Goal: Task Accomplishment & Management: Manage account settings

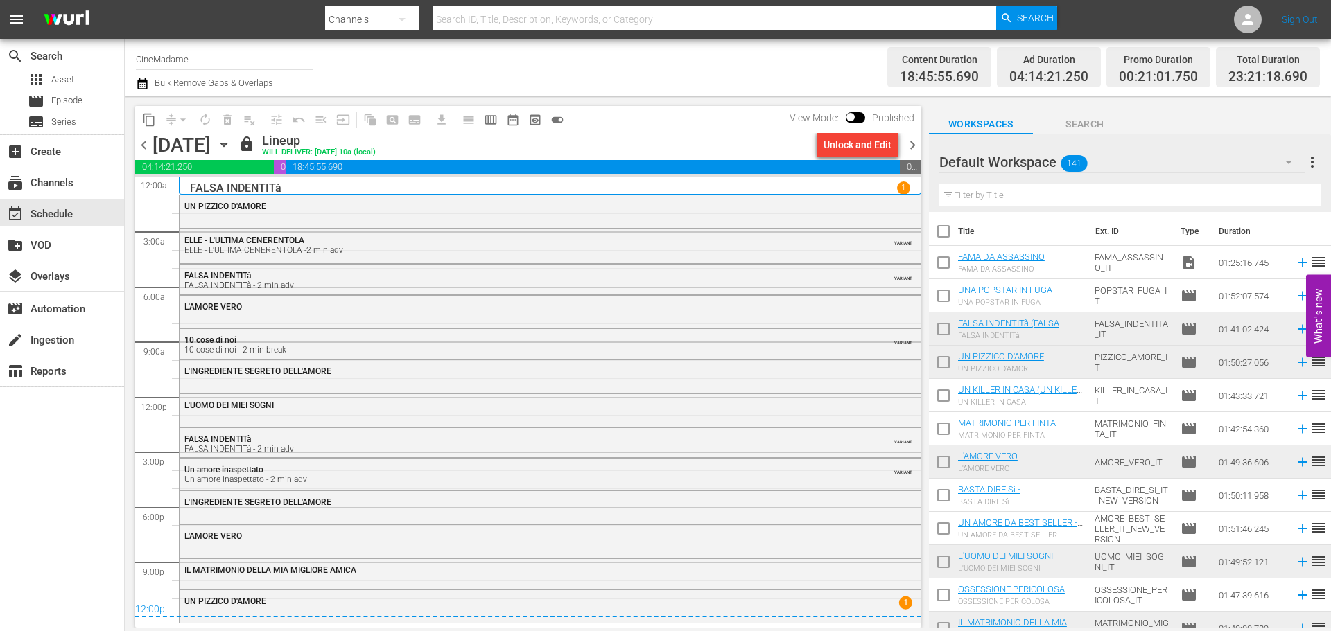
click at [914, 141] on span "chevron_right" at bounding box center [912, 145] width 17 height 17
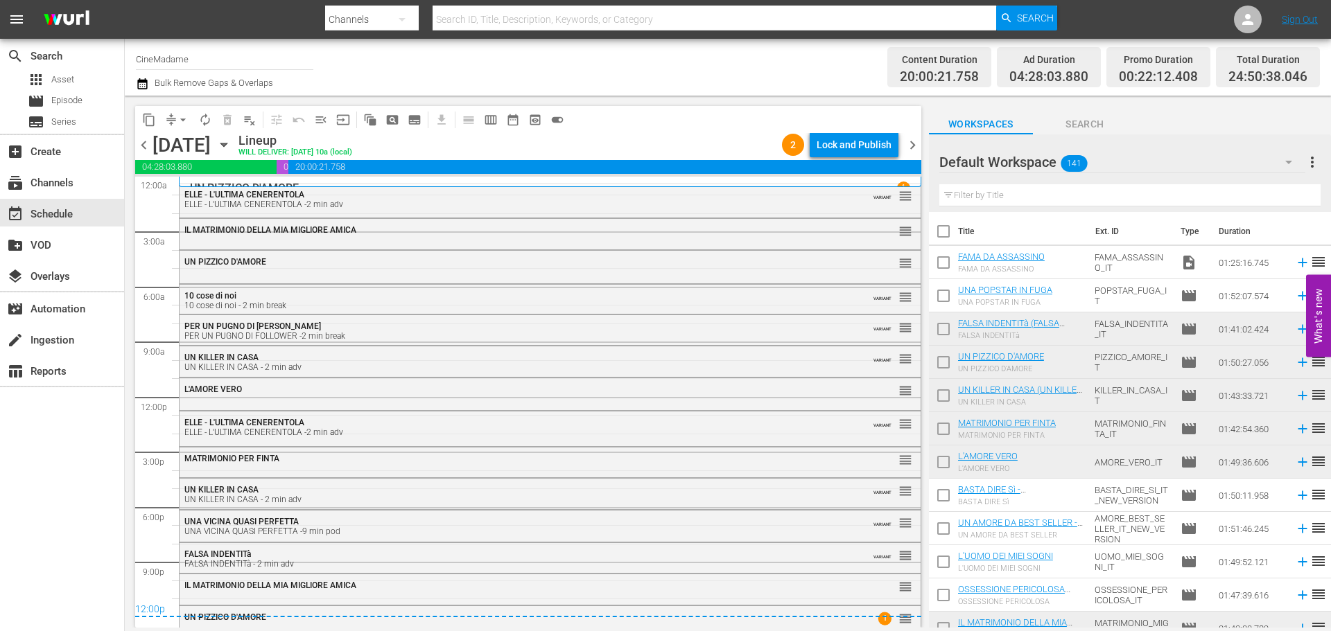
click at [851, 143] on div "Lock and Publish" at bounding box center [854, 144] width 75 height 25
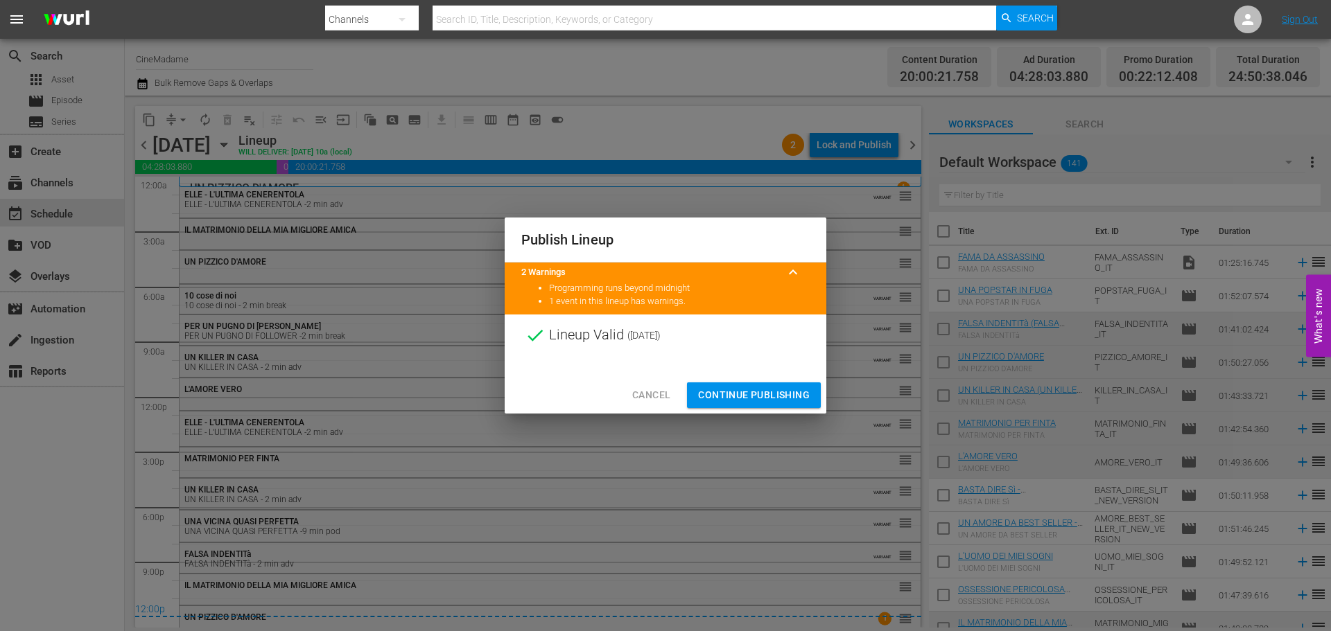
click at [764, 392] on span "Continue Publishing" at bounding box center [754, 395] width 112 height 17
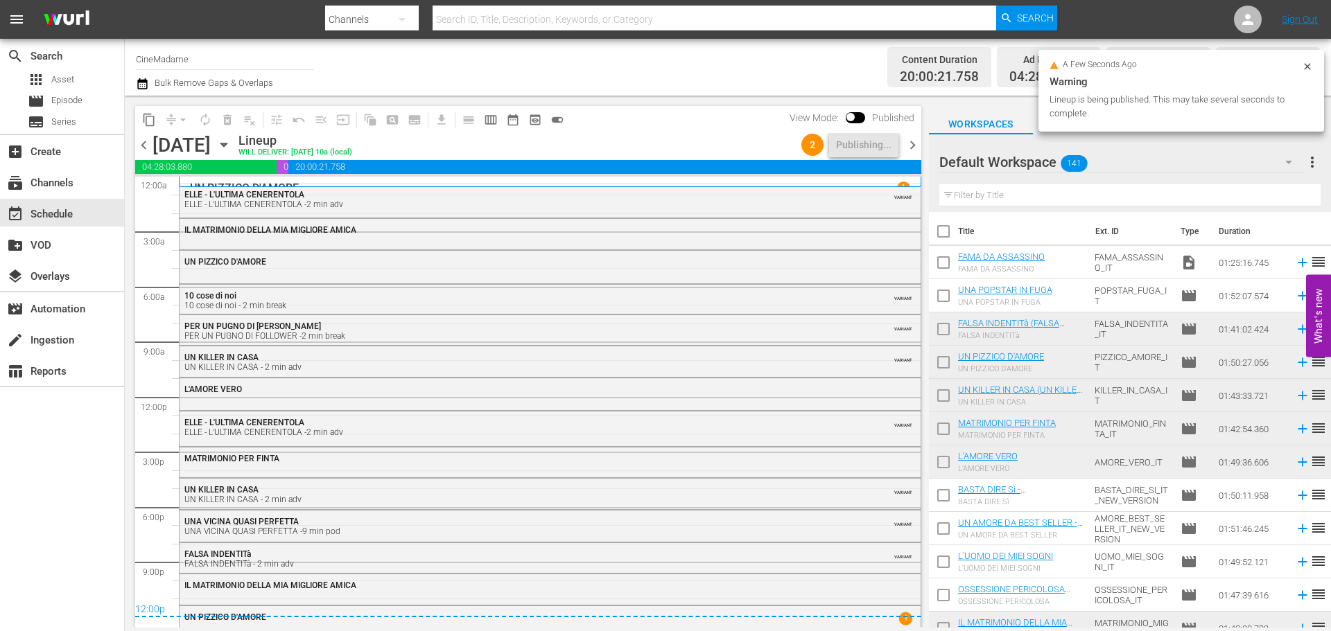
click at [914, 148] on span "chevron_right" at bounding box center [912, 145] width 17 height 17
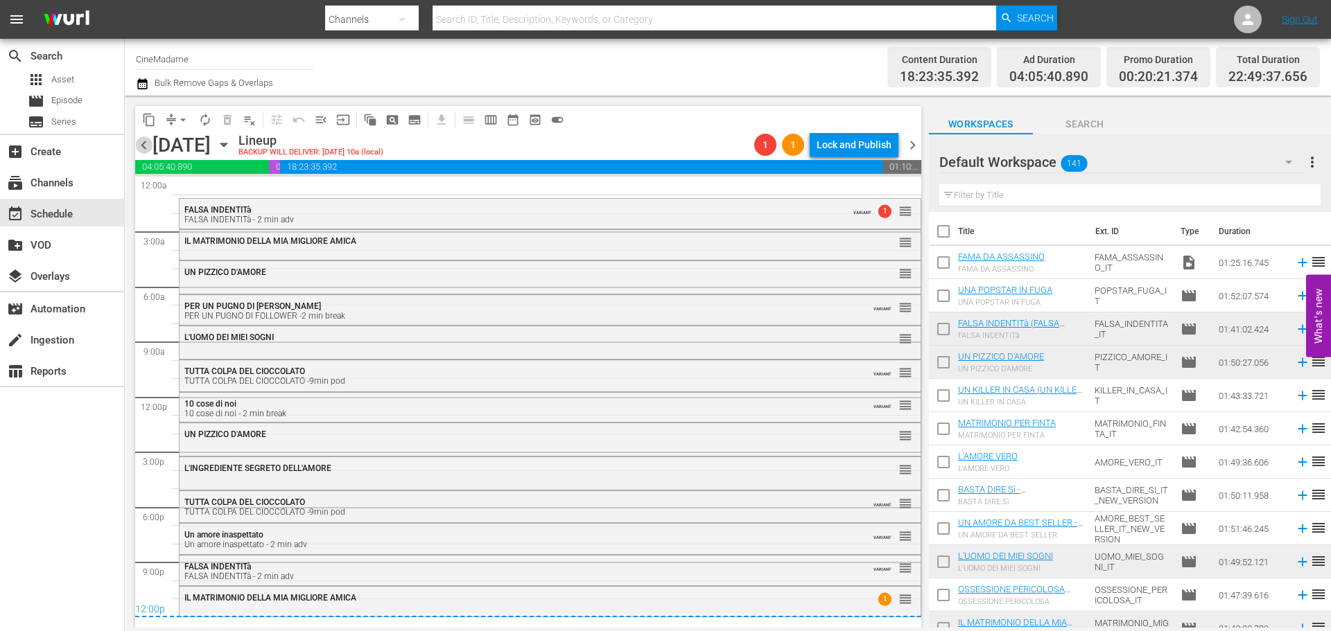
click at [142, 143] on span "chevron_left" at bounding box center [143, 145] width 17 height 17
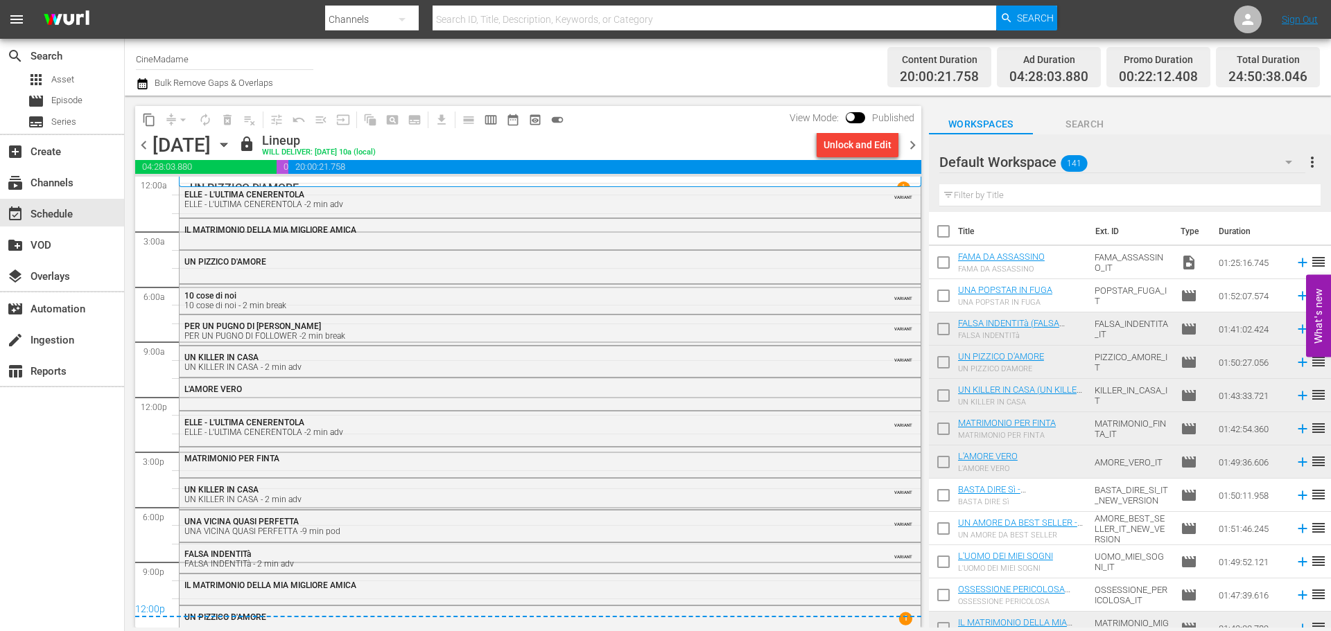
click at [904, 143] on span "chevron_right" at bounding box center [912, 145] width 17 height 17
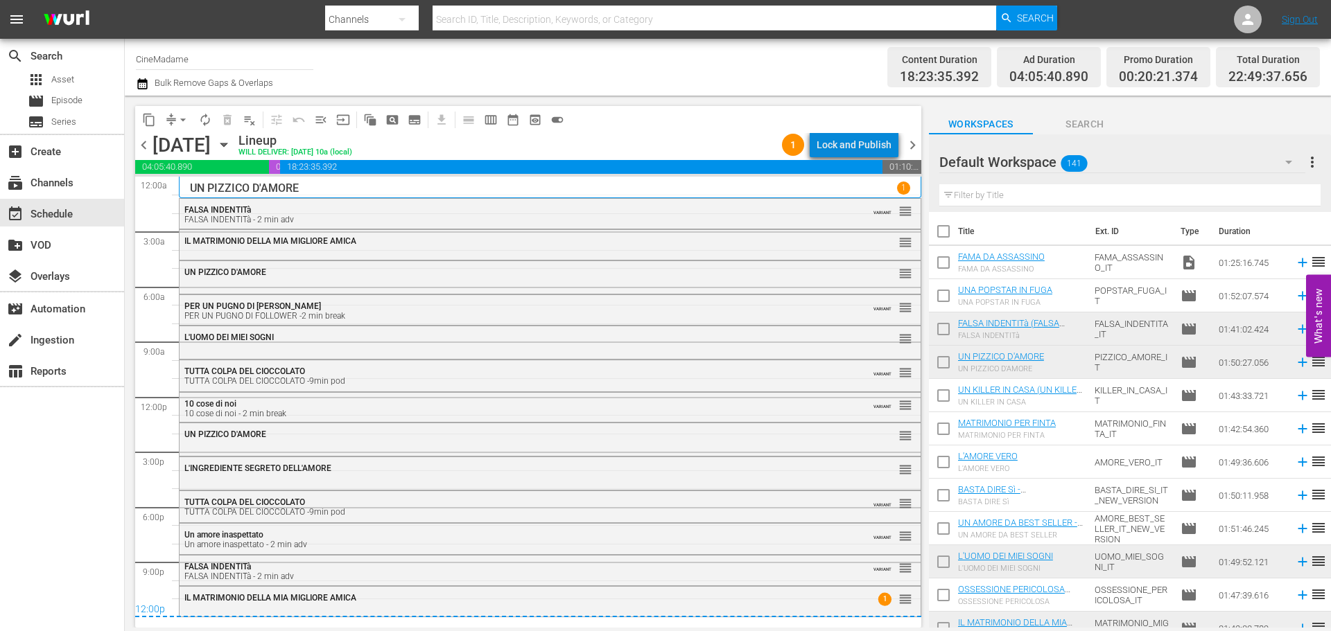
click at [863, 146] on div "Lock and Publish" at bounding box center [854, 144] width 75 height 25
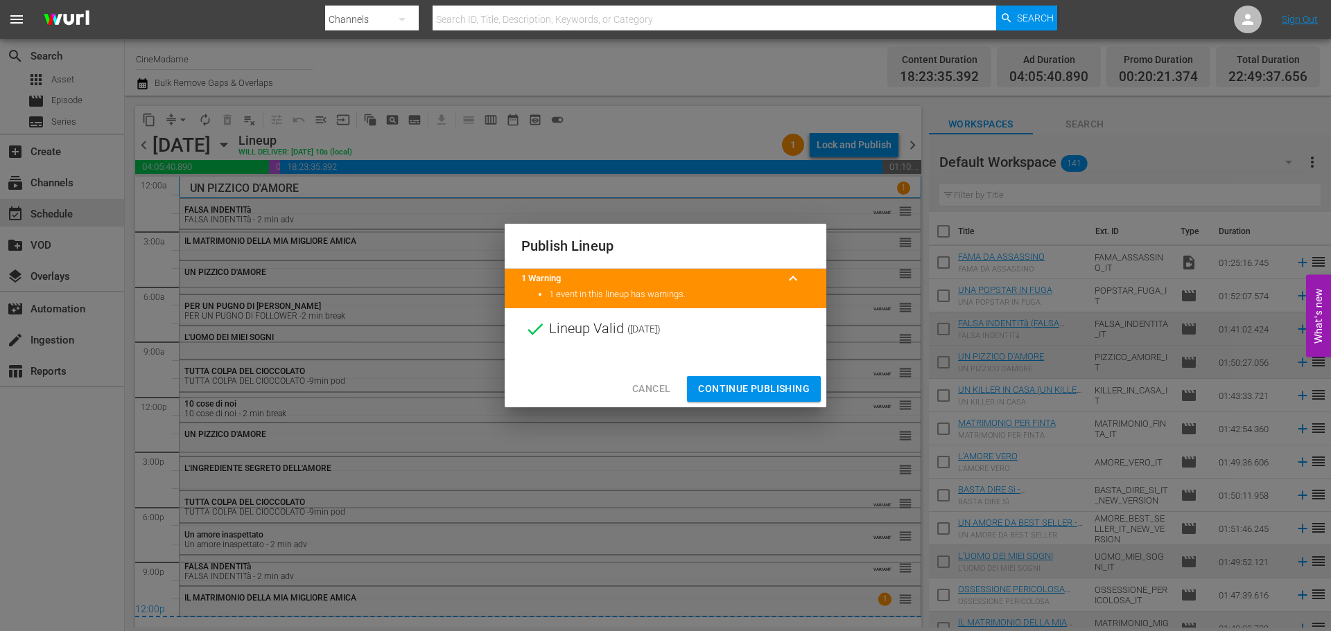
click at [768, 371] on div "Cancel Continue Publishing" at bounding box center [666, 389] width 322 height 37
click at [766, 394] on span "Continue Publishing" at bounding box center [754, 389] width 112 height 17
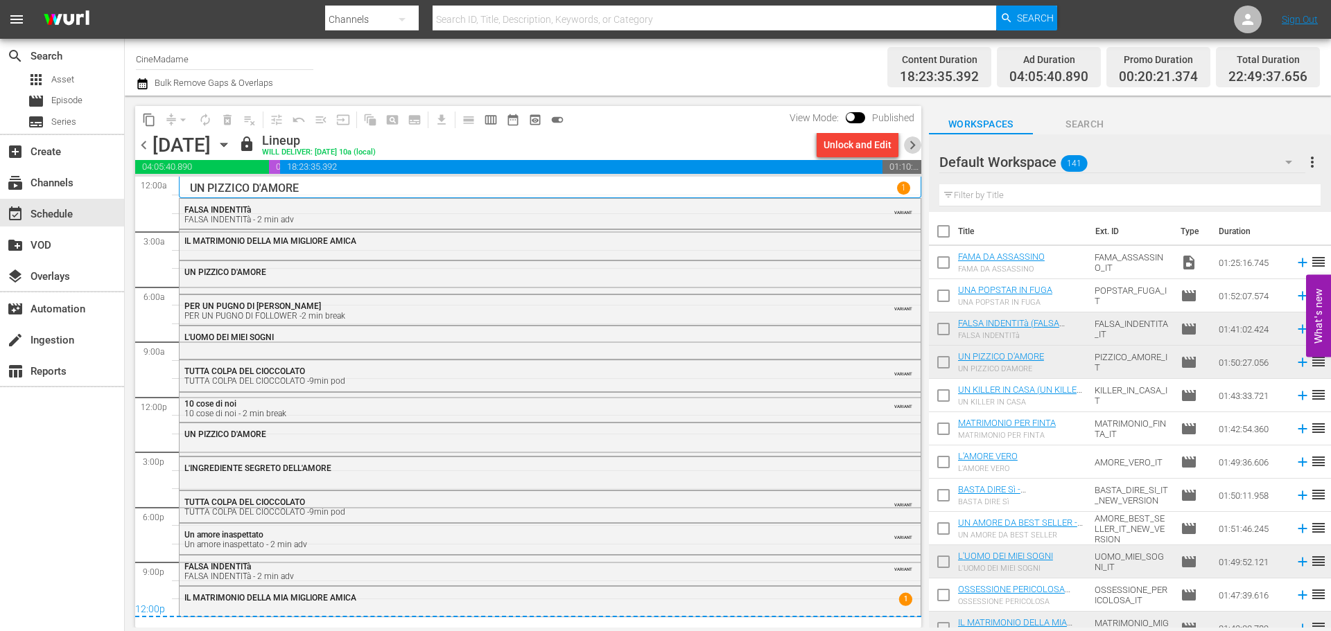
click at [910, 145] on span "chevron_right" at bounding box center [912, 145] width 17 height 17
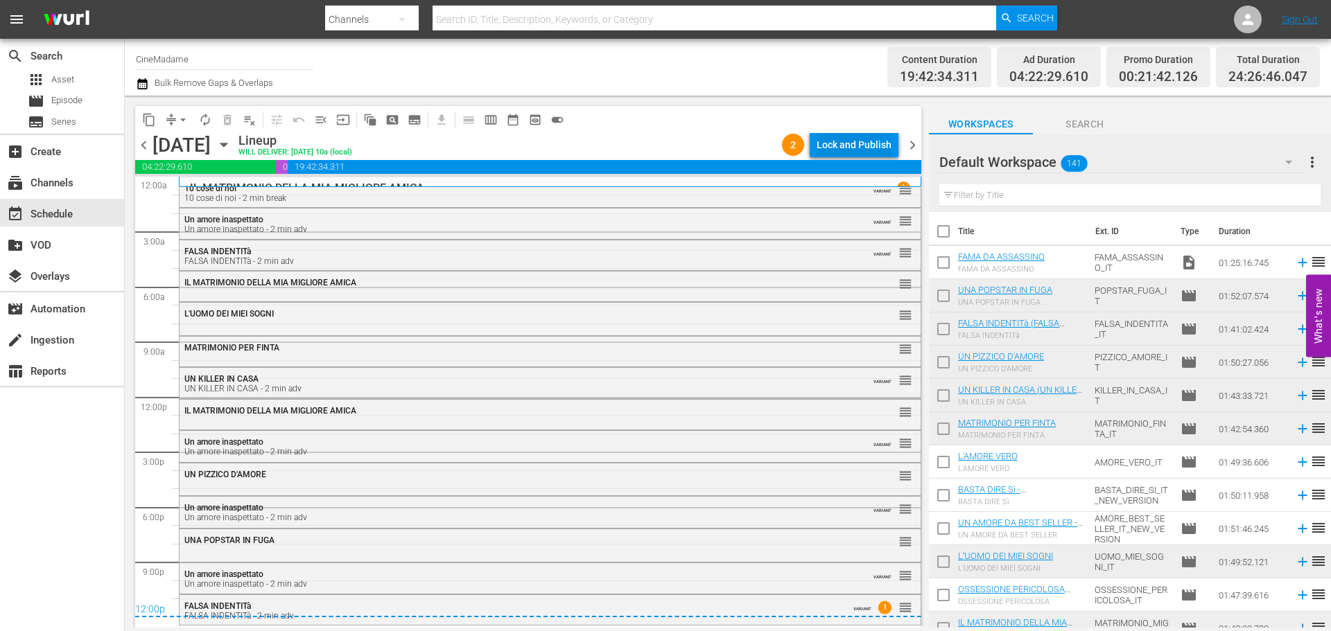
click at [869, 142] on div "Lock and Publish" at bounding box center [854, 144] width 75 height 25
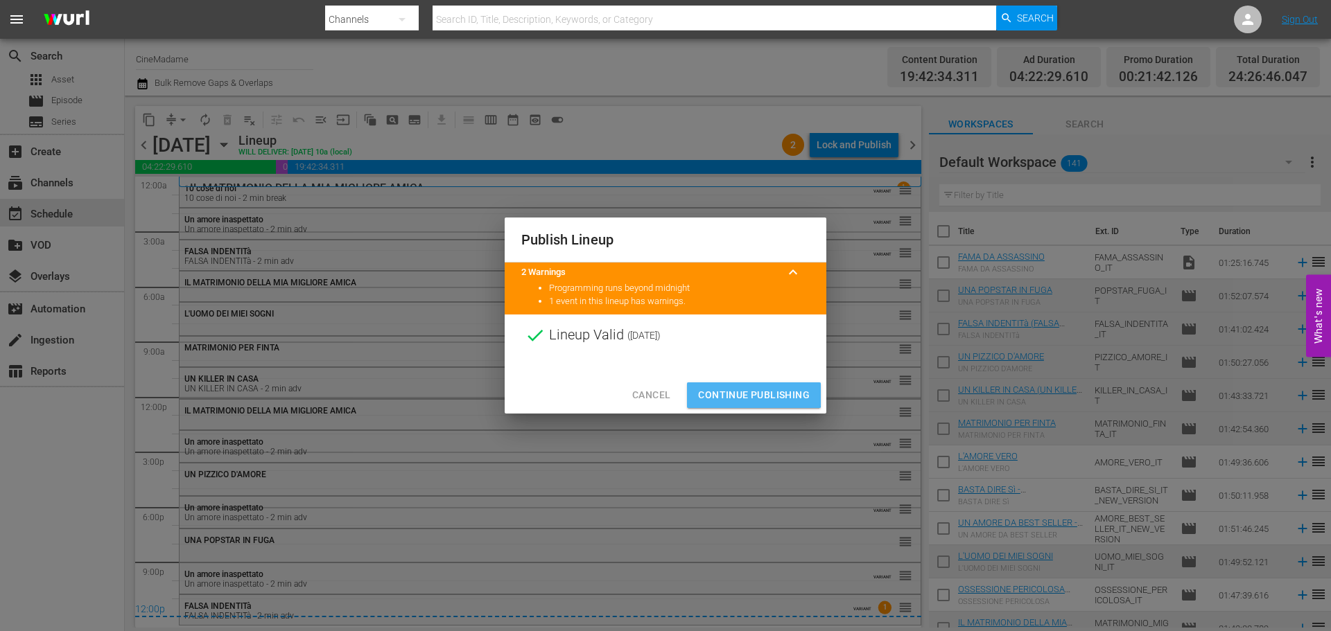
click at [736, 394] on span "Continue Publishing" at bounding box center [754, 395] width 112 height 17
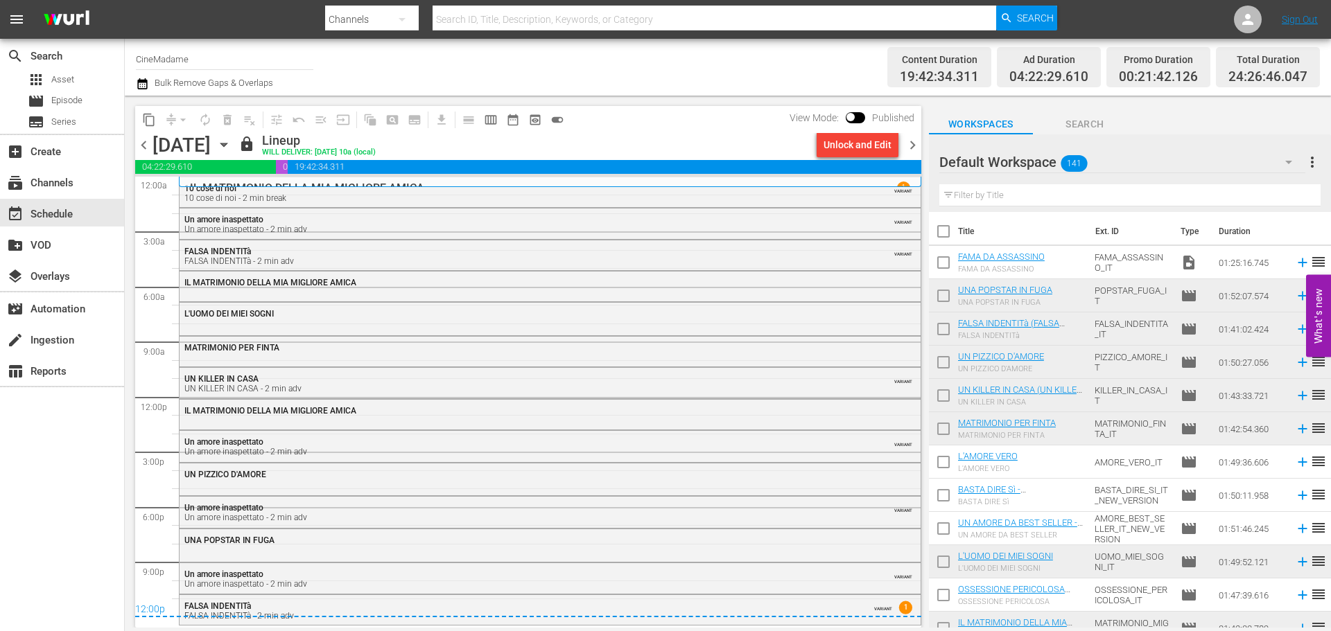
click at [901, 143] on div "Unlock and Edit" at bounding box center [857, 145] width 93 height 24
click at [905, 144] on span "chevron_right" at bounding box center [912, 145] width 17 height 17
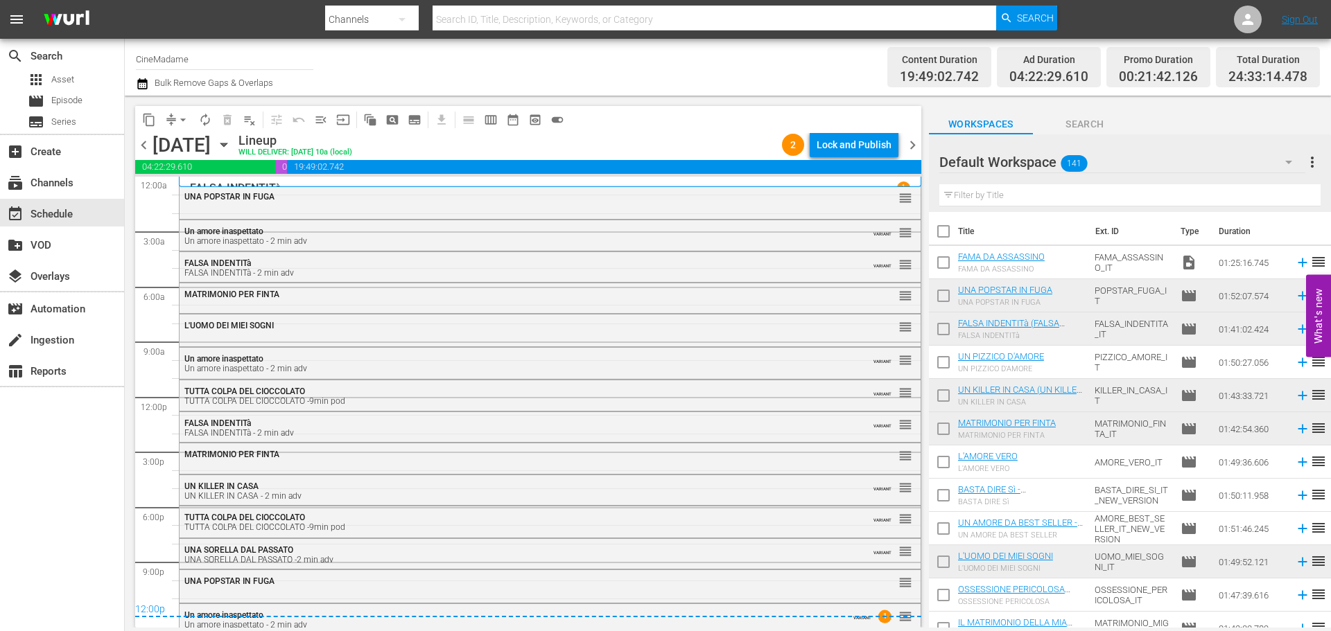
click at [840, 146] on div "Lock and Publish" at bounding box center [854, 144] width 75 height 25
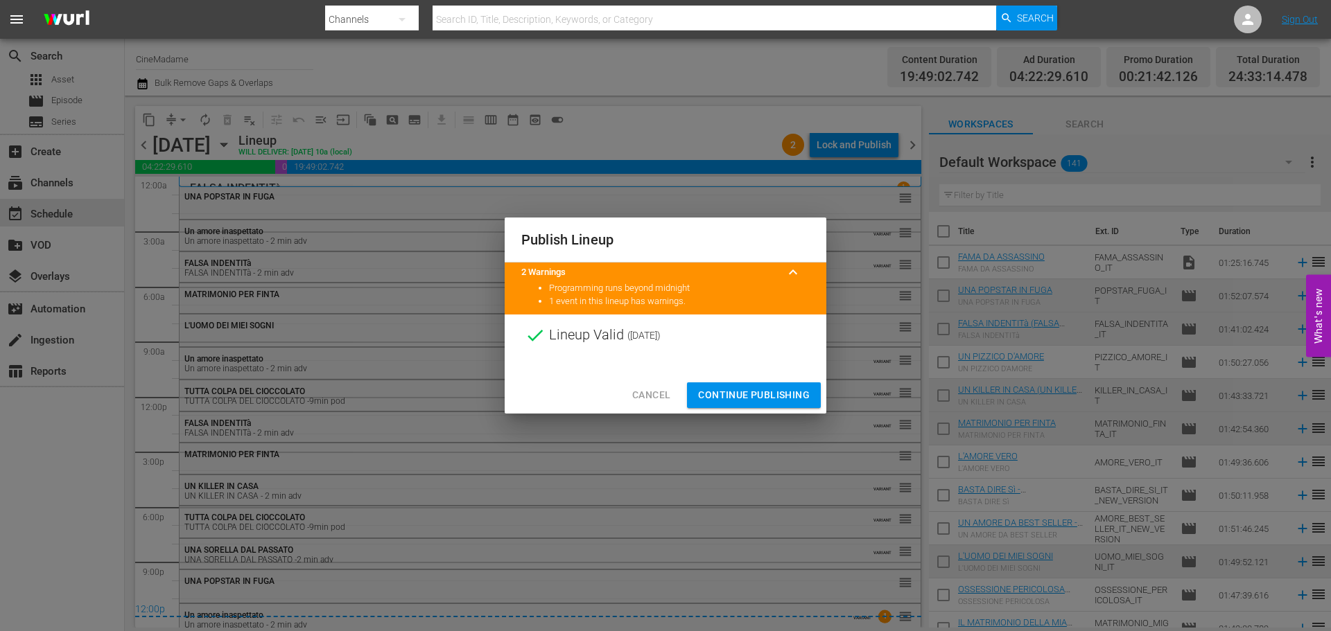
click at [765, 387] on span "Continue Publishing" at bounding box center [754, 395] width 112 height 17
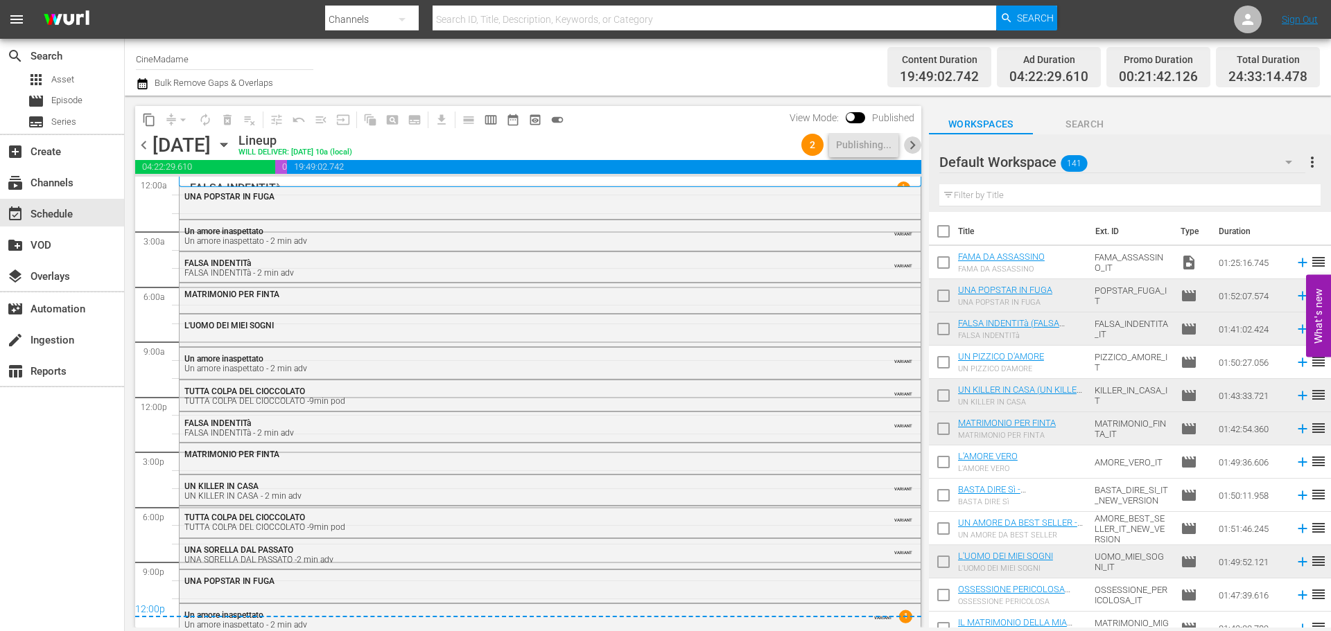
click at [918, 143] on span "chevron_right" at bounding box center [912, 145] width 17 height 17
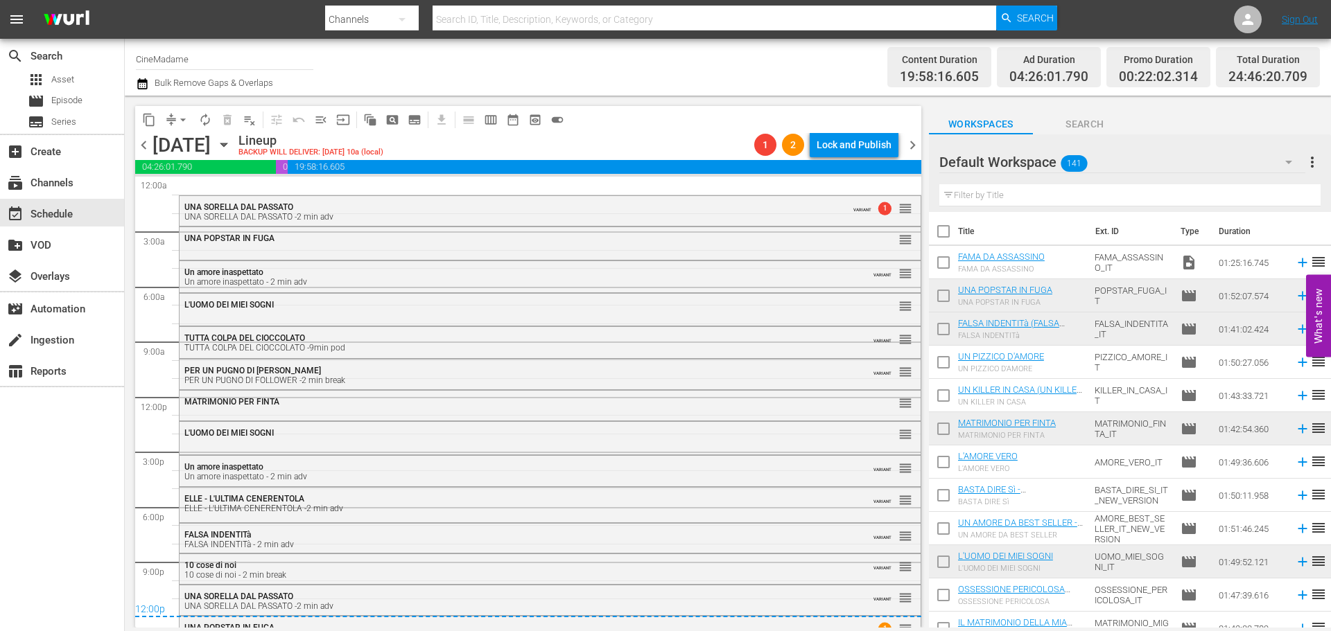
click at [146, 145] on span "chevron_left" at bounding box center [143, 145] width 17 height 17
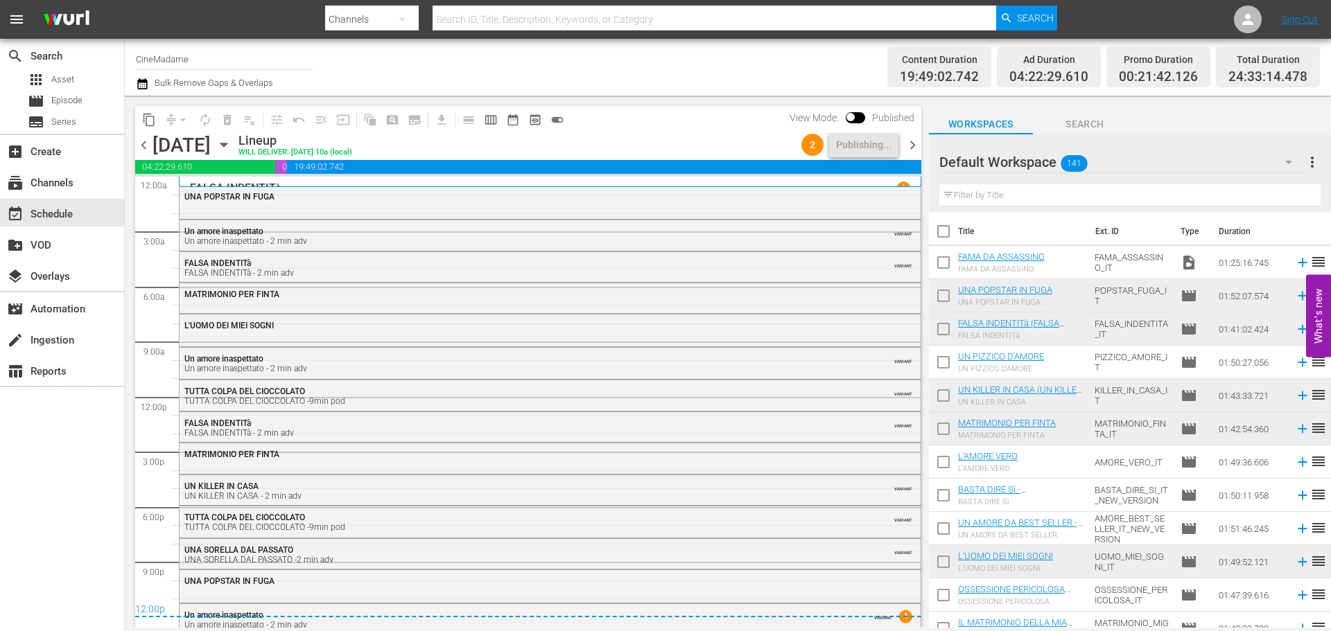
click at [913, 143] on span "chevron_right" at bounding box center [912, 145] width 17 height 17
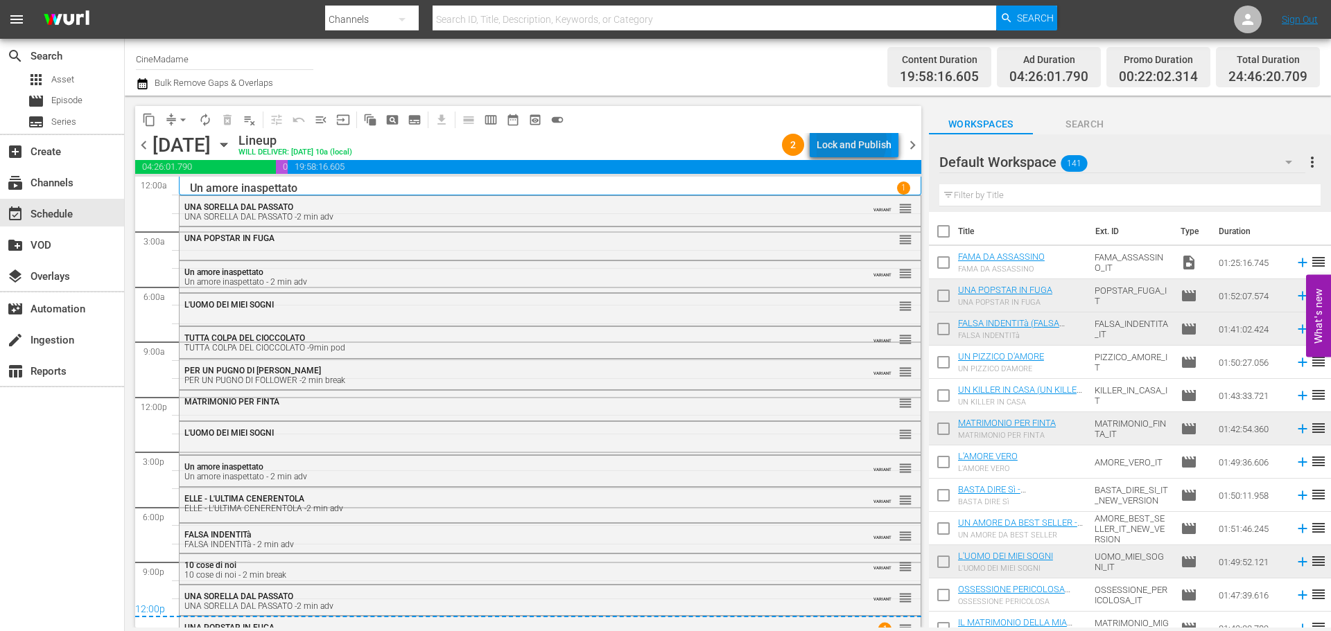
click at [850, 141] on div "Lock and Publish" at bounding box center [854, 144] width 75 height 25
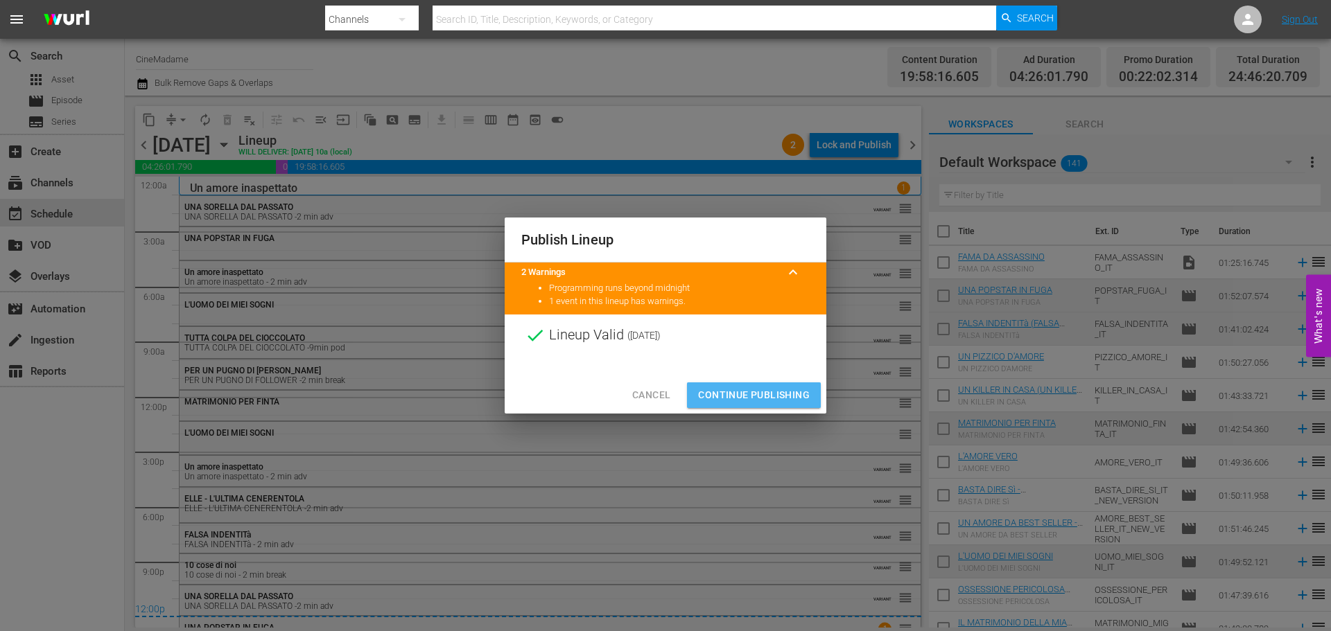
click at [748, 393] on span "Continue Publishing" at bounding box center [754, 395] width 112 height 17
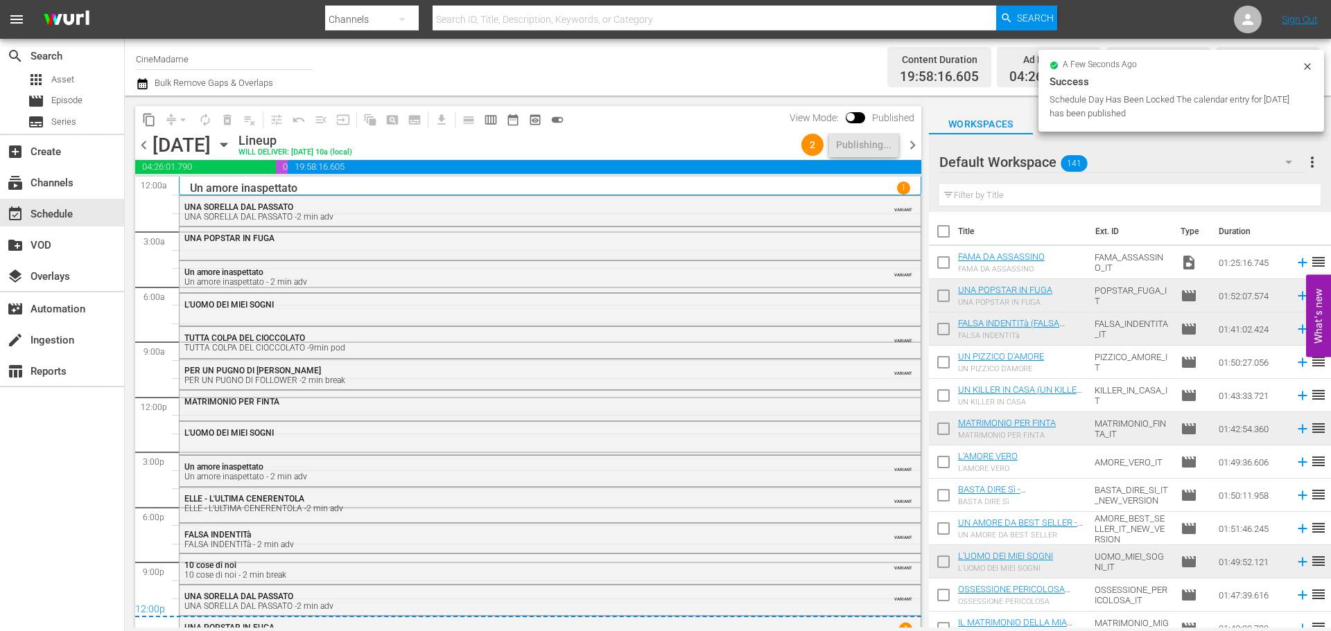
click at [912, 143] on span "chevron_right" at bounding box center [912, 145] width 17 height 17
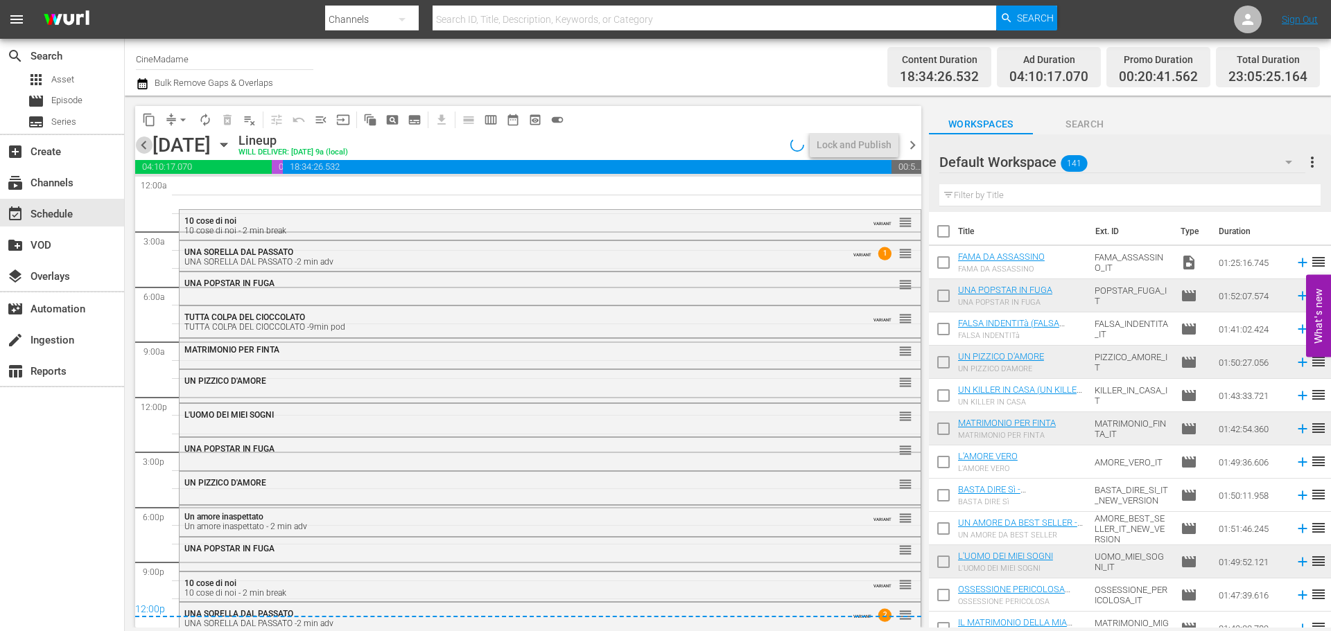
click at [144, 141] on span "chevron_left" at bounding box center [143, 145] width 17 height 17
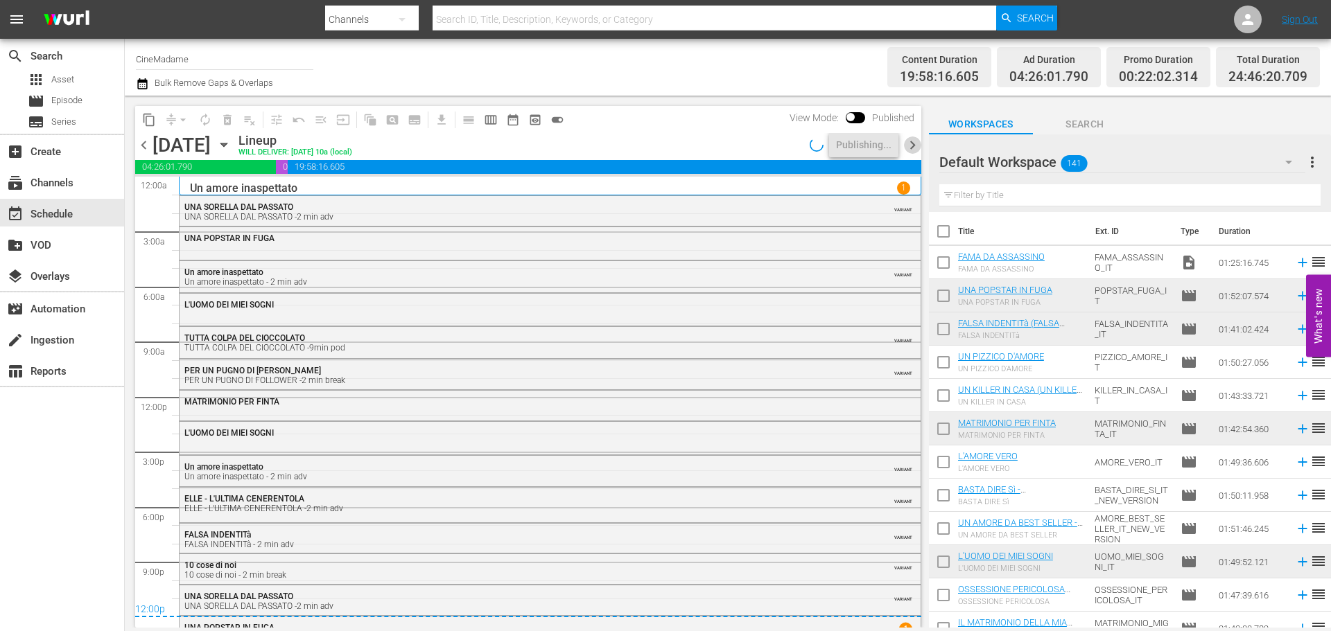
click at [907, 144] on span "chevron_right" at bounding box center [912, 145] width 17 height 17
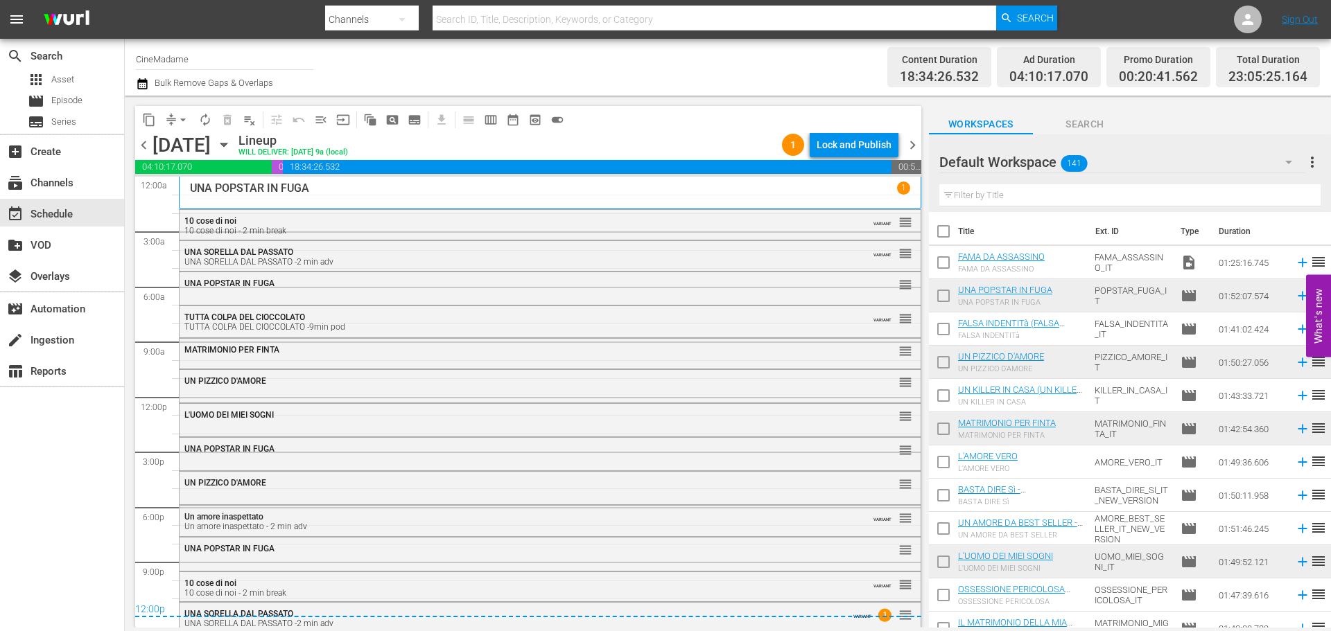
click at [862, 143] on div "Lock and Publish" at bounding box center [854, 144] width 75 height 25
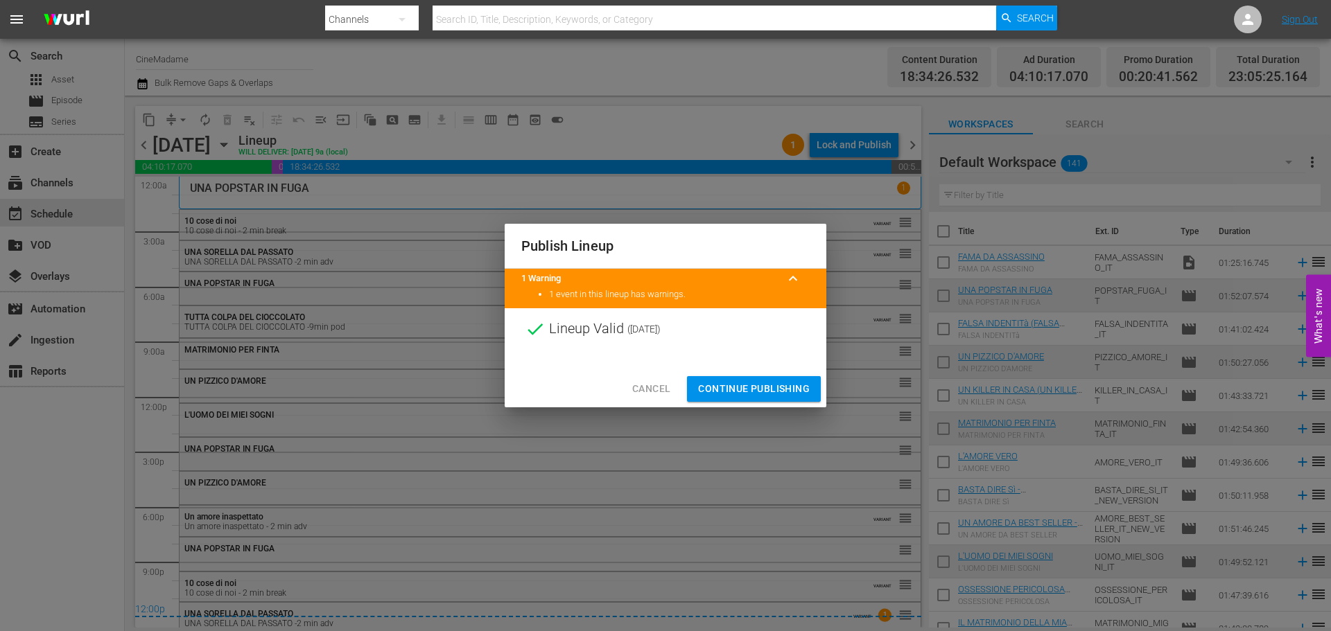
click at [749, 395] on span "Continue Publishing" at bounding box center [754, 389] width 112 height 17
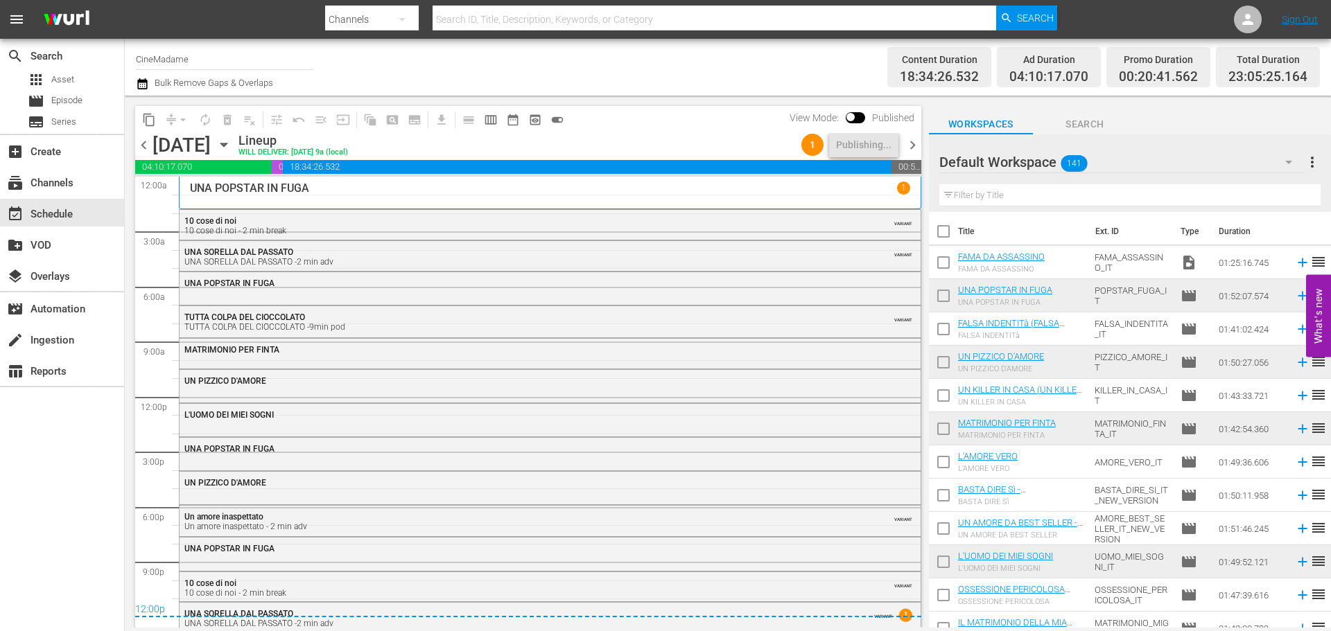
click at [139, 152] on span "chevron_left" at bounding box center [143, 145] width 17 height 17
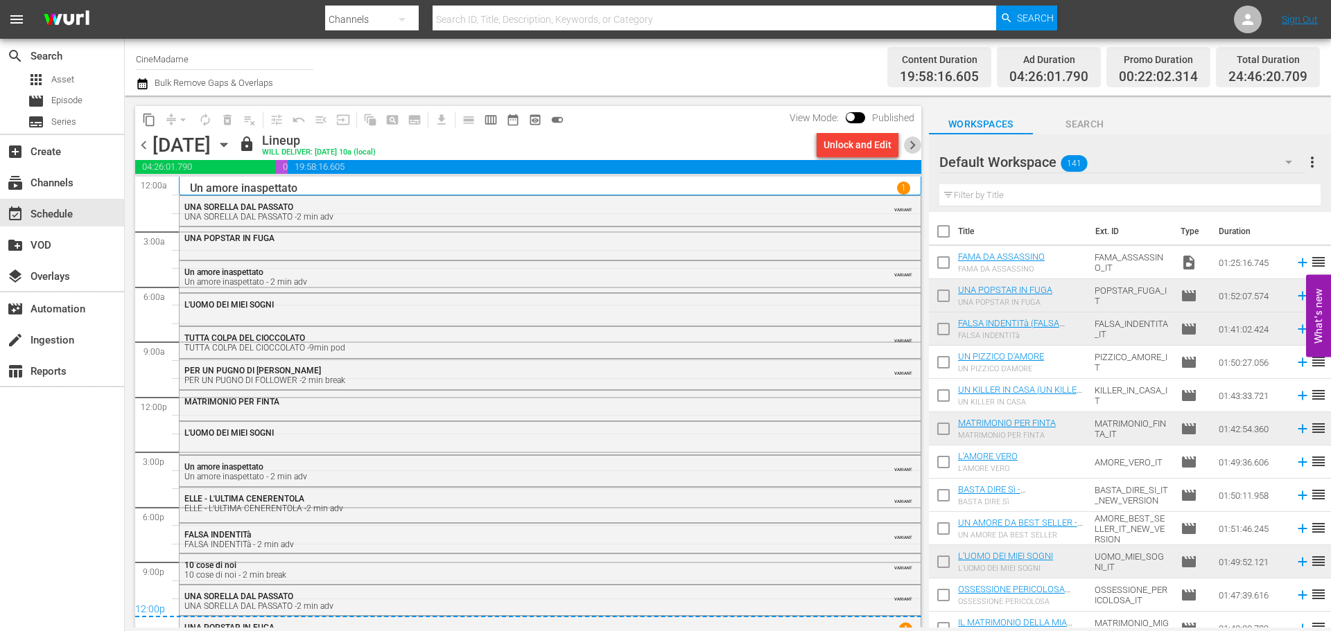
click at [910, 142] on span "chevron_right" at bounding box center [912, 145] width 17 height 17
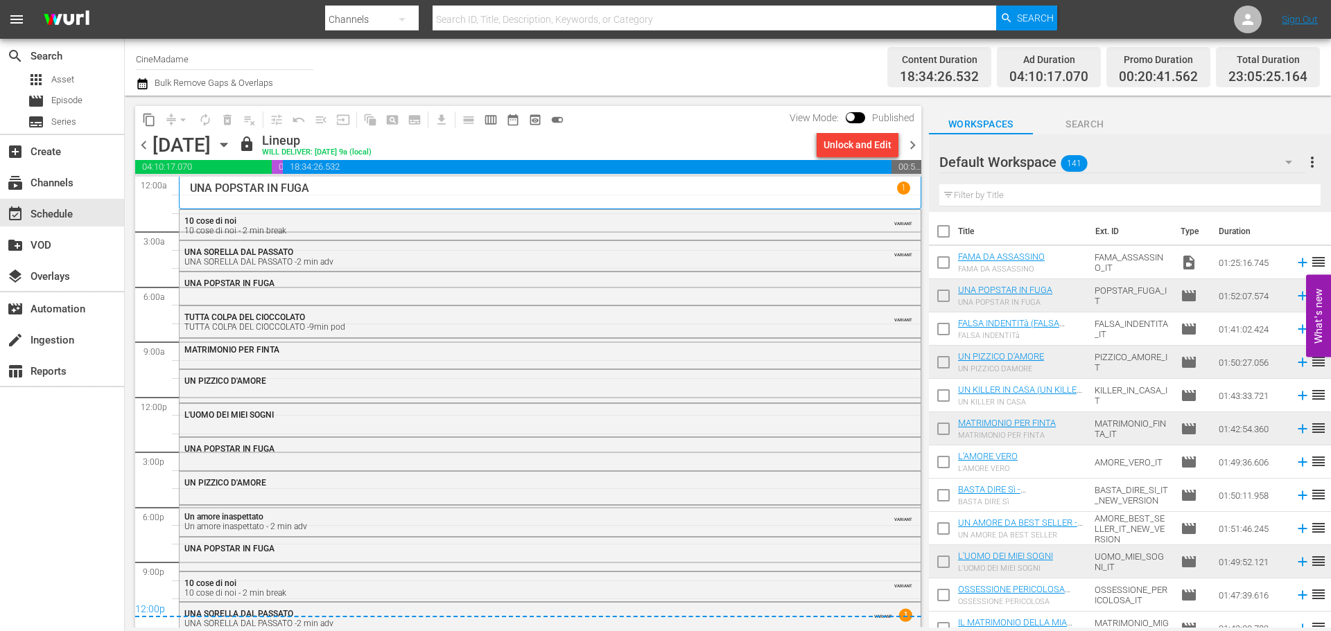
click at [911, 141] on span "chevron_right" at bounding box center [912, 145] width 17 height 17
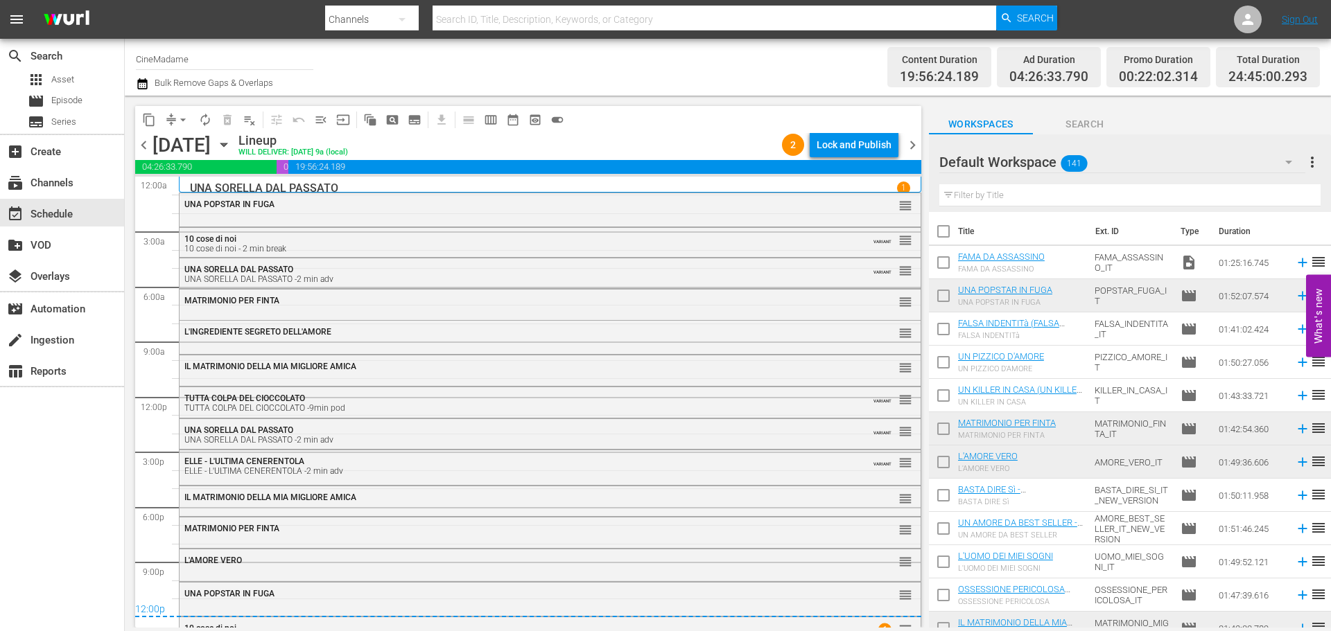
click at [851, 150] on div "Lock and Publish" at bounding box center [854, 144] width 75 height 25
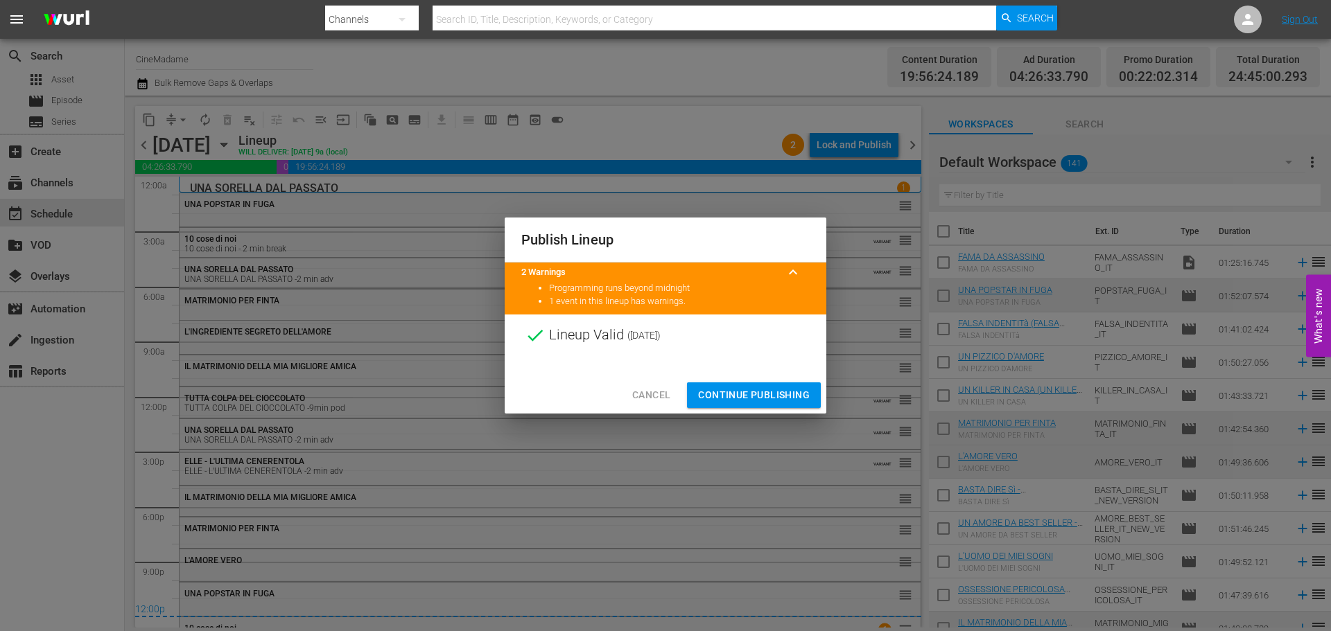
click at [757, 404] on button "Continue Publishing" at bounding box center [754, 396] width 134 height 26
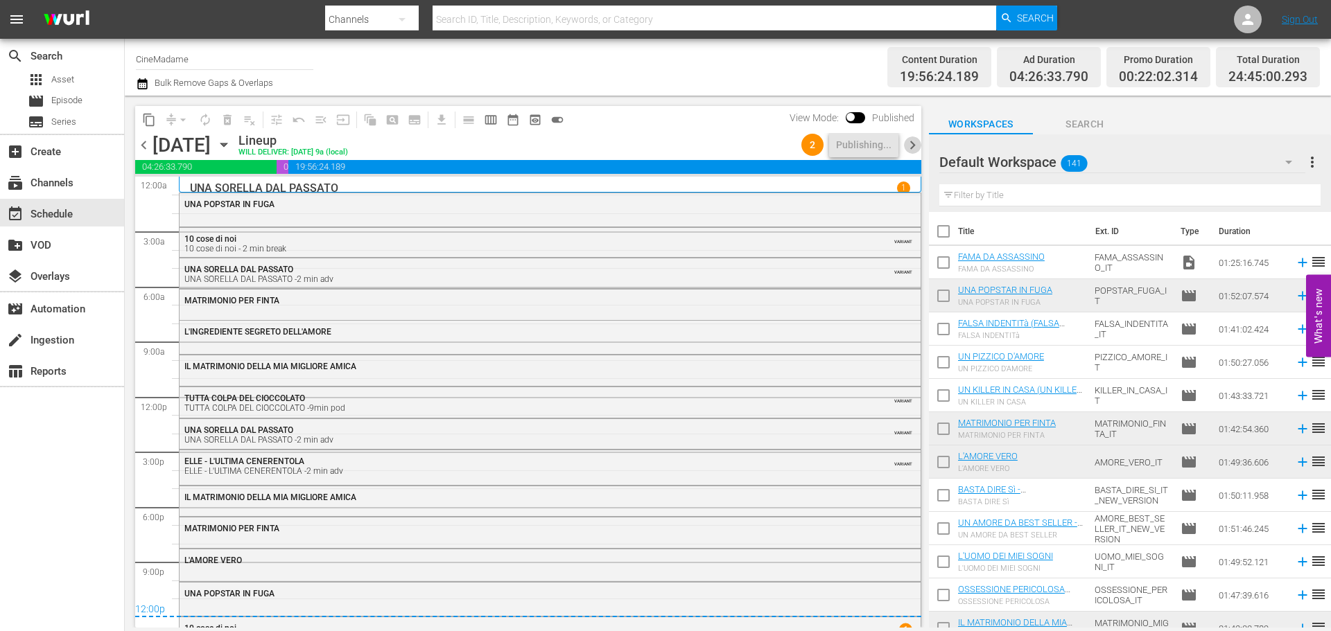
click at [913, 137] on span "chevron_right" at bounding box center [912, 145] width 17 height 17
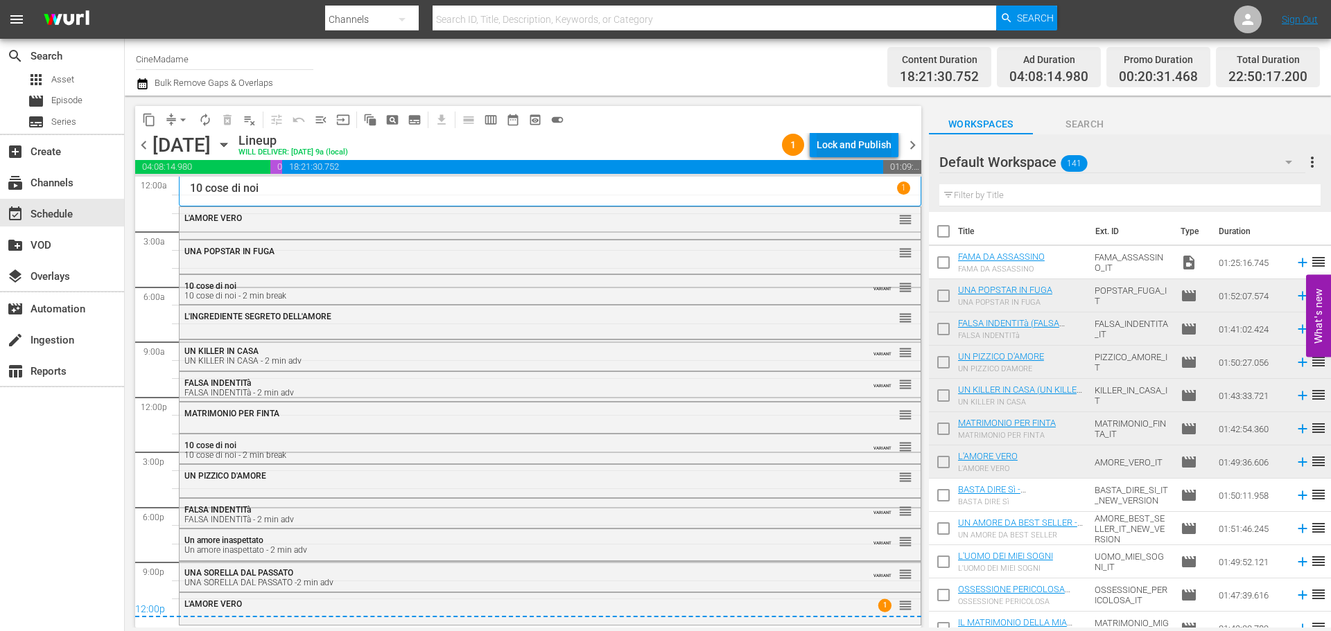
click at [819, 151] on div "Lock and Publish" at bounding box center [854, 144] width 75 height 25
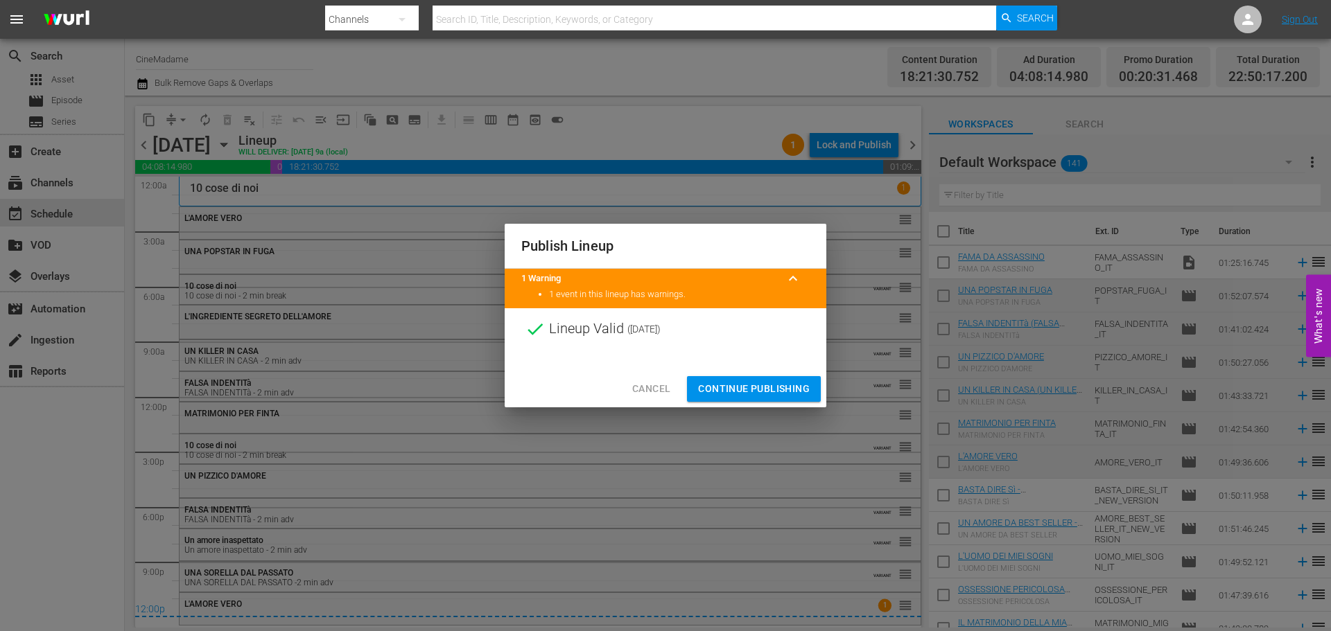
click at [749, 380] on button "Continue Publishing" at bounding box center [754, 389] width 134 height 26
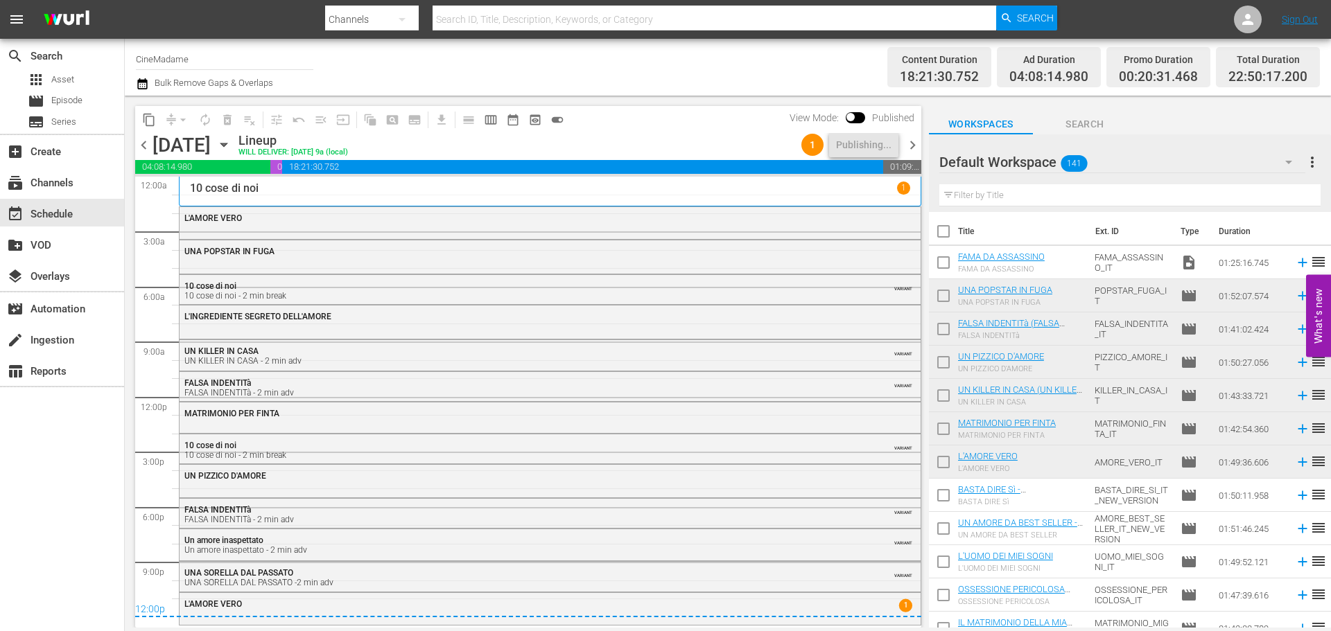
click at [913, 142] on span "chevron_right" at bounding box center [912, 145] width 17 height 17
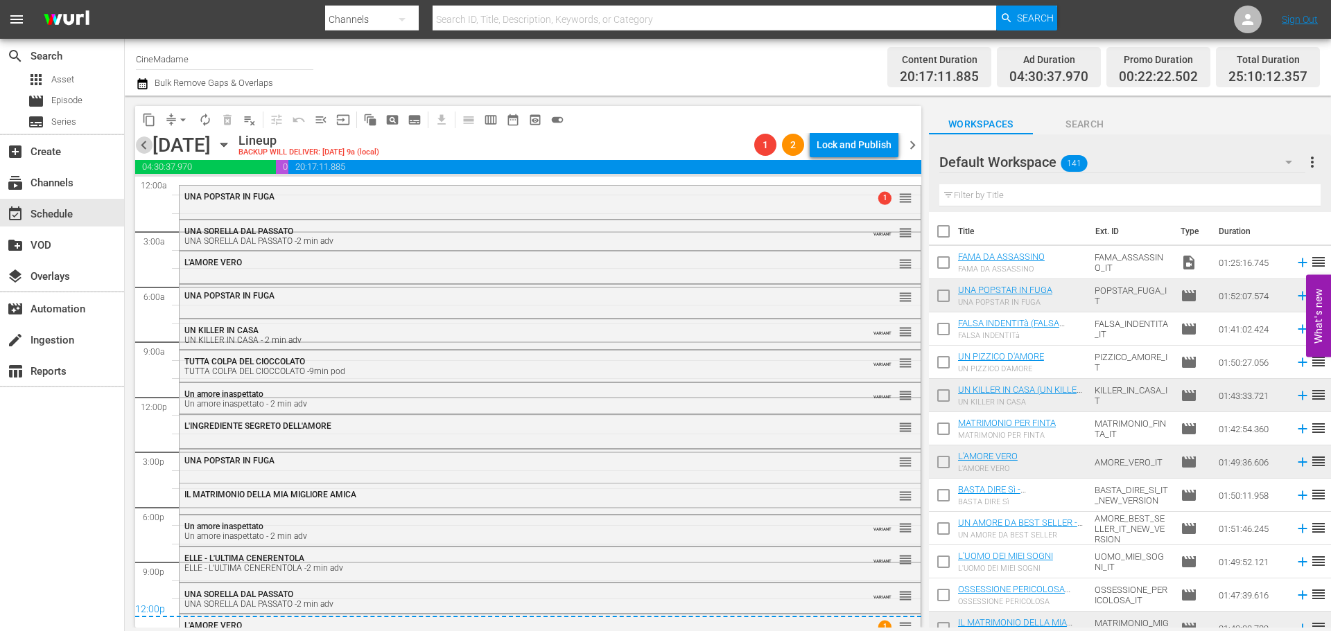
click at [148, 141] on span "chevron_left" at bounding box center [143, 145] width 17 height 17
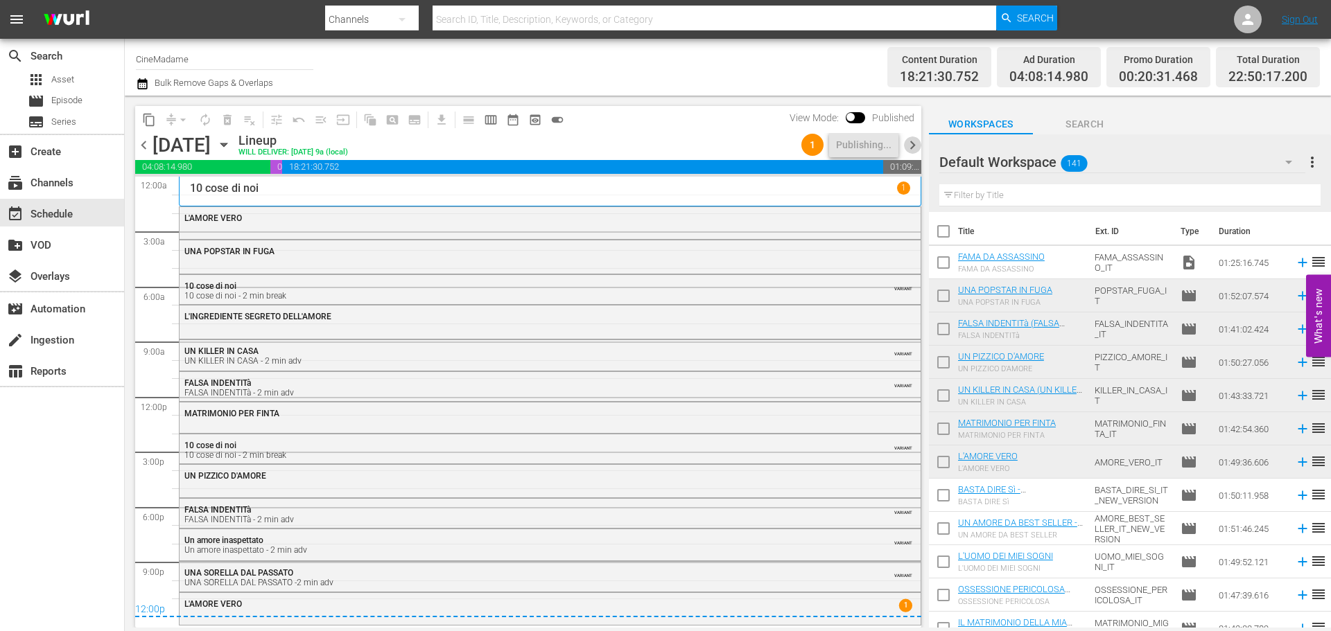
click at [914, 140] on span "chevron_right" at bounding box center [912, 145] width 17 height 17
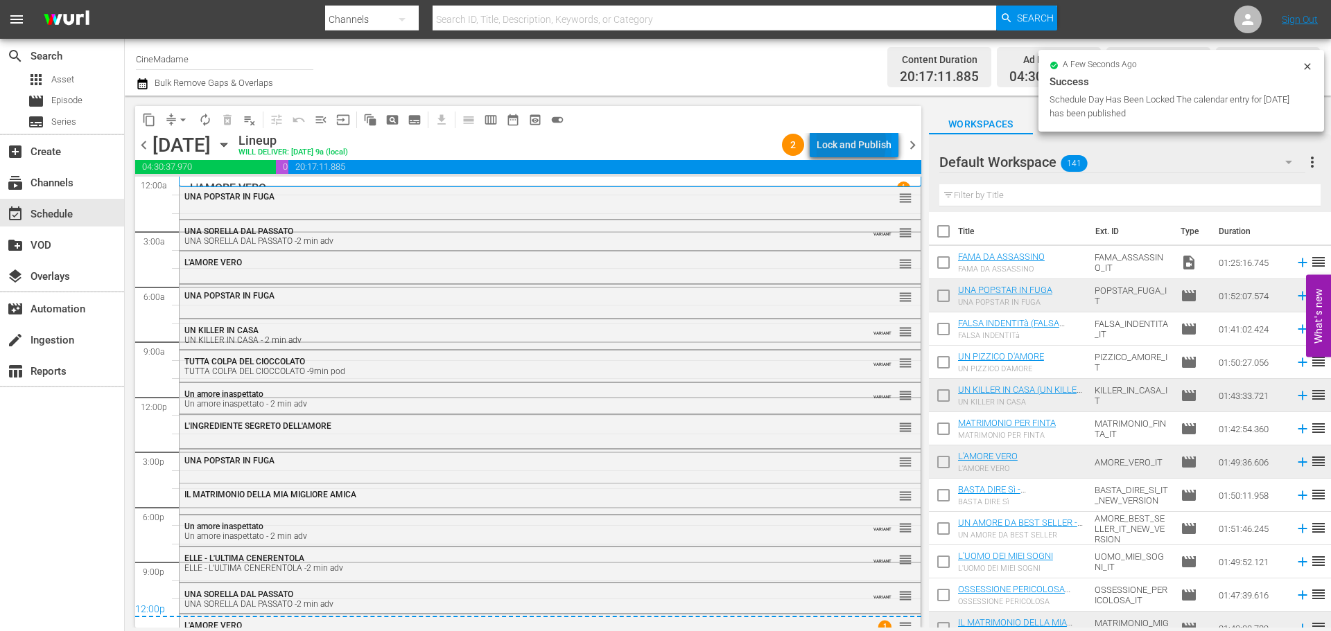
click at [835, 143] on div "Lock and Publish" at bounding box center [854, 144] width 75 height 25
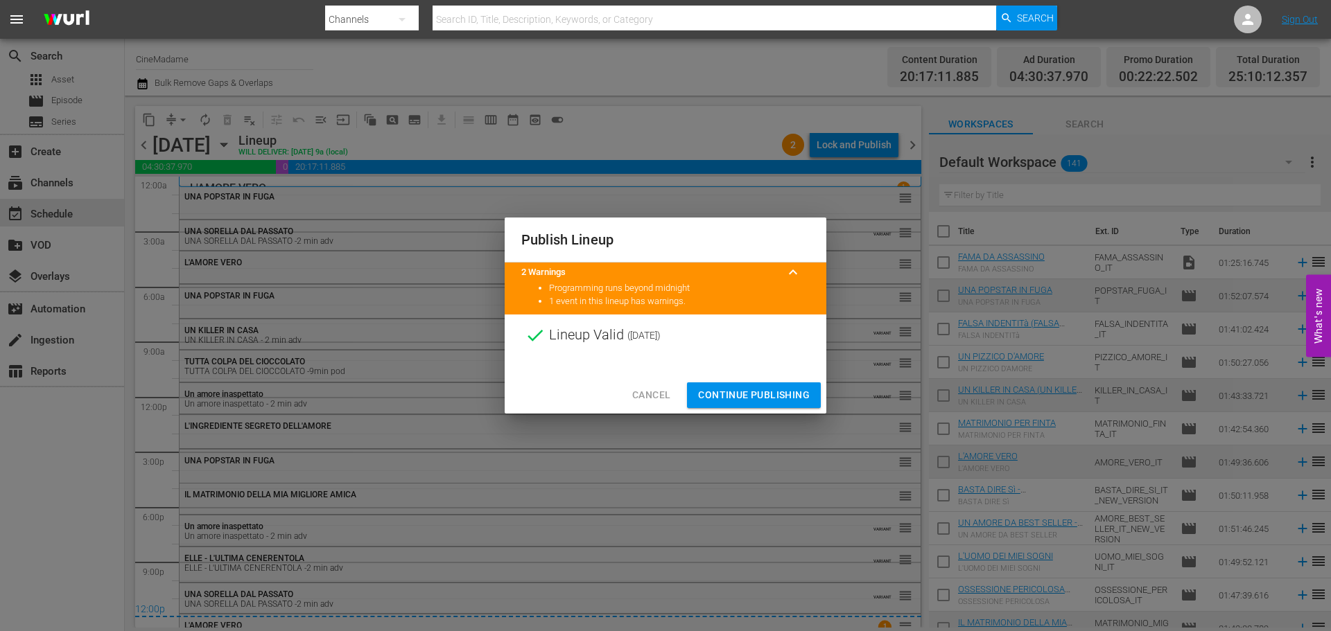
click at [760, 399] on span "Continue Publishing" at bounding box center [754, 395] width 112 height 17
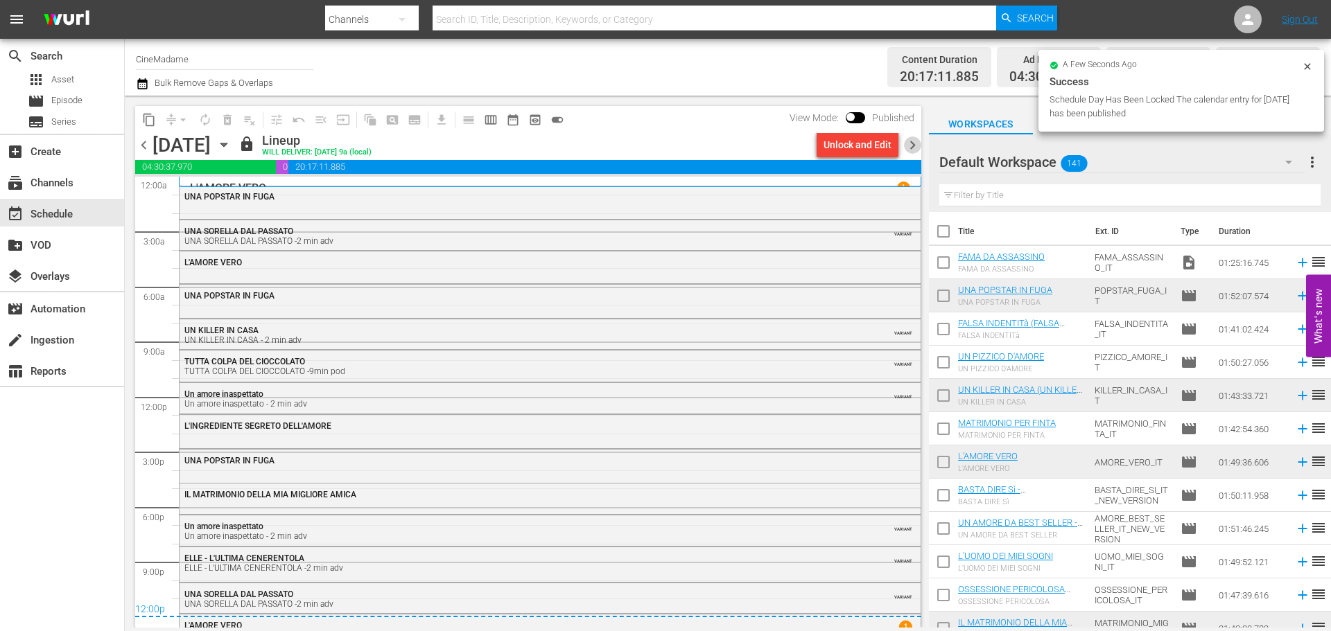
click at [918, 140] on span "chevron_right" at bounding box center [912, 145] width 17 height 17
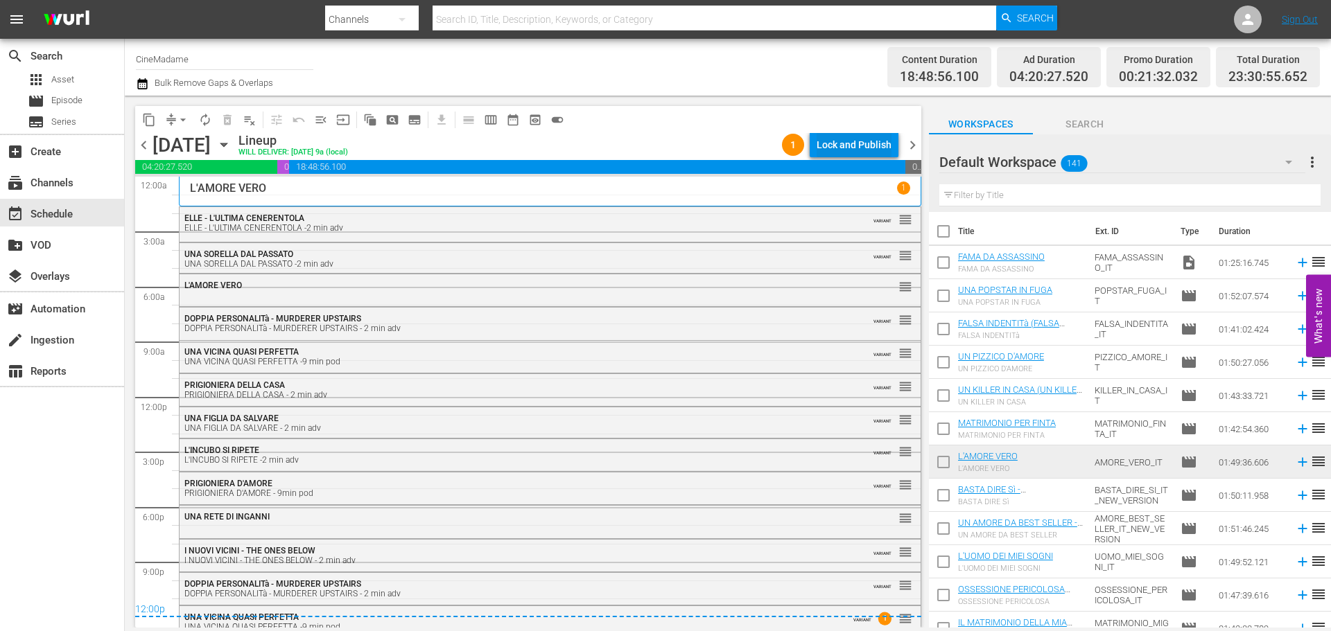
click at [871, 141] on div "Lock and Publish" at bounding box center [854, 144] width 75 height 25
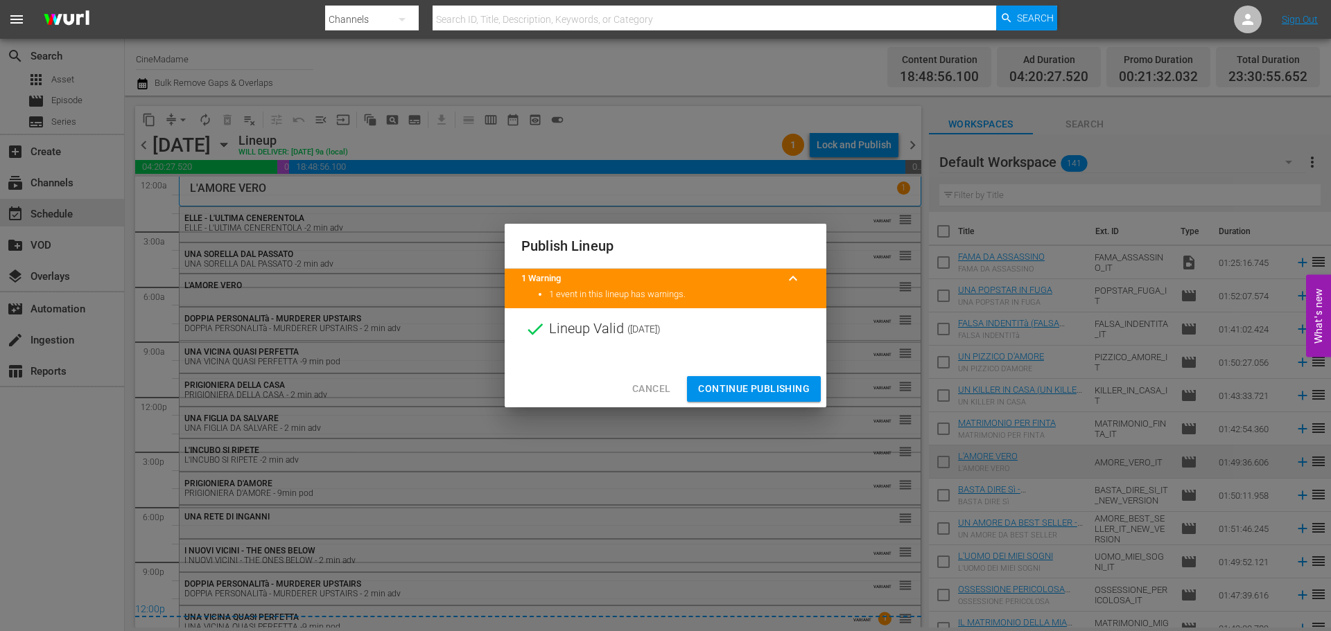
click at [758, 390] on span "Continue Publishing" at bounding box center [754, 389] width 112 height 17
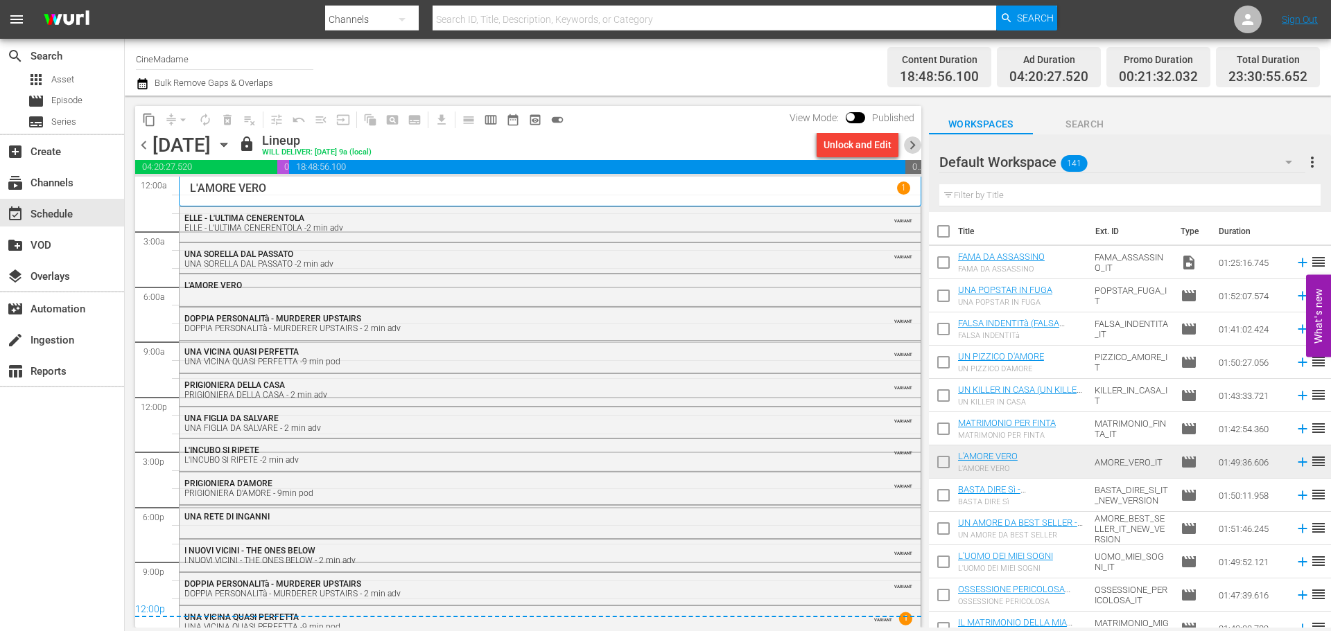
click at [909, 148] on span "chevron_right" at bounding box center [912, 145] width 17 height 17
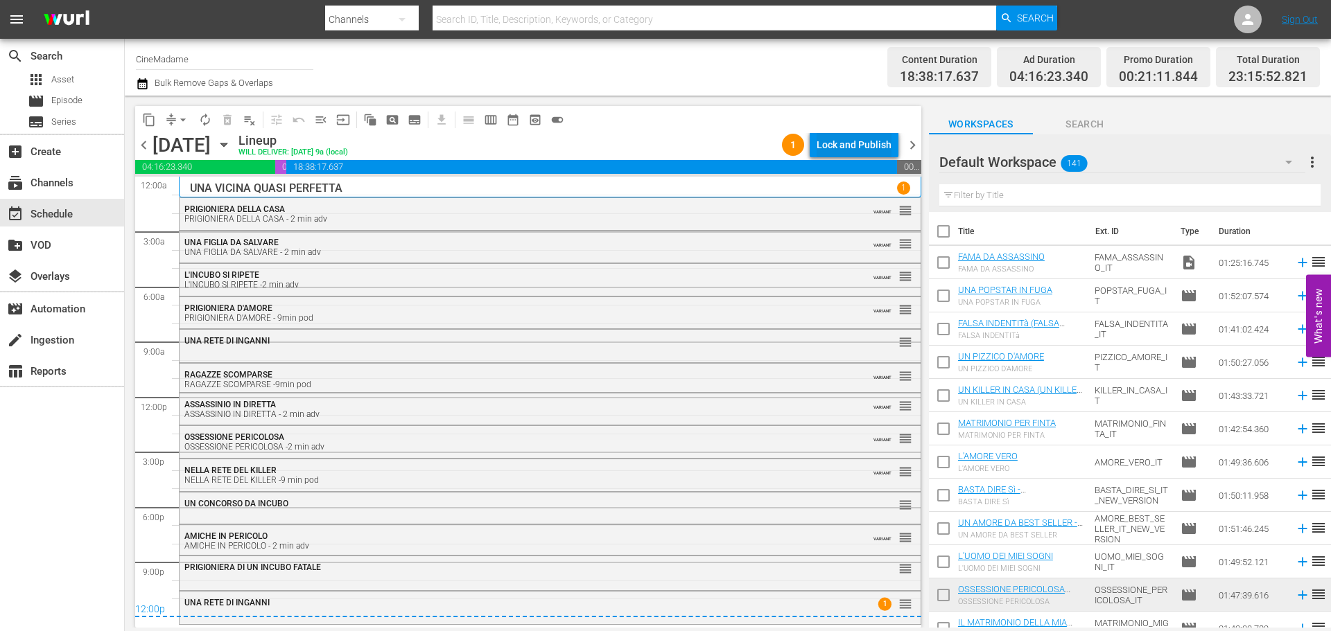
click at [849, 144] on div "Lock and Publish" at bounding box center [854, 144] width 75 height 25
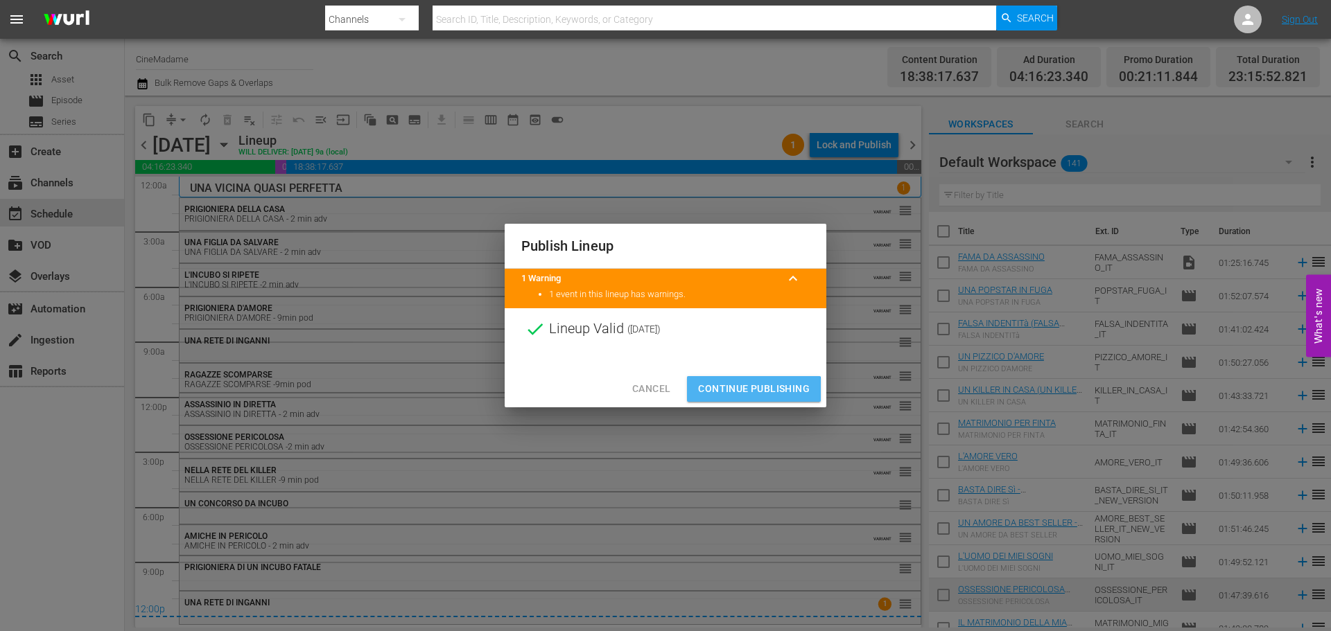
click at [747, 390] on span "Continue Publishing" at bounding box center [754, 389] width 112 height 17
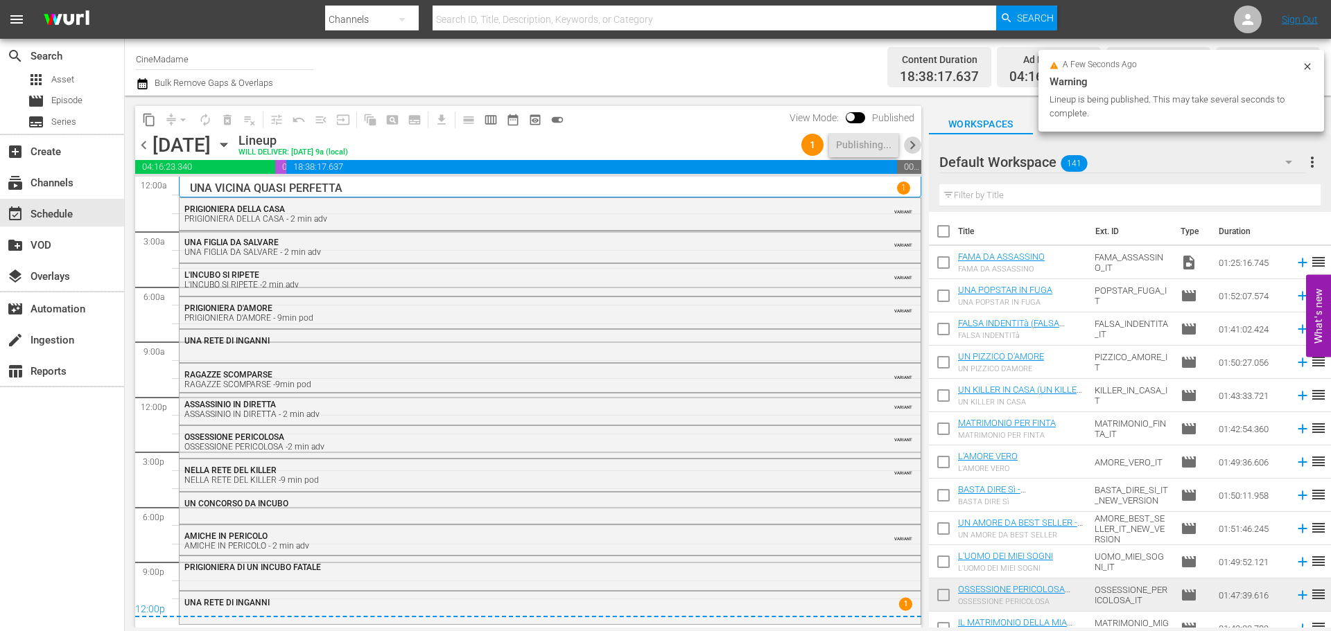
click at [915, 142] on span "chevron_right" at bounding box center [912, 145] width 17 height 17
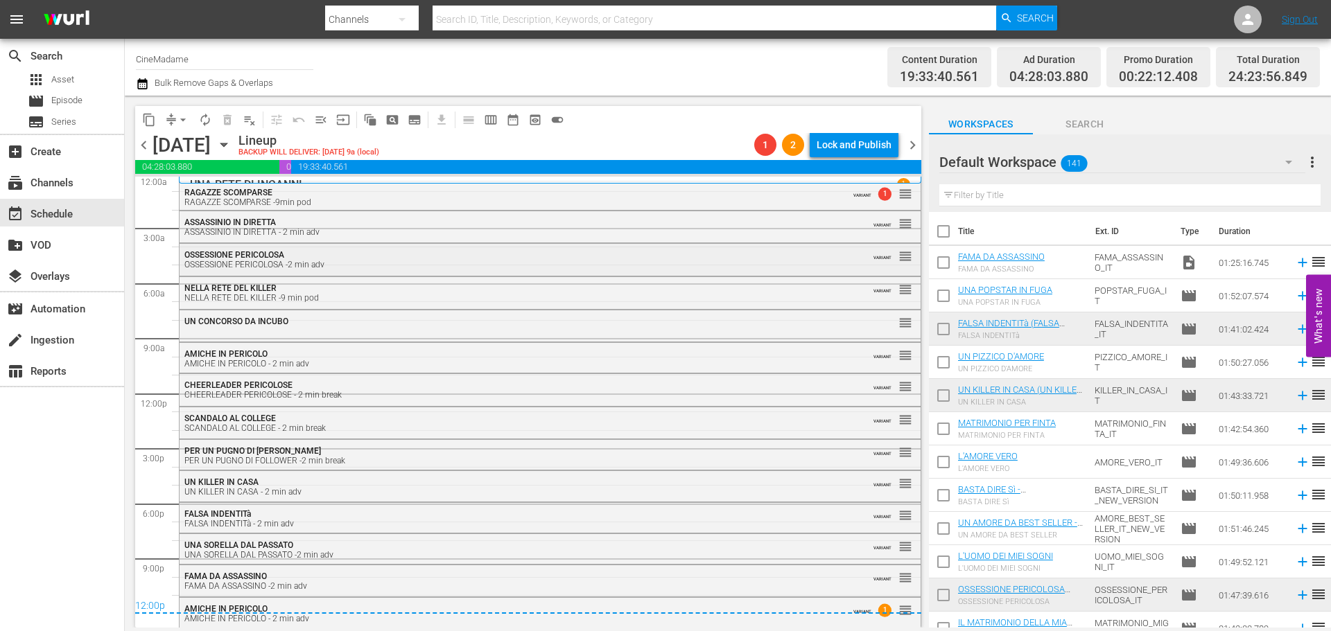
scroll to position [4, 0]
click at [850, 144] on div "Lock and Publish" at bounding box center [854, 144] width 75 height 25
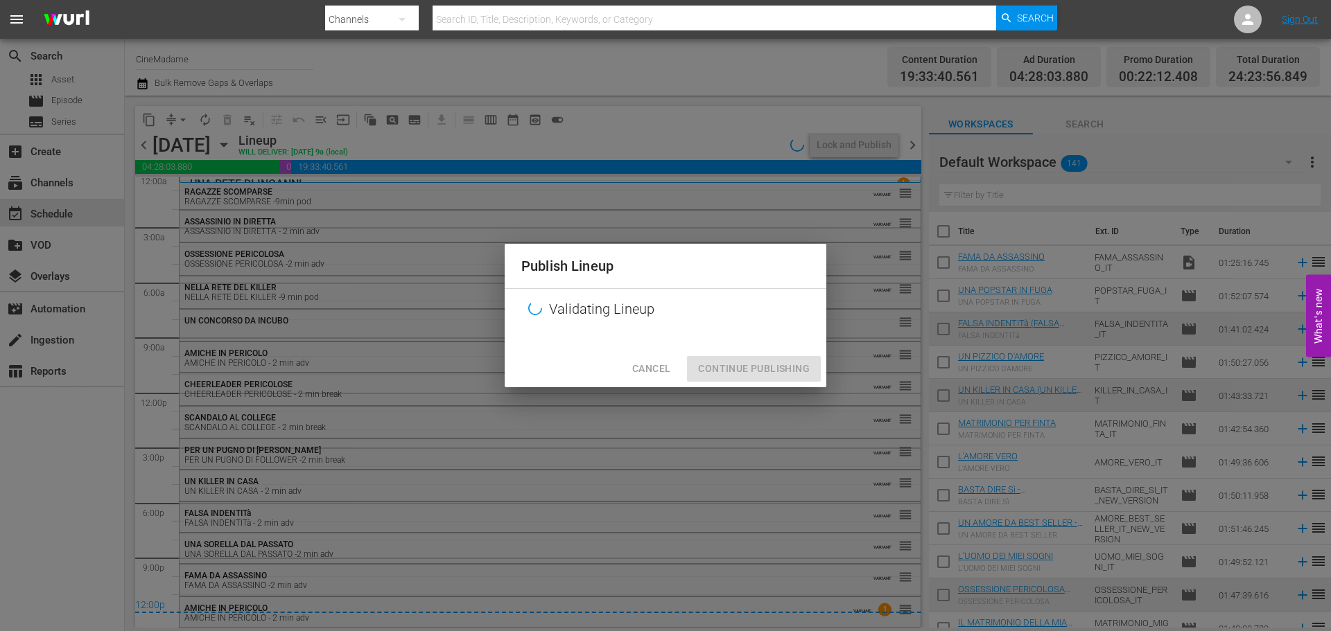
click at [756, 369] on div "Cancel Continue Publishing" at bounding box center [666, 369] width 322 height 37
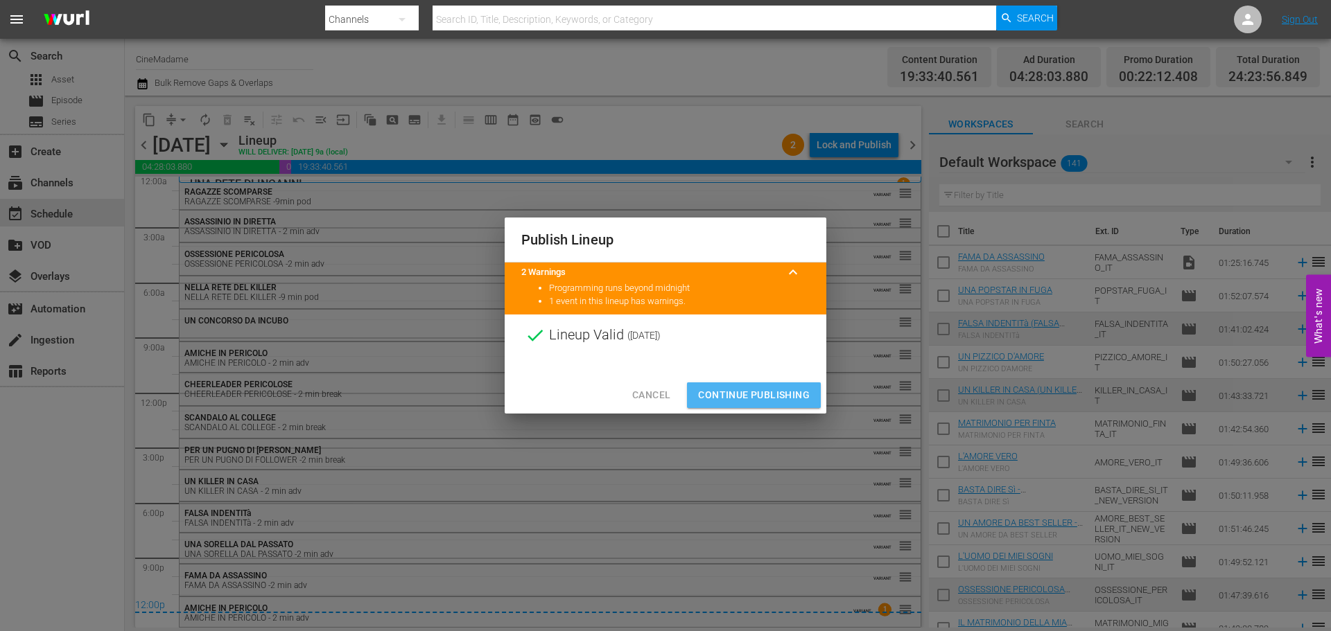
click at [742, 401] on span "Continue Publishing" at bounding box center [754, 395] width 112 height 17
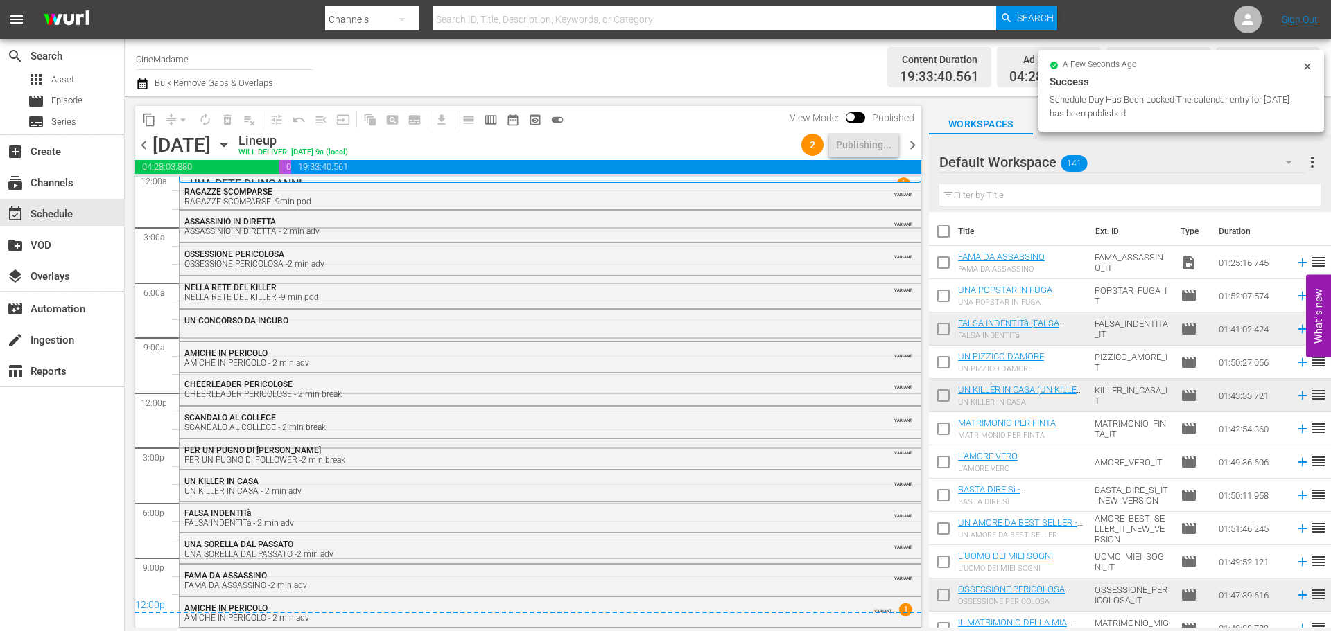
click at [914, 141] on span "chevron_right" at bounding box center [912, 145] width 17 height 17
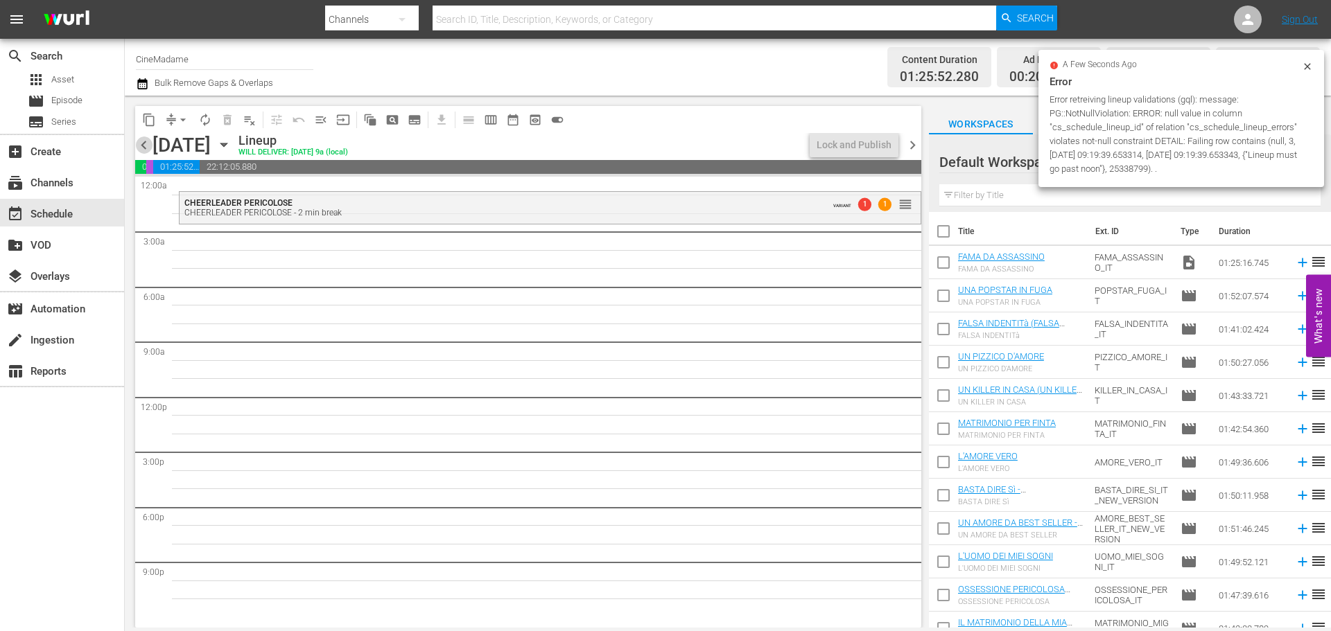
click at [146, 143] on span "chevron_left" at bounding box center [143, 145] width 17 height 17
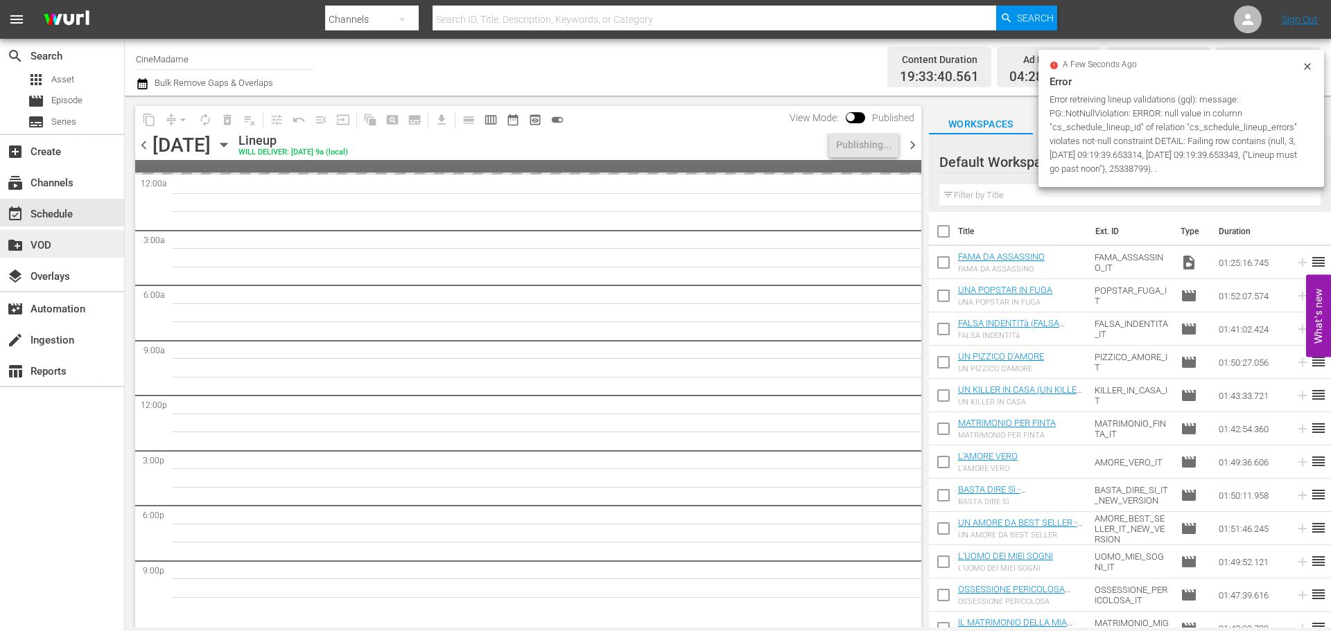
click at [72, 254] on div "create_new_folder VOD" at bounding box center [62, 244] width 124 height 28
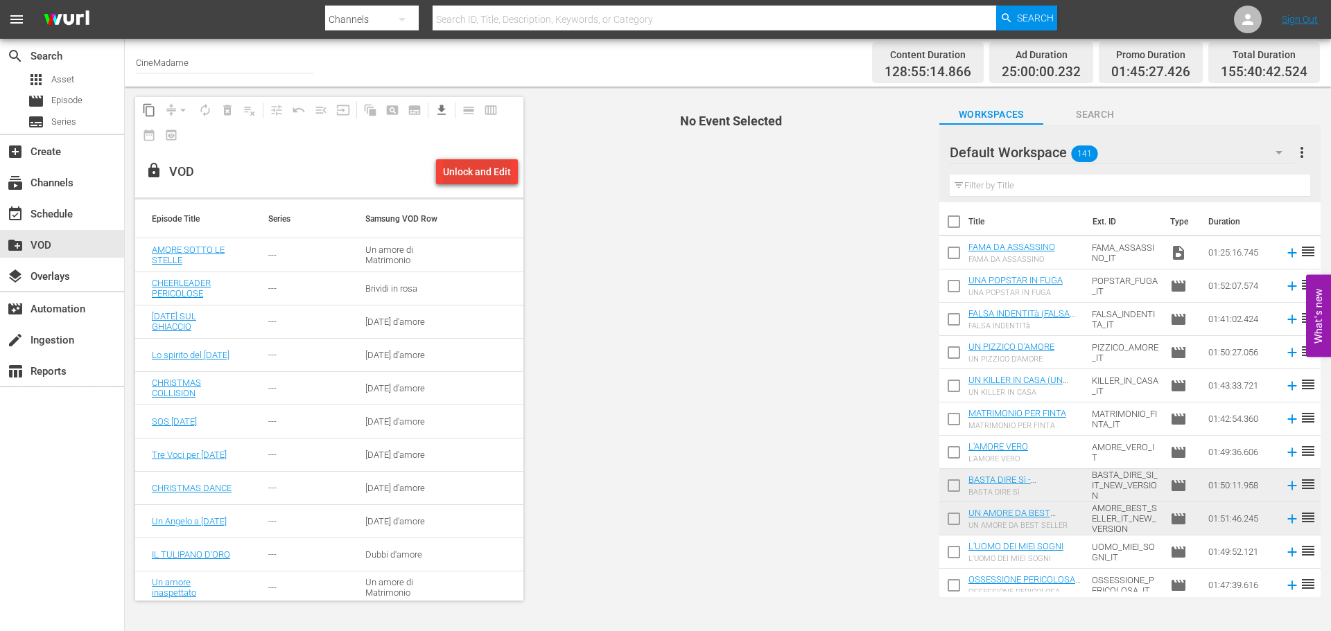
click at [477, 169] on div "Unlock and Edit" at bounding box center [477, 171] width 68 height 25
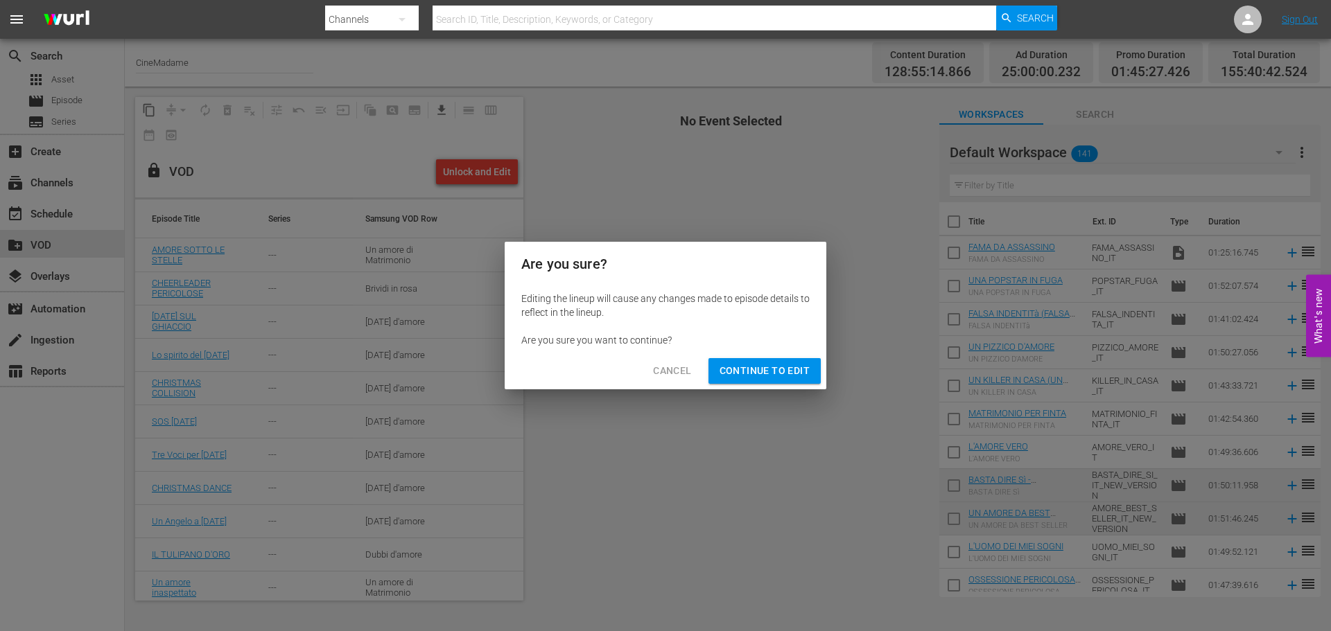
click at [752, 349] on div "Editing the lineup will cause any changes made to episode details to reflect in…" at bounding box center [666, 319] width 322 height 67
click at [755, 375] on span "Continue to Edit" at bounding box center [764, 371] width 90 height 17
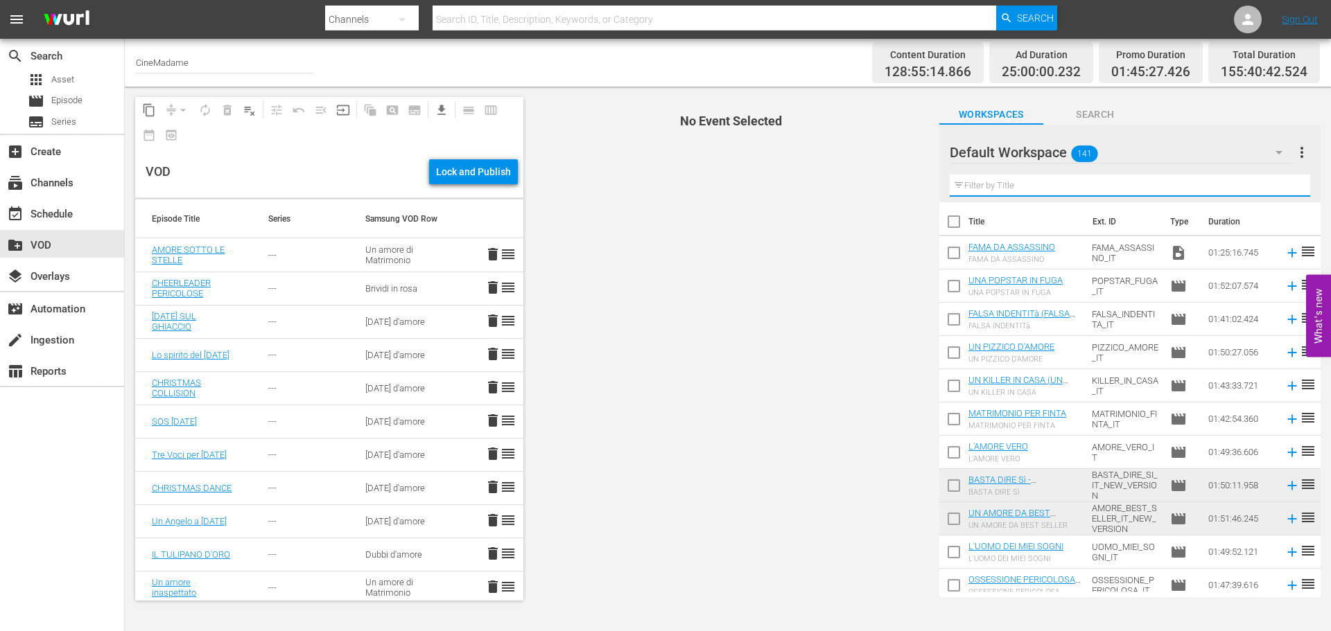
click at [1037, 188] on input "text" at bounding box center [1130, 186] width 360 height 22
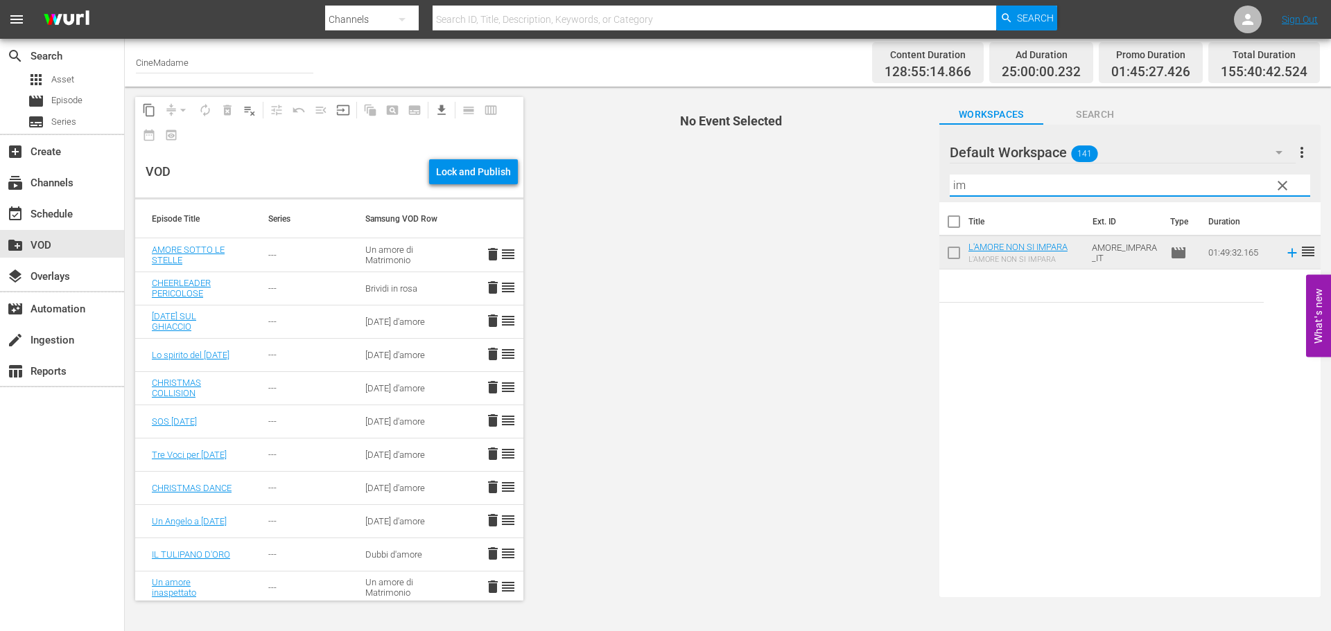
type input "i"
type input "b"
type input "c"
type input "b"
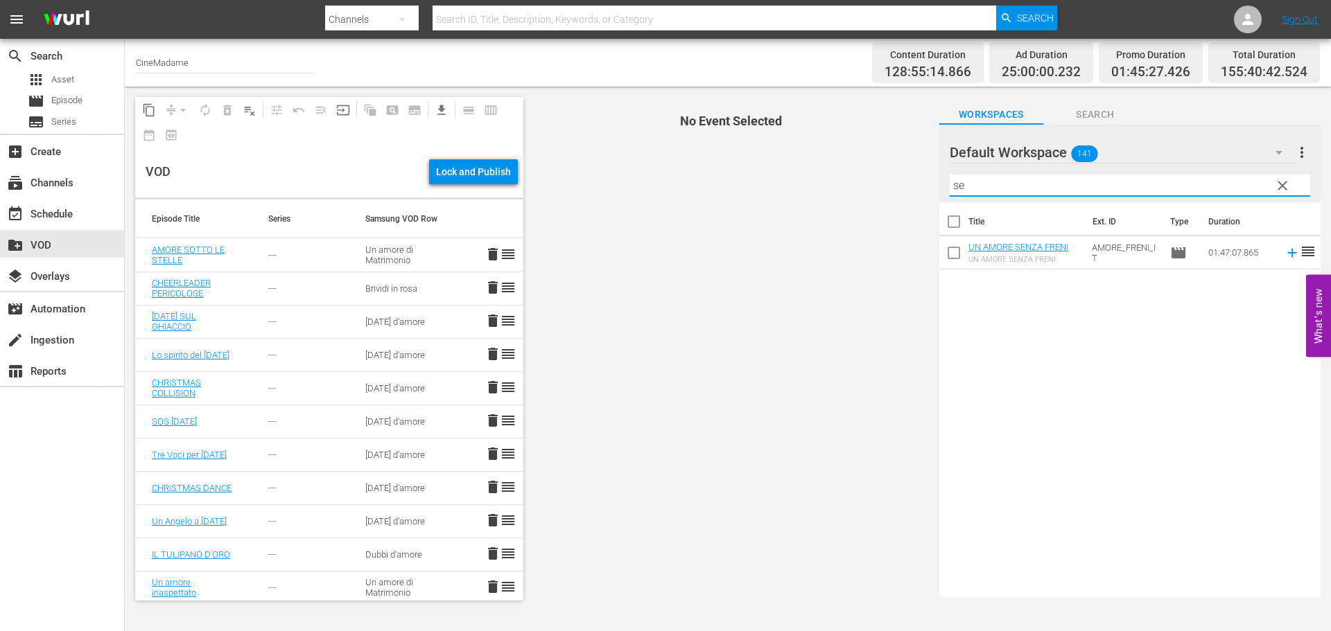
type input "s"
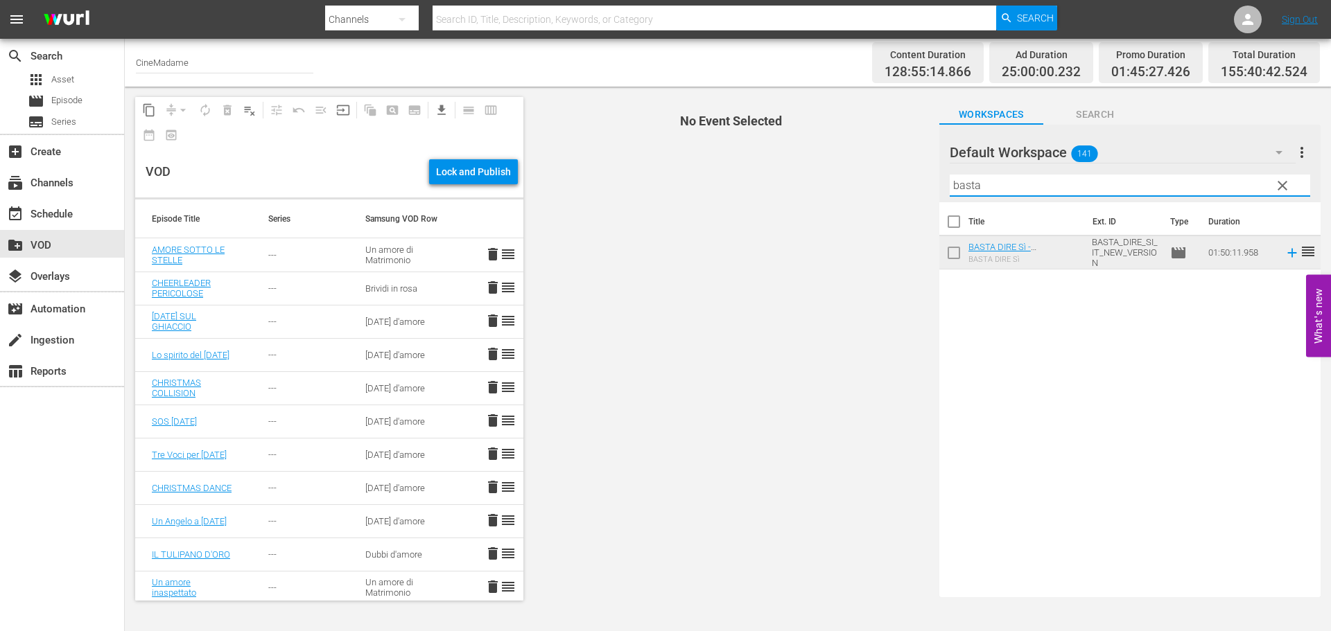
click at [1020, 183] on input "basta" at bounding box center [1130, 186] width 360 height 22
click at [990, 179] on input "senza" at bounding box center [1130, 186] width 360 height 22
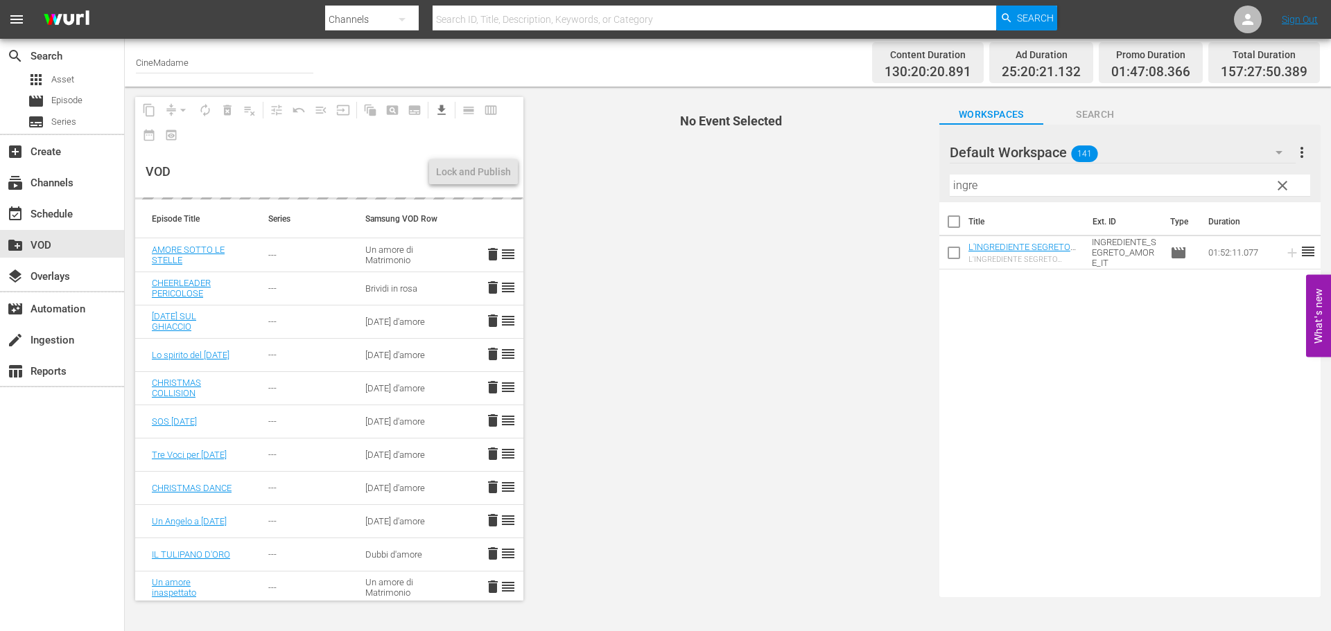
click at [983, 181] on input "ingre" at bounding box center [1130, 186] width 360 height 22
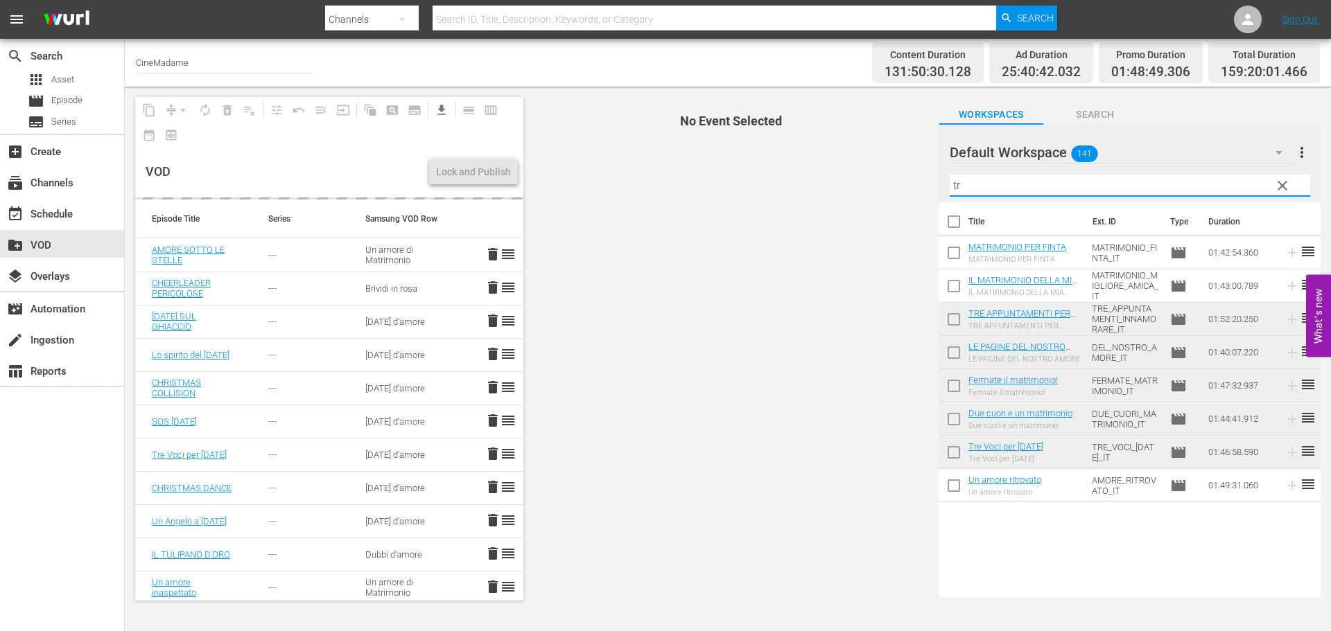
type input "t"
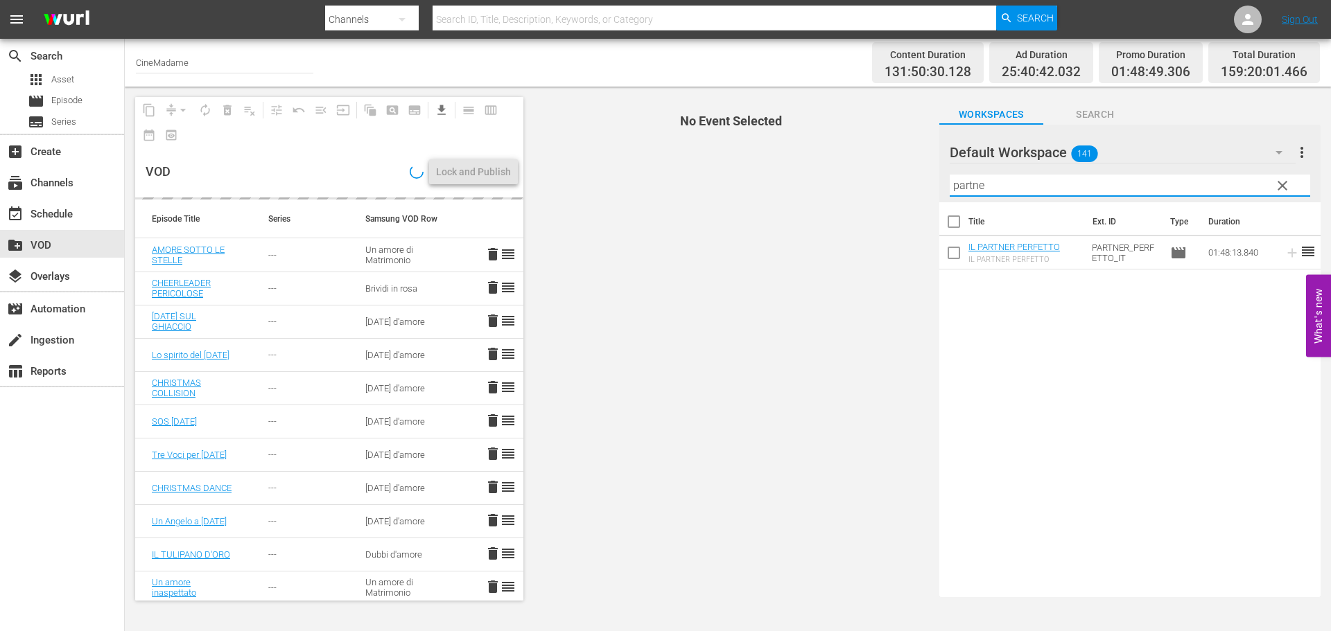
click at [1009, 188] on input "partne" at bounding box center [1130, 186] width 360 height 22
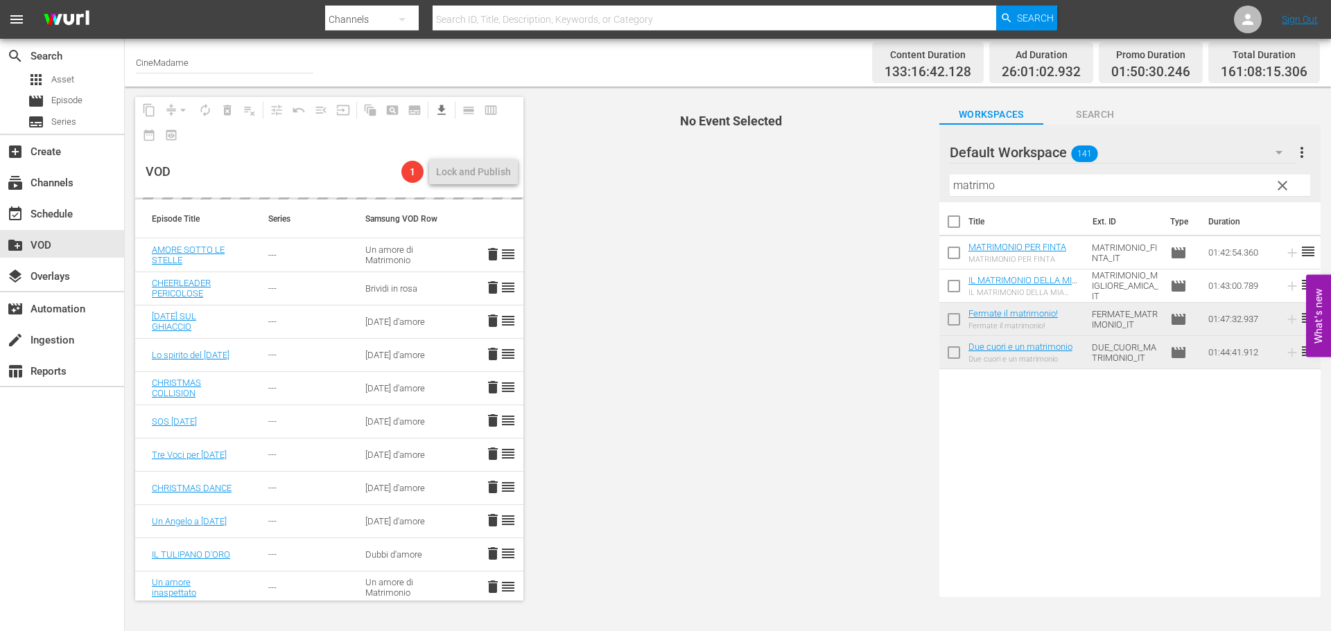
click at [966, 184] on input "matrimo" at bounding box center [1130, 186] width 360 height 22
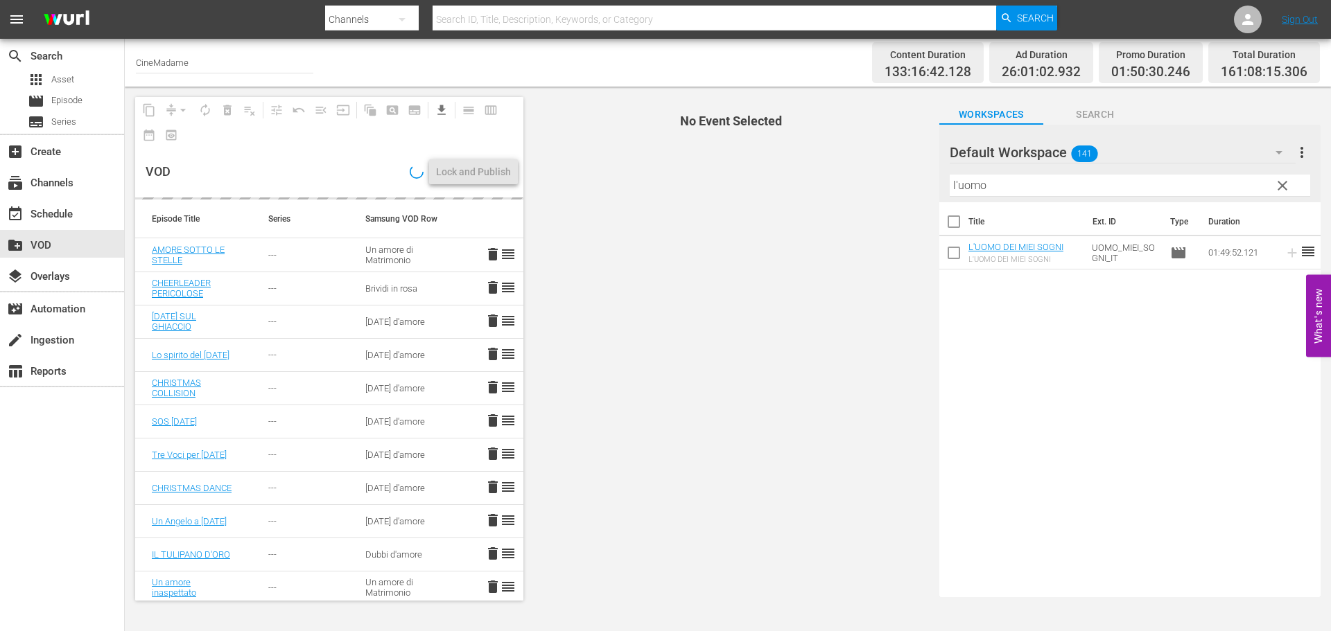
click at [979, 181] on input "l'uomo" at bounding box center [1130, 186] width 360 height 22
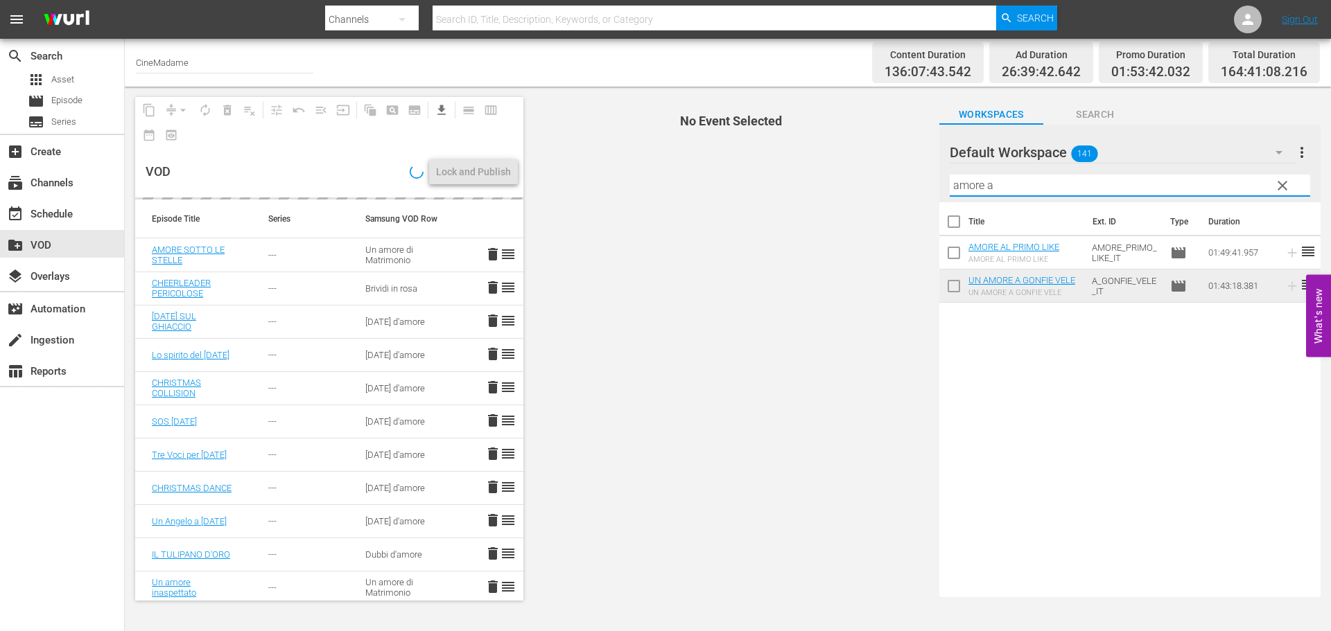
click at [993, 186] on input "amore a" at bounding box center [1130, 186] width 360 height 22
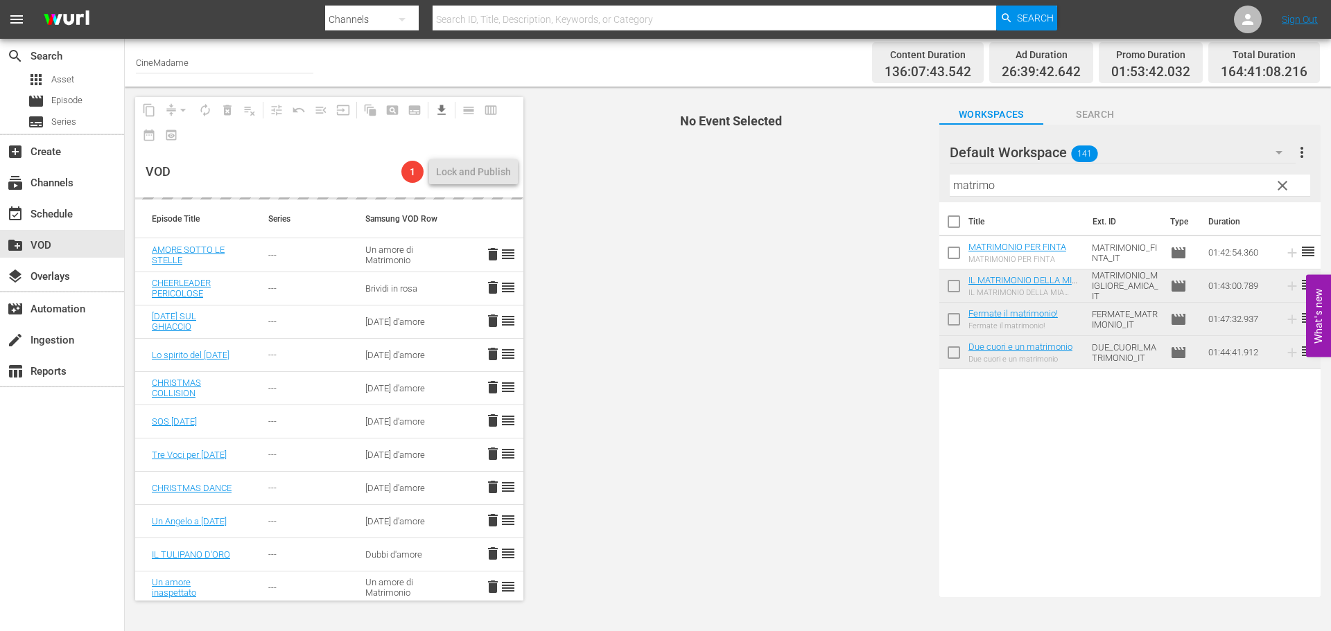
click at [991, 186] on input "matrimo" at bounding box center [1130, 186] width 360 height 22
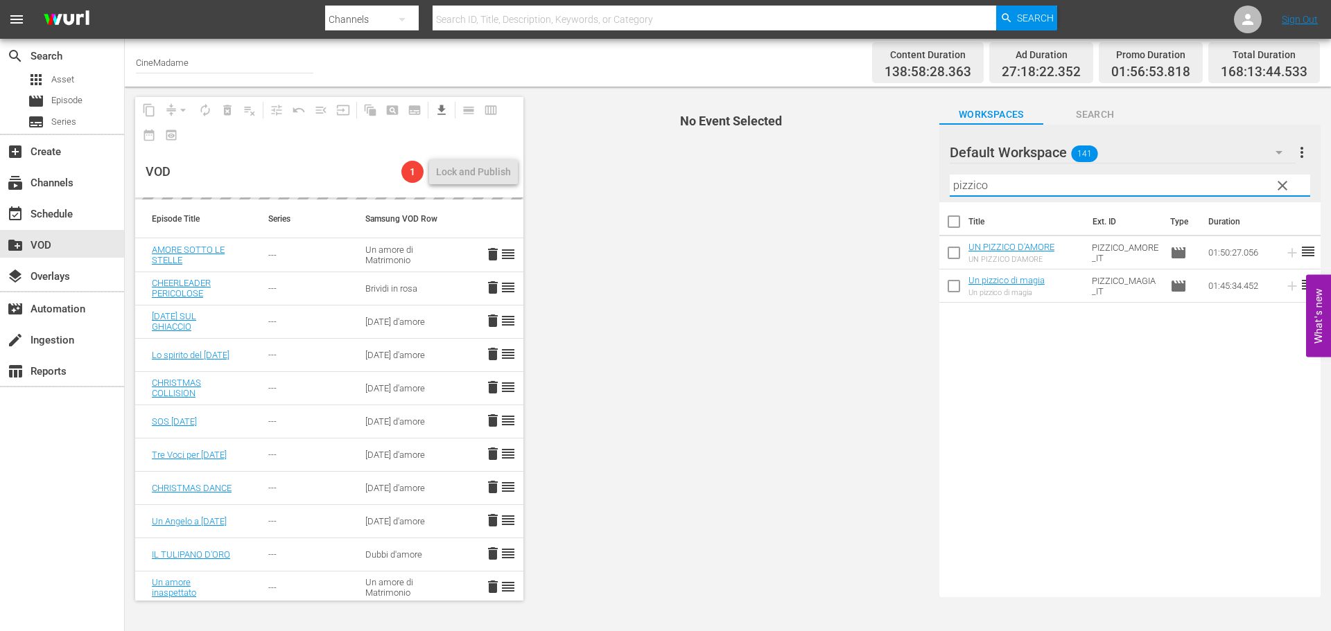
click at [1002, 188] on input "pizzico" at bounding box center [1130, 186] width 360 height 22
click at [999, 191] on input "pizzico" at bounding box center [1130, 186] width 360 height 22
click at [977, 177] on input "pop" at bounding box center [1130, 186] width 360 height 22
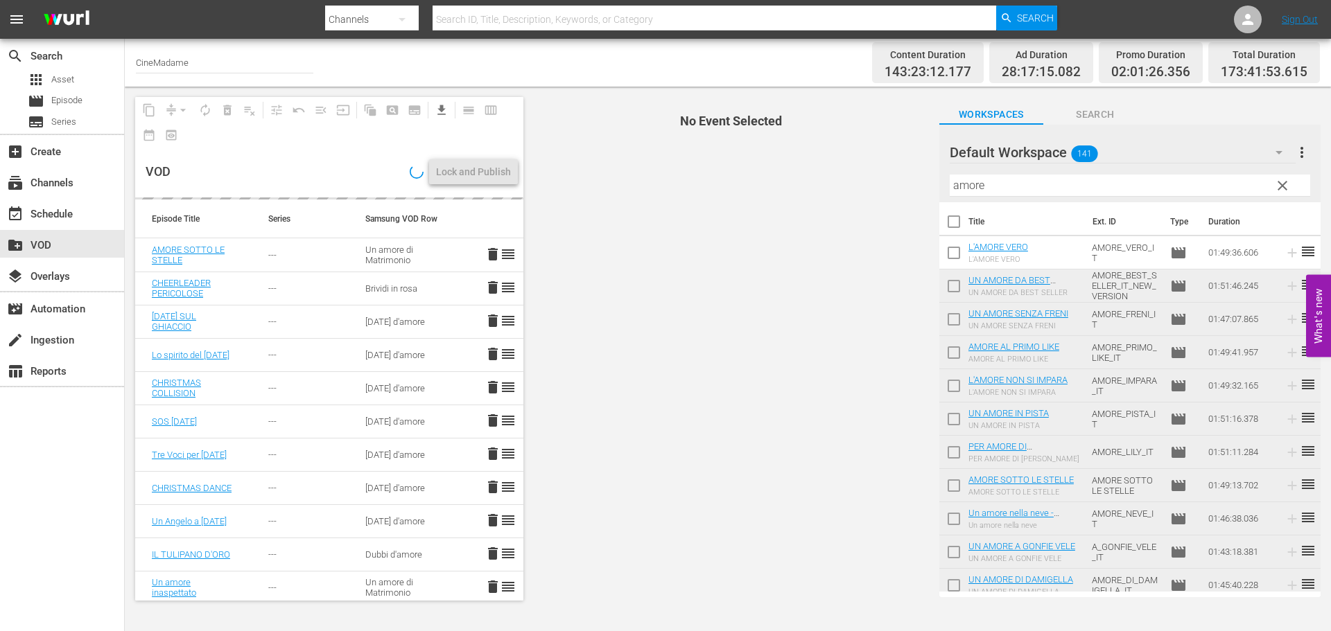
click at [975, 200] on div "Filter by Title amore" at bounding box center [1130, 185] width 360 height 33
click at [983, 186] on input "amore" at bounding box center [1130, 186] width 360 height 22
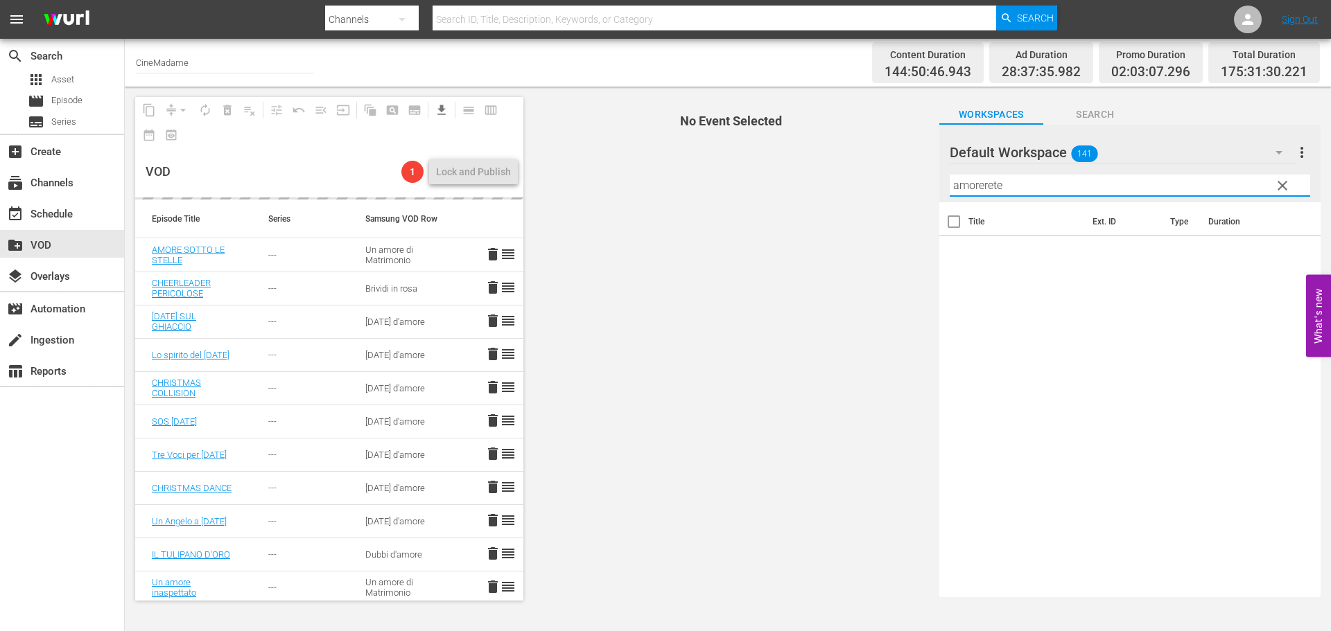
drag, startPoint x: 1024, startPoint y: 189, endPoint x: 806, endPoint y: 185, distance: 217.7
click at [806, 185] on div "content_copy compress arrow_drop_down autorenew_outlined delete_forever_outline…" at bounding box center [728, 349] width 1206 height 525
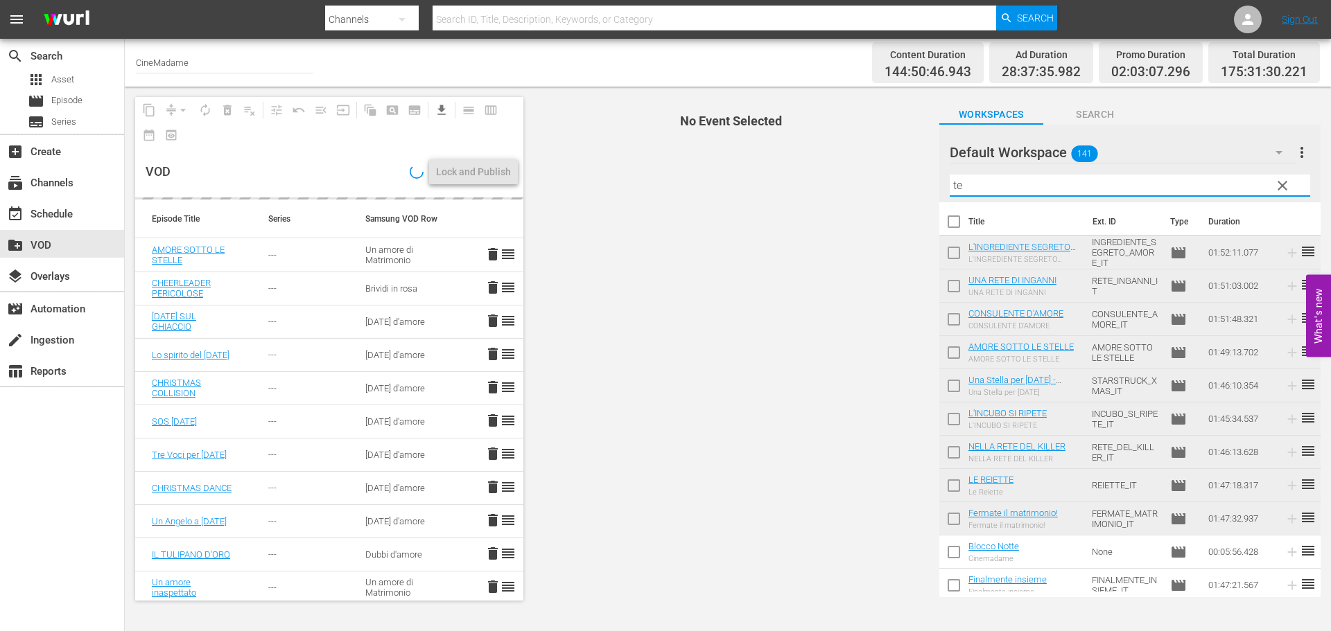
type input "t"
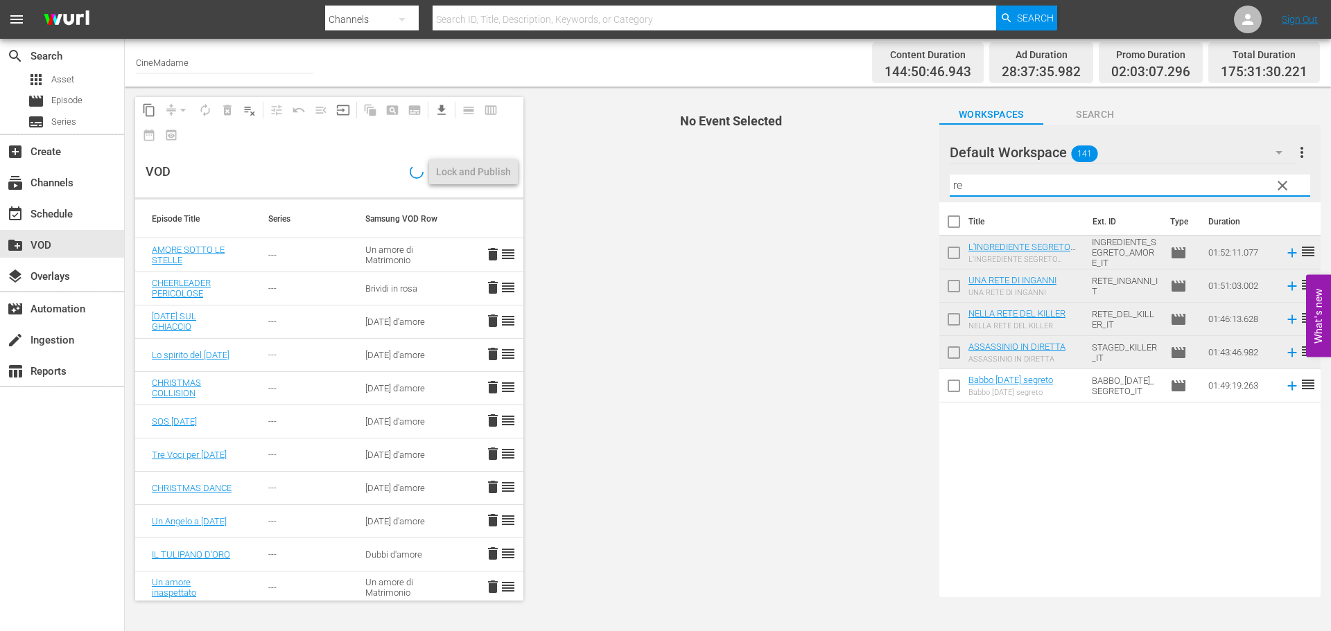
type input "r"
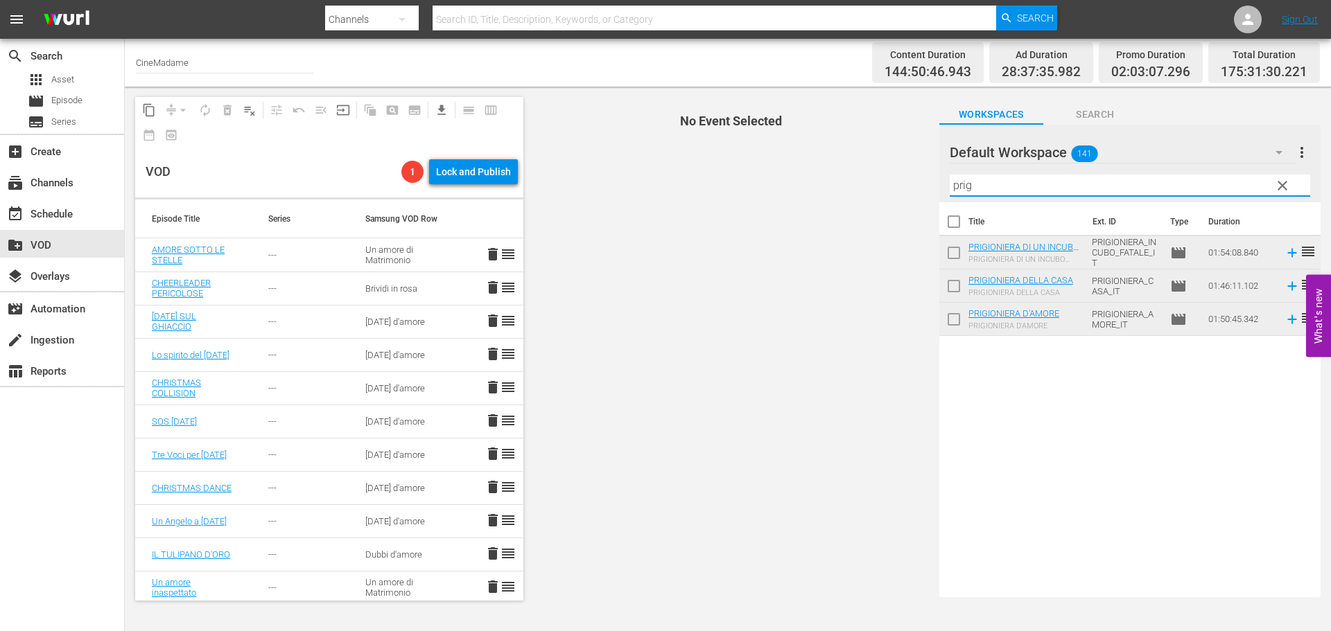
type input "prig"
click at [1283, 182] on span "clear" at bounding box center [1282, 185] width 17 height 17
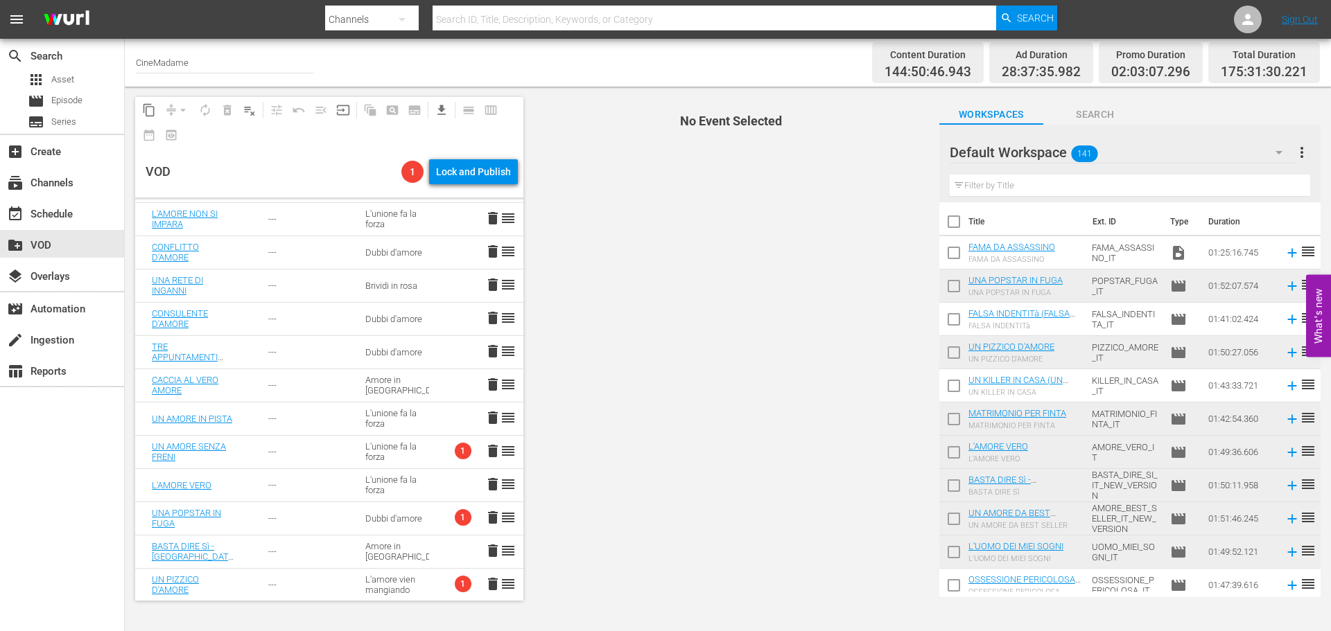
scroll to position [832, 0]
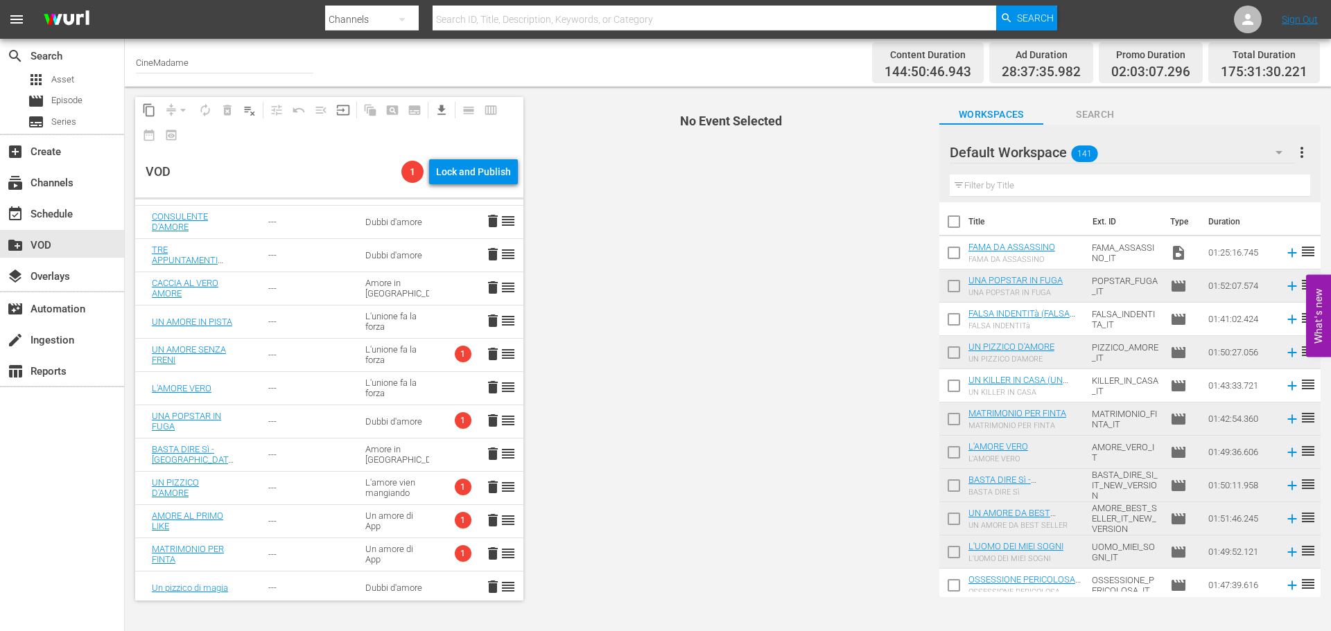
click at [386, 359] on div "L'unione fa la forza" at bounding box center [397, 354] width 64 height 21
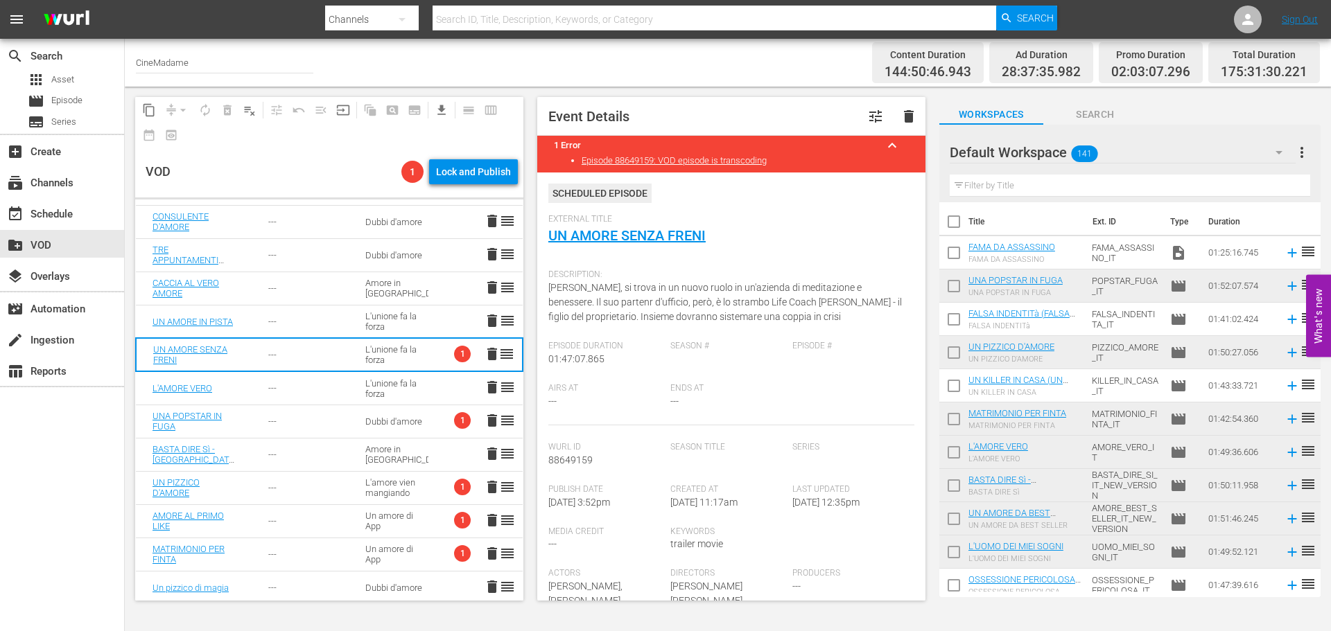
click at [281, 427] on td "---" at bounding box center [300, 421] width 96 height 33
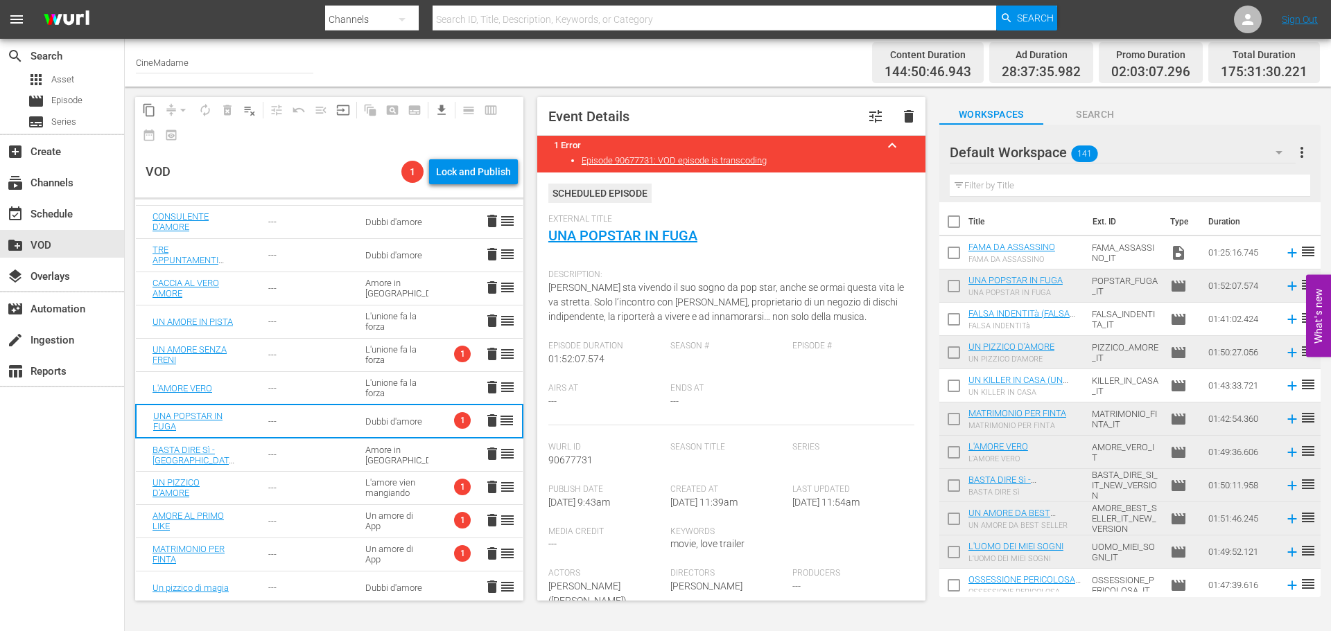
scroll to position [970, 0]
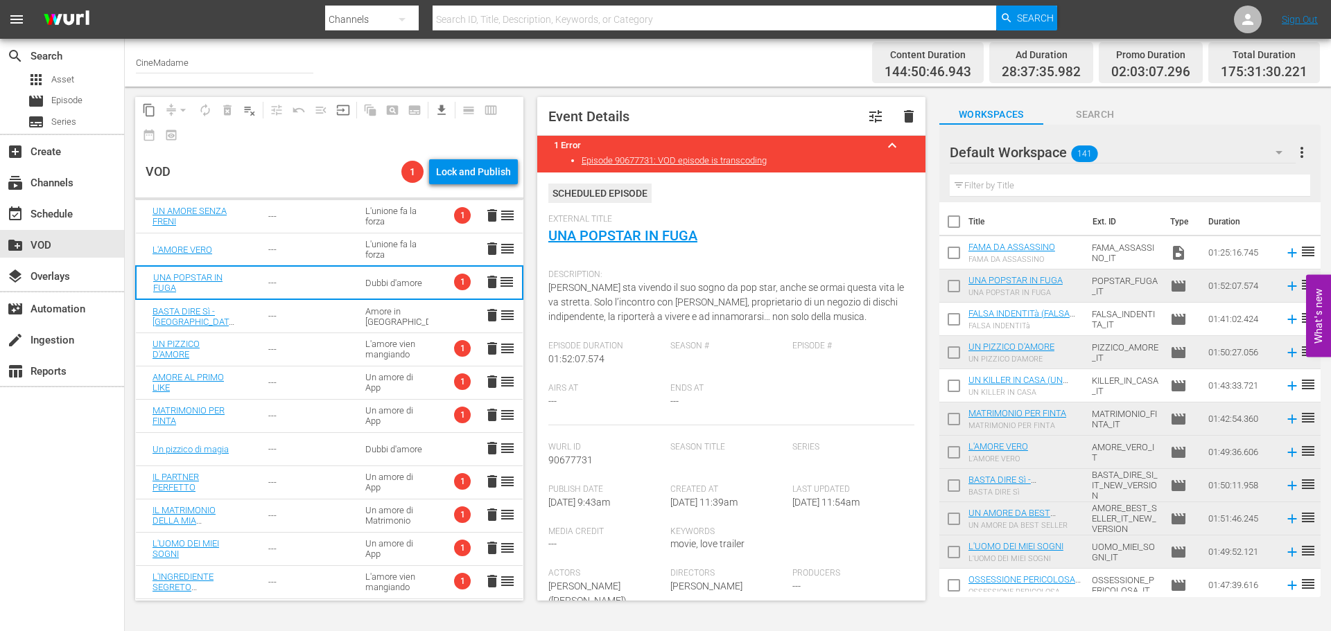
click at [321, 363] on td "---" at bounding box center [300, 349] width 96 height 33
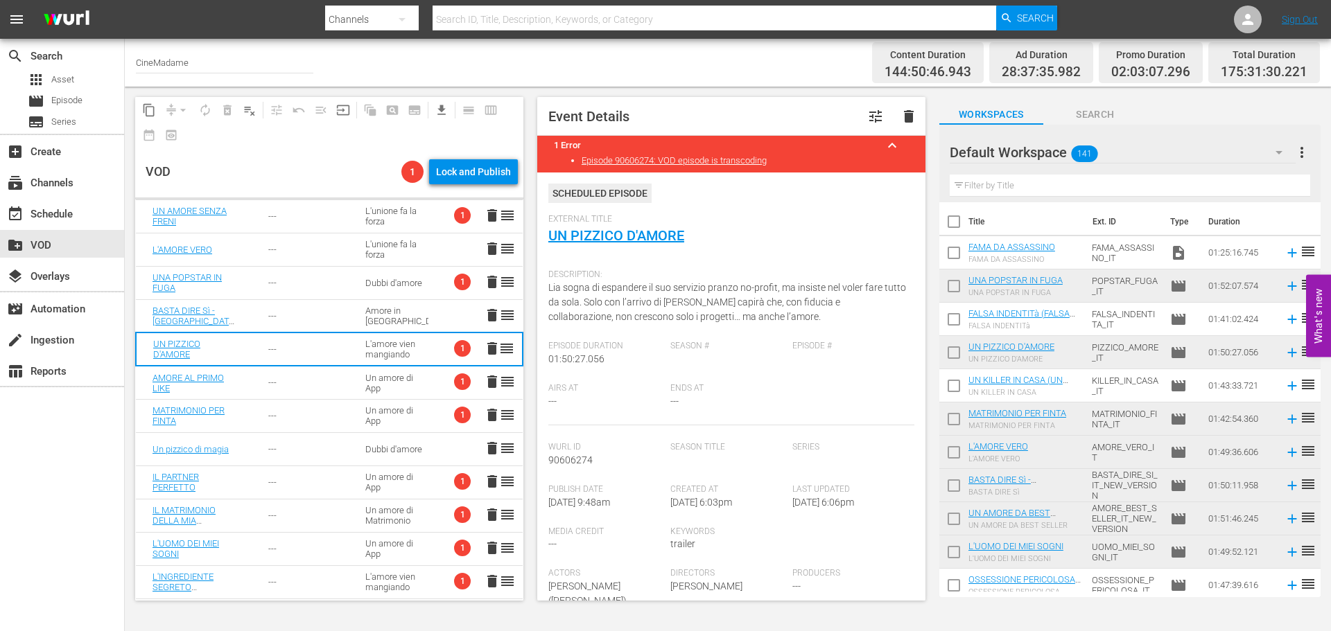
click at [287, 383] on div "---" at bounding box center [299, 383] width 63 height 10
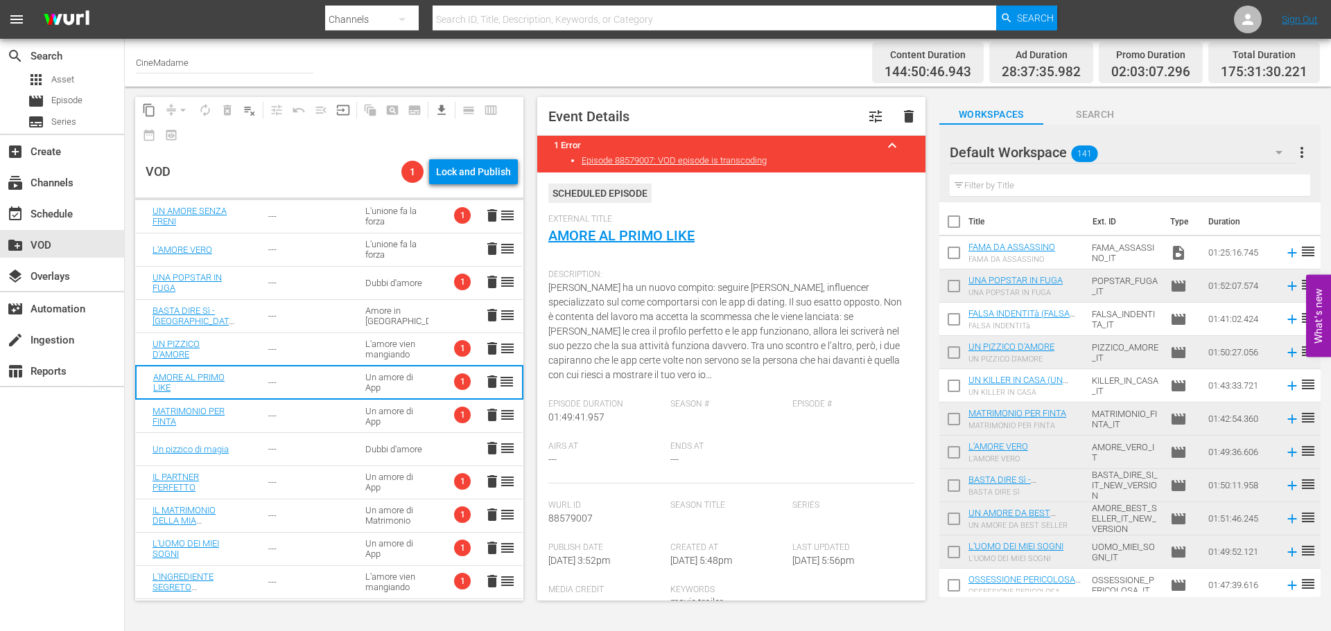
click at [302, 409] on td "---" at bounding box center [300, 415] width 96 height 33
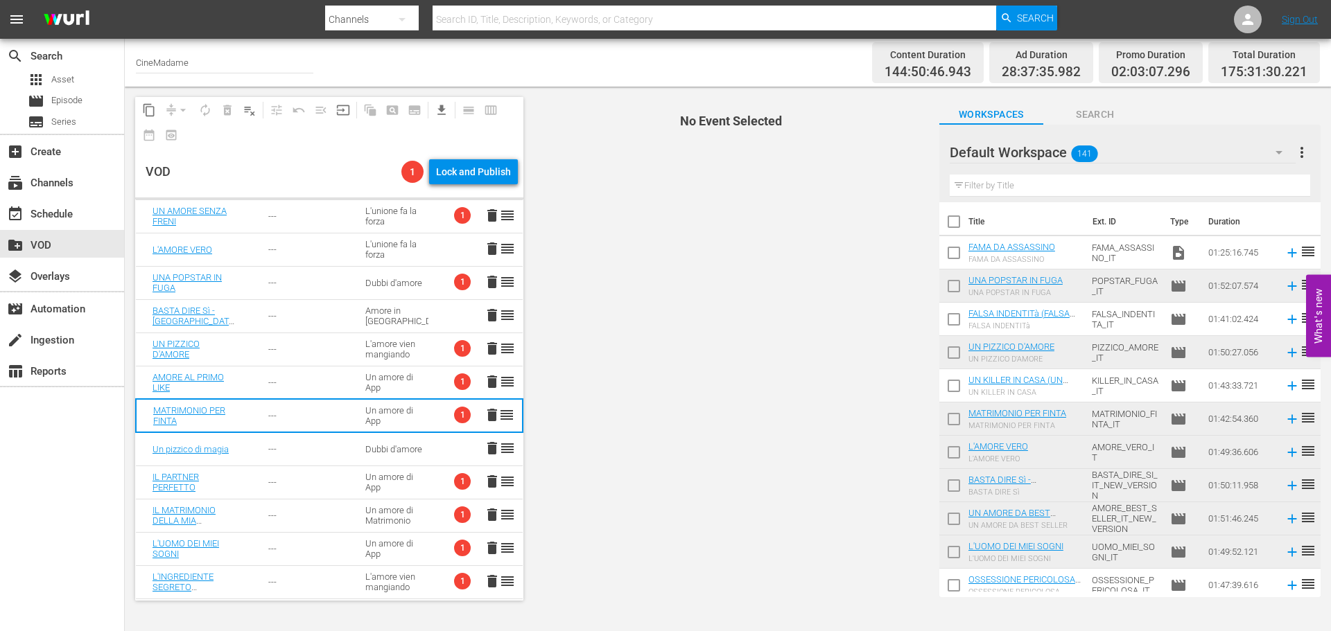
scroll to position [1040, 0]
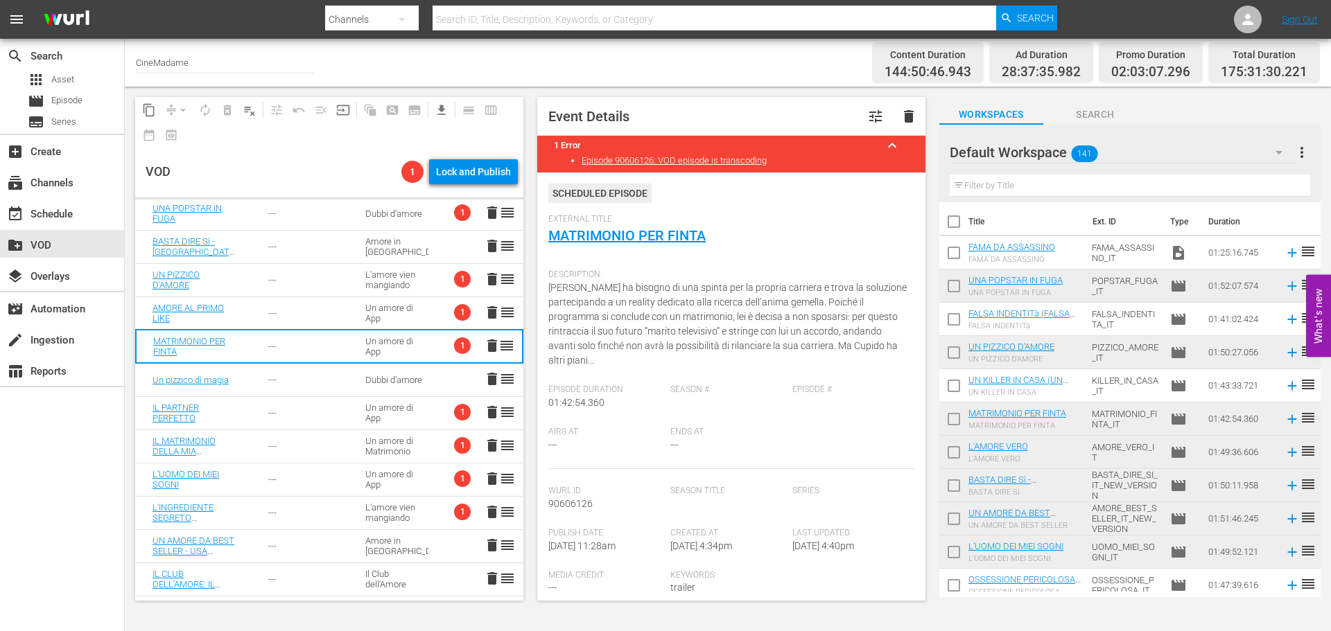
click at [308, 412] on div "---" at bounding box center [299, 413] width 63 height 10
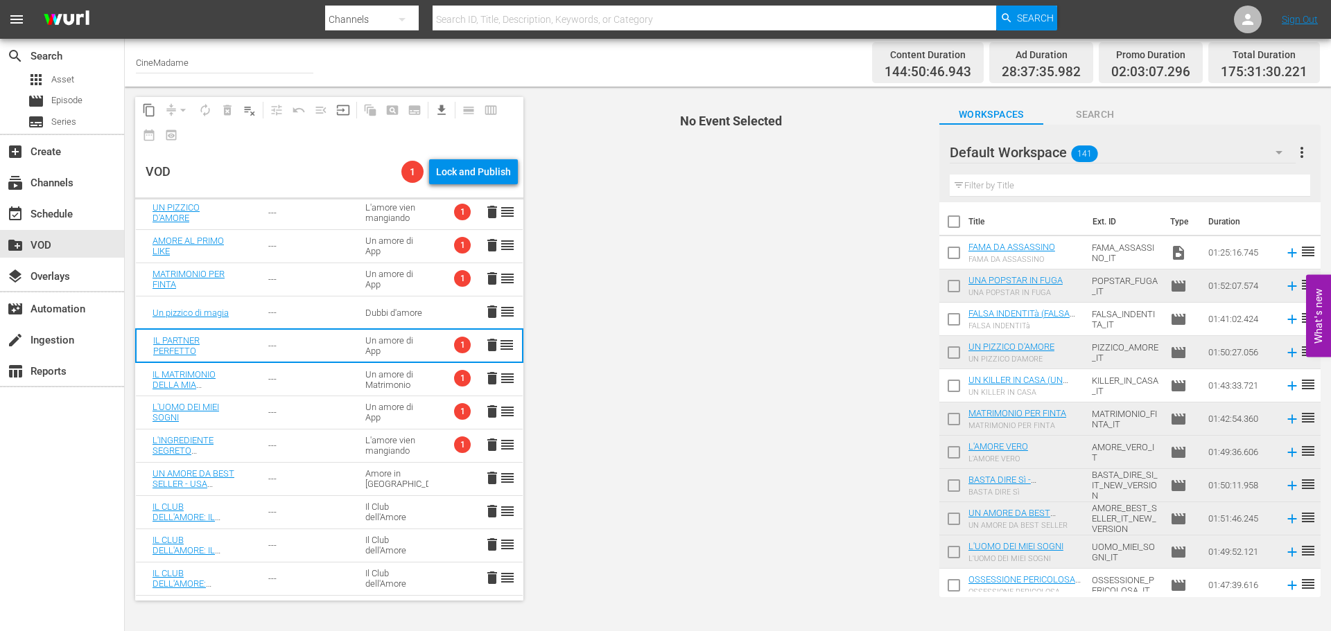
scroll to position [1109, 0]
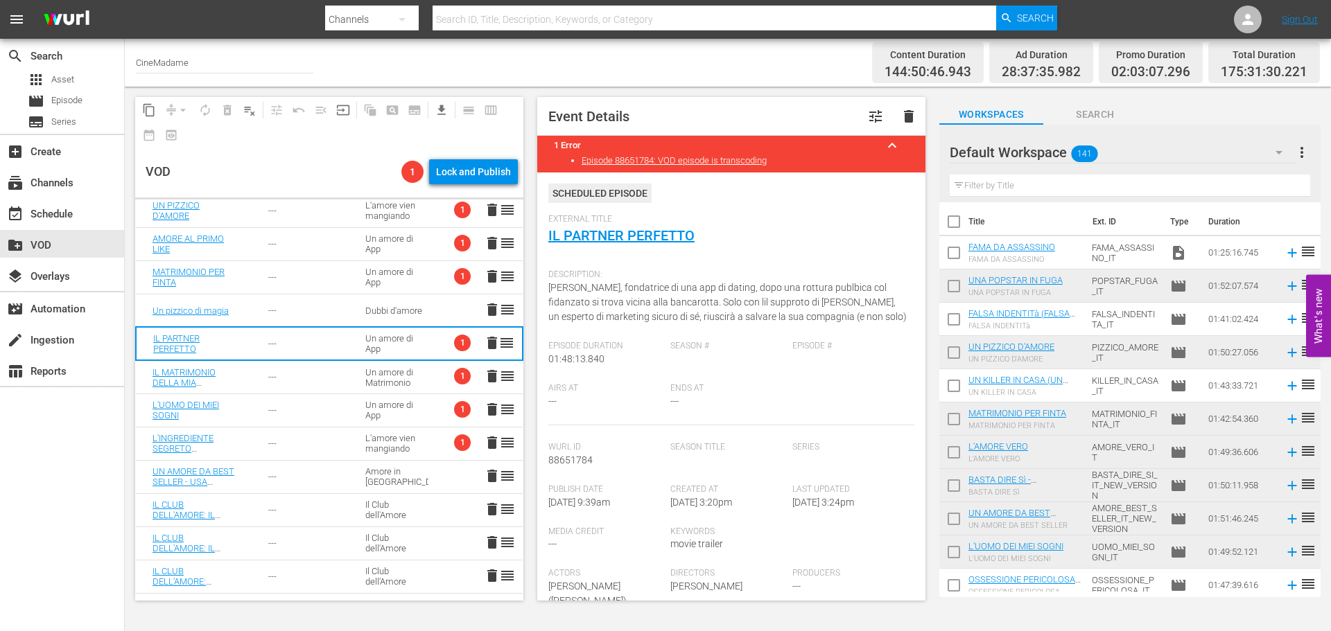
click at [316, 387] on td "---" at bounding box center [300, 376] width 96 height 33
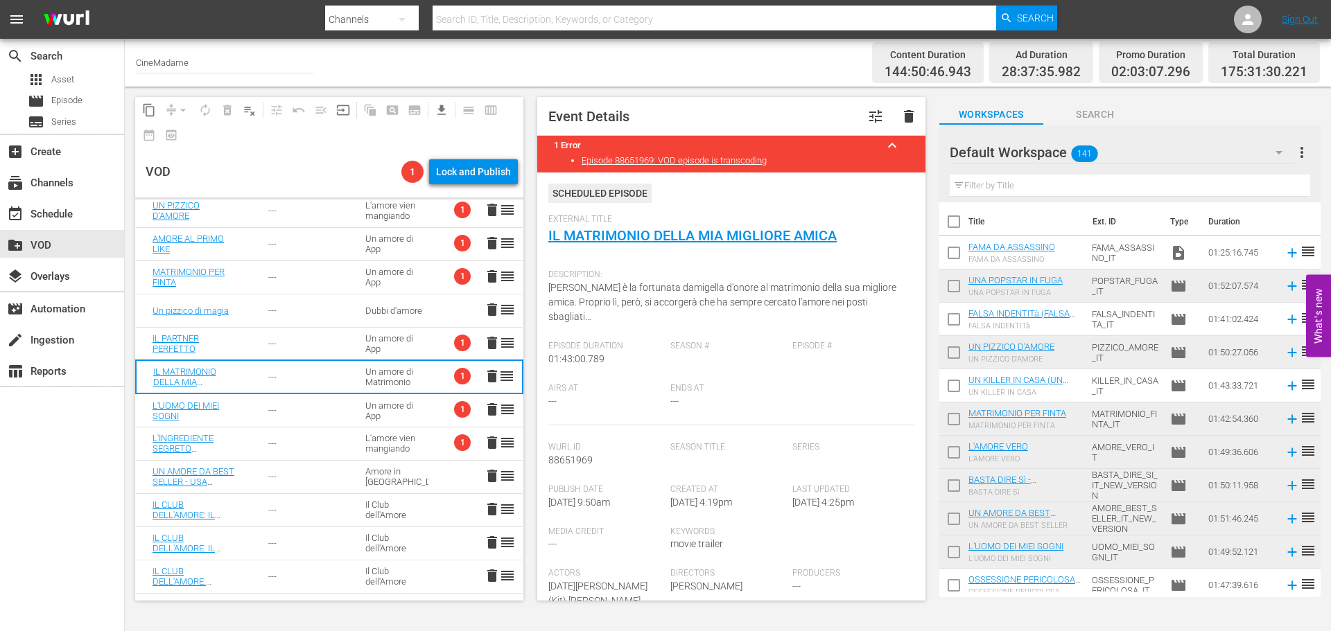
click at [315, 408] on div "---" at bounding box center [299, 410] width 63 height 10
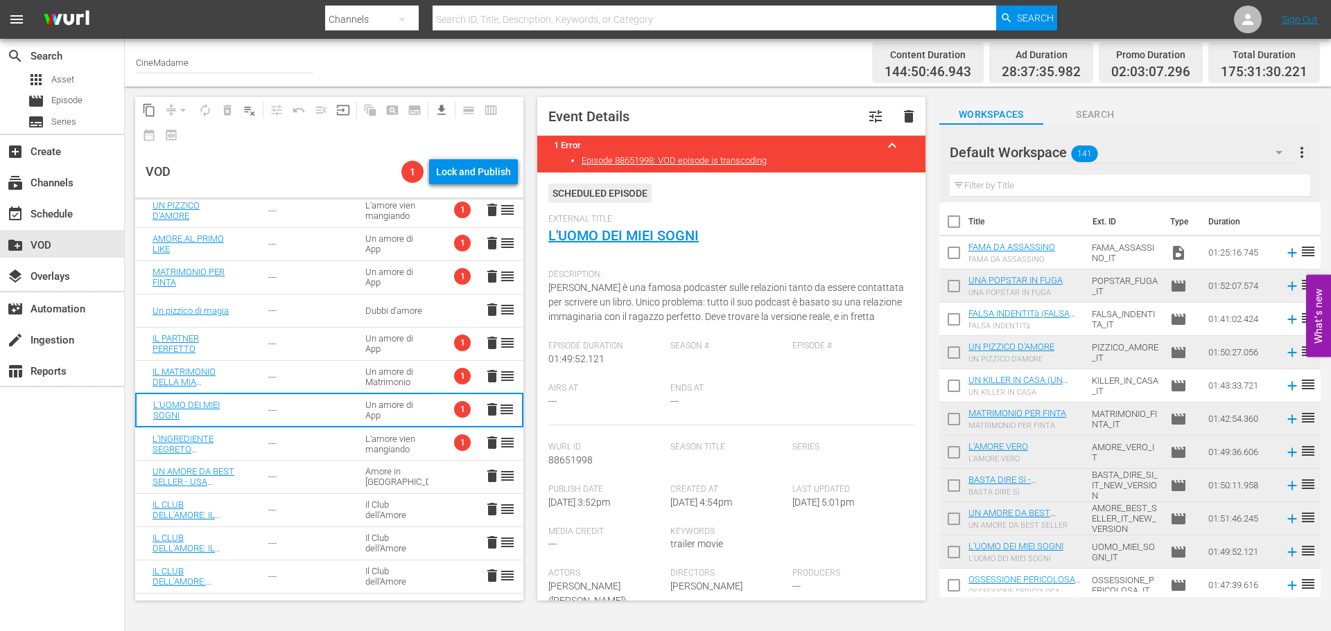
click at [313, 444] on div "---" at bounding box center [299, 444] width 63 height 10
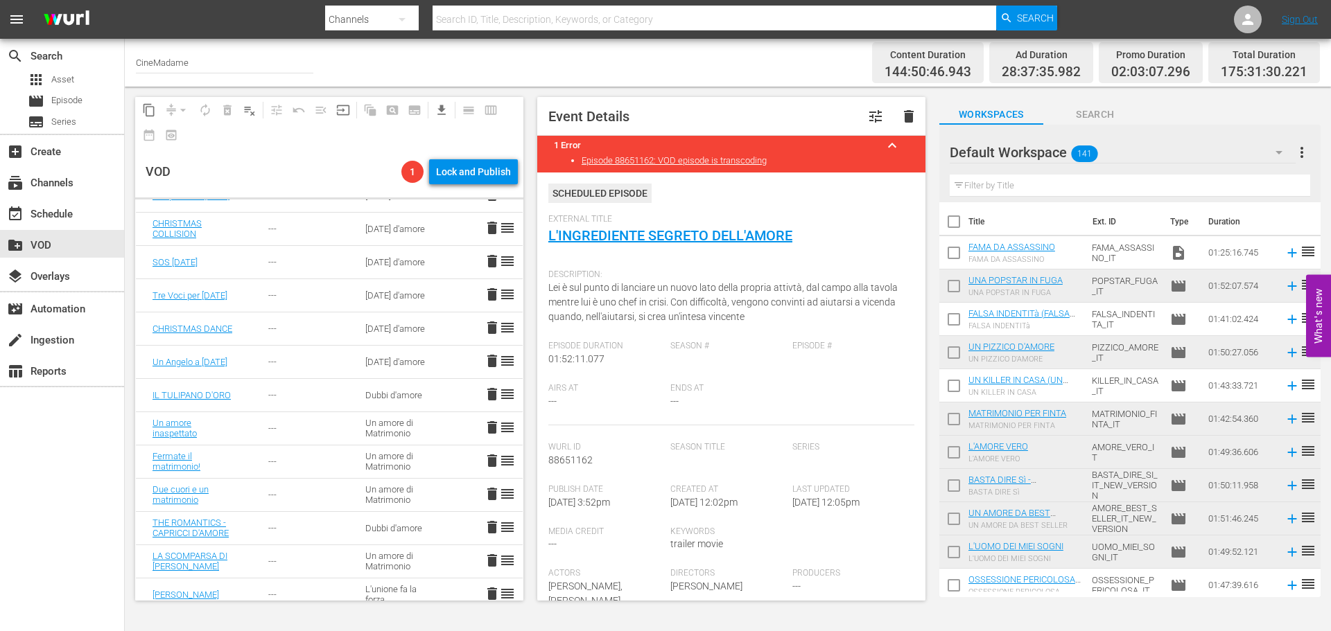
scroll to position [93, 0]
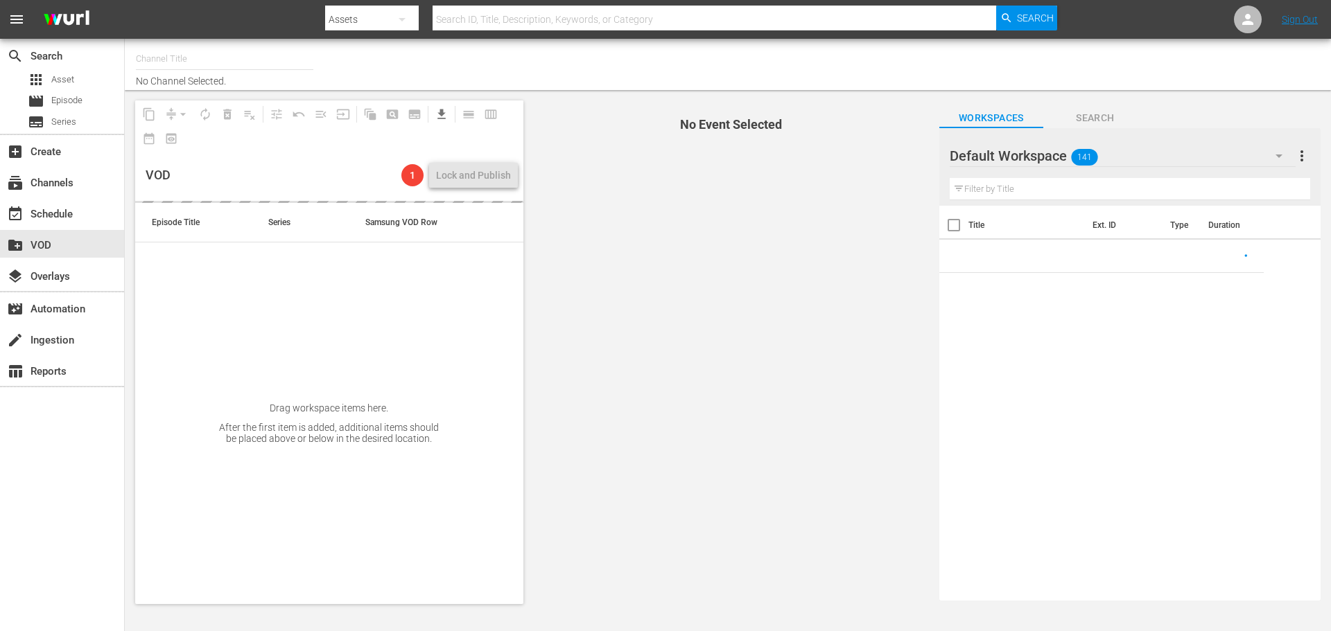
type input "CineMadame (1593)"
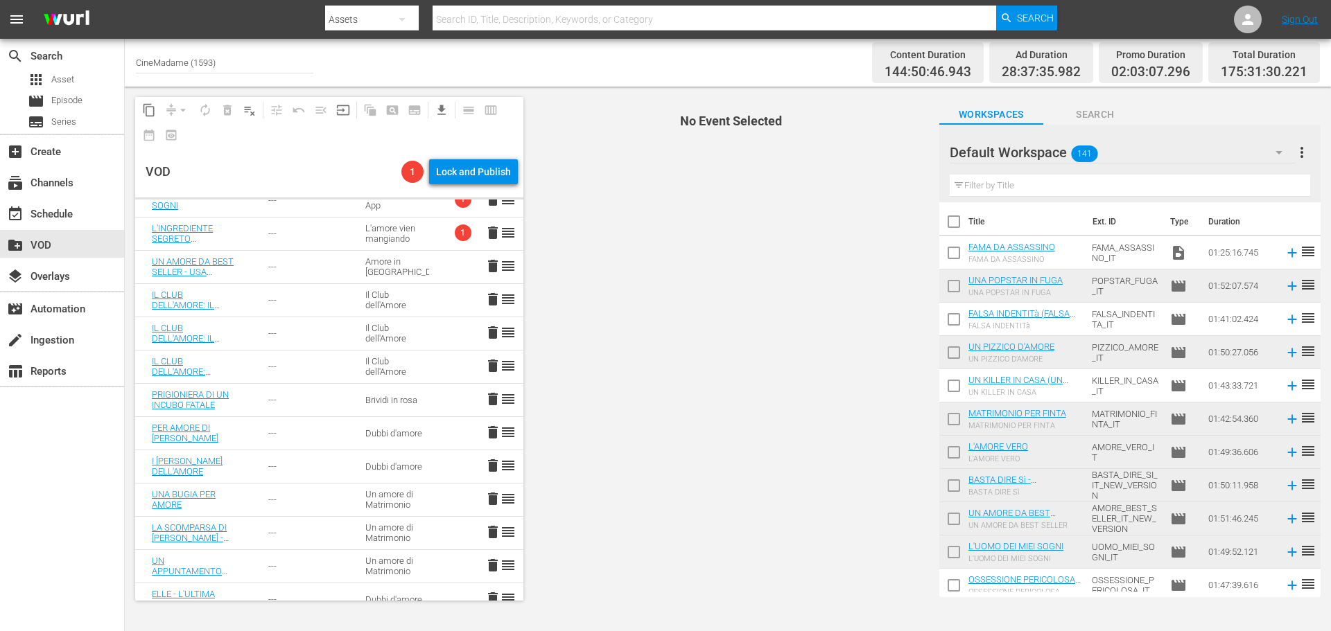
scroll to position [1456, 0]
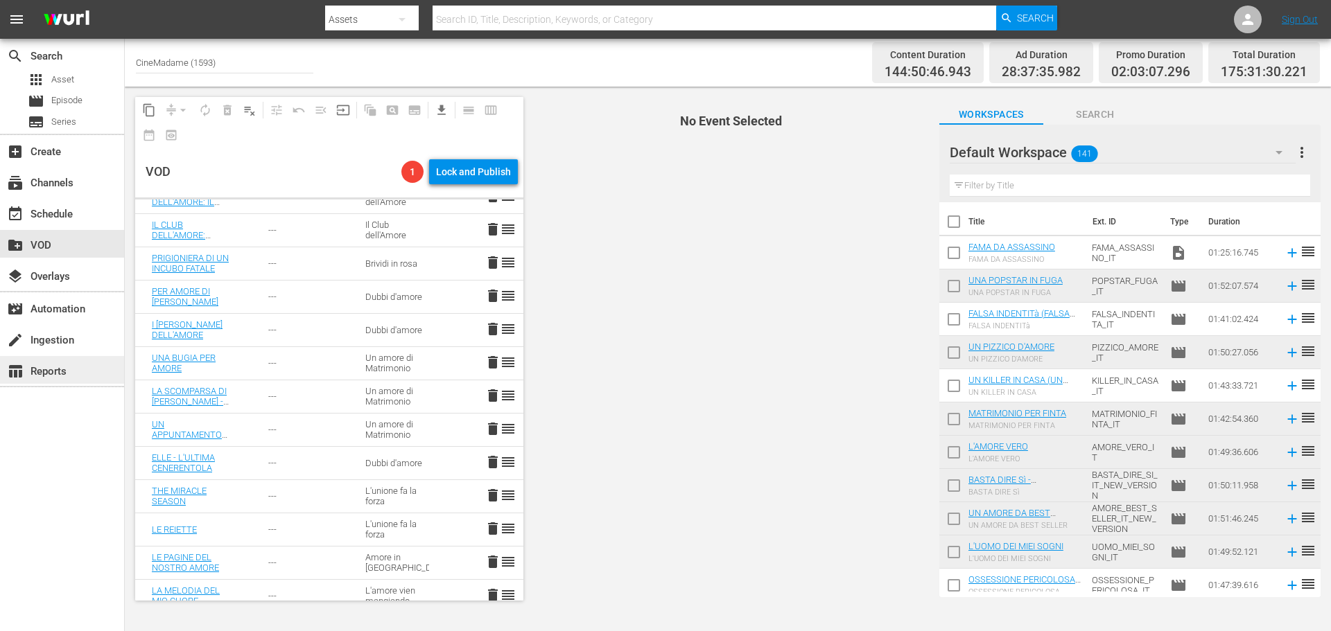
click at [70, 369] on div "table_chart Reports" at bounding box center [39, 369] width 78 height 12
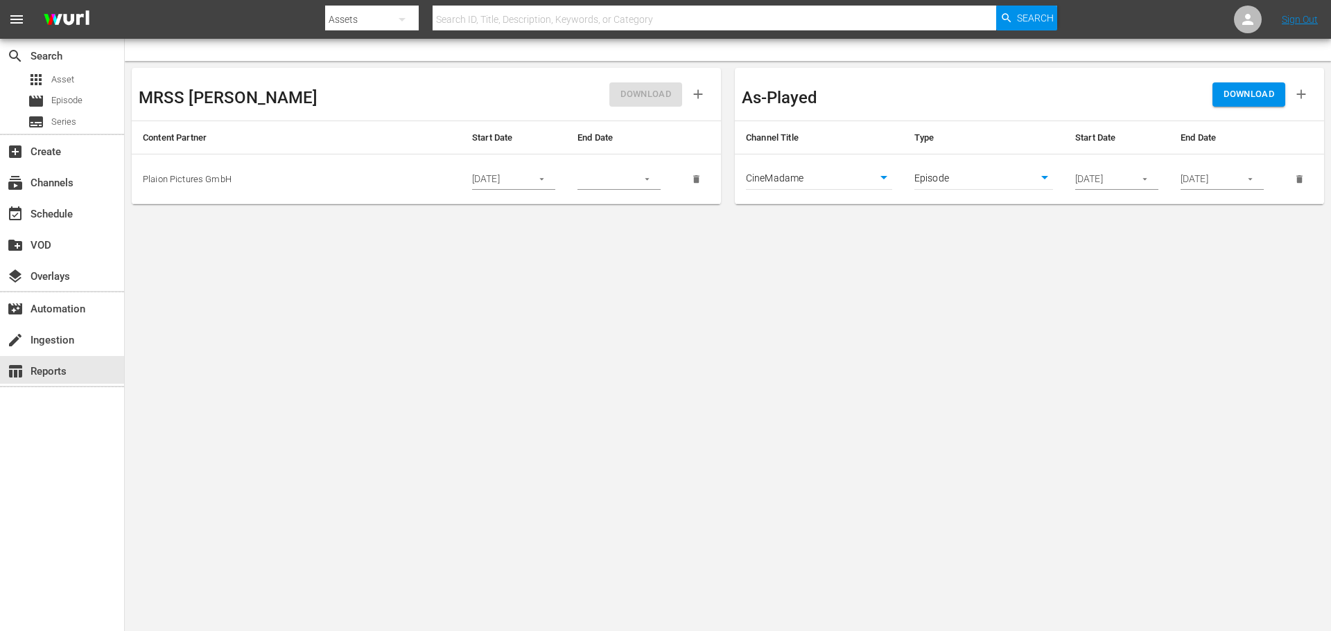
click at [1121, 172] on input "[DATE]" at bounding box center [1100, 179] width 51 height 21
click at [1138, 178] on button "button" at bounding box center [1144, 179] width 27 height 27
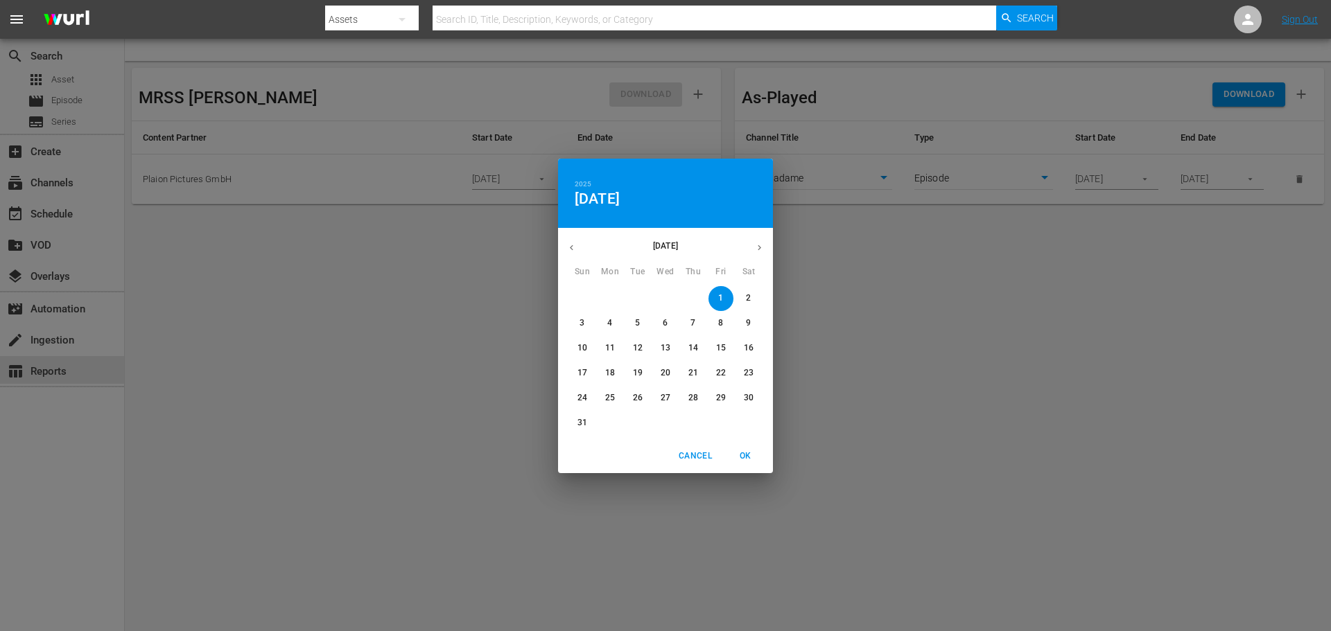
click at [752, 240] on button "button" at bounding box center [759, 247] width 27 height 27
click at [659, 302] on span "1" at bounding box center [665, 299] width 25 height 12
click at [731, 456] on span "OK" at bounding box center [744, 456] width 33 height 15
type input "[DATE]"
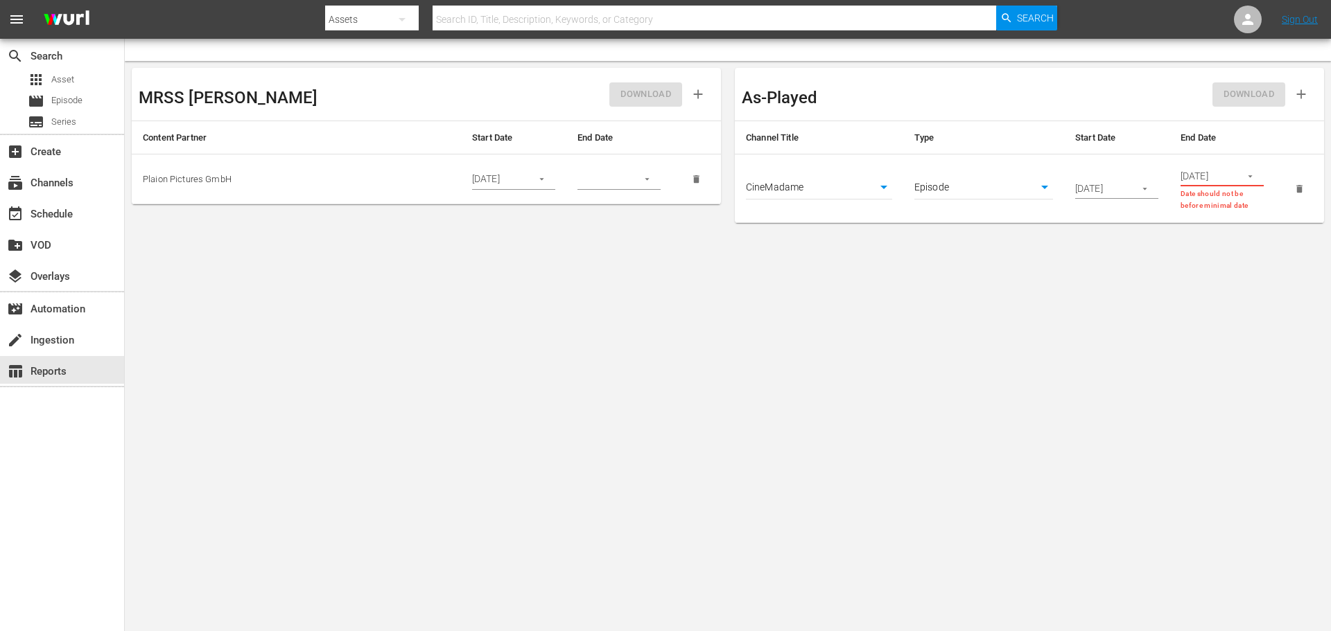
click at [1246, 165] on button "button" at bounding box center [1250, 176] width 27 height 27
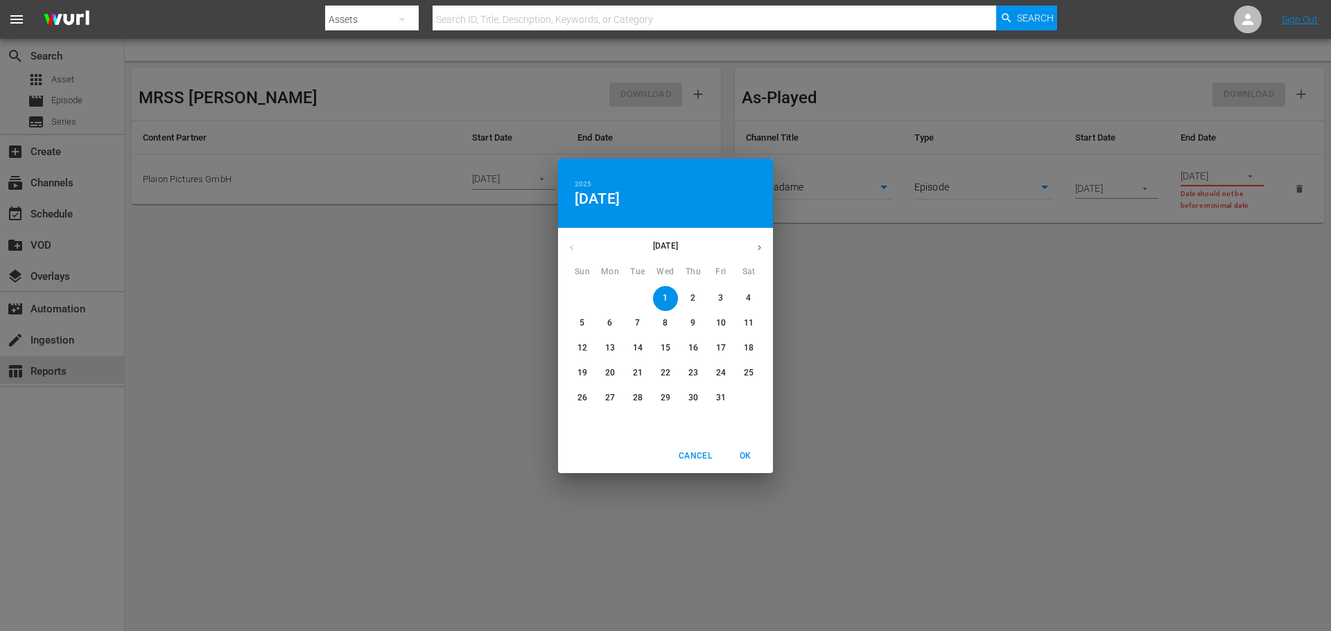
click at [722, 395] on p "31" at bounding box center [721, 398] width 10 height 12
click at [754, 460] on span "OK" at bounding box center [744, 456] width 33 height 15
type input "[DATE]"
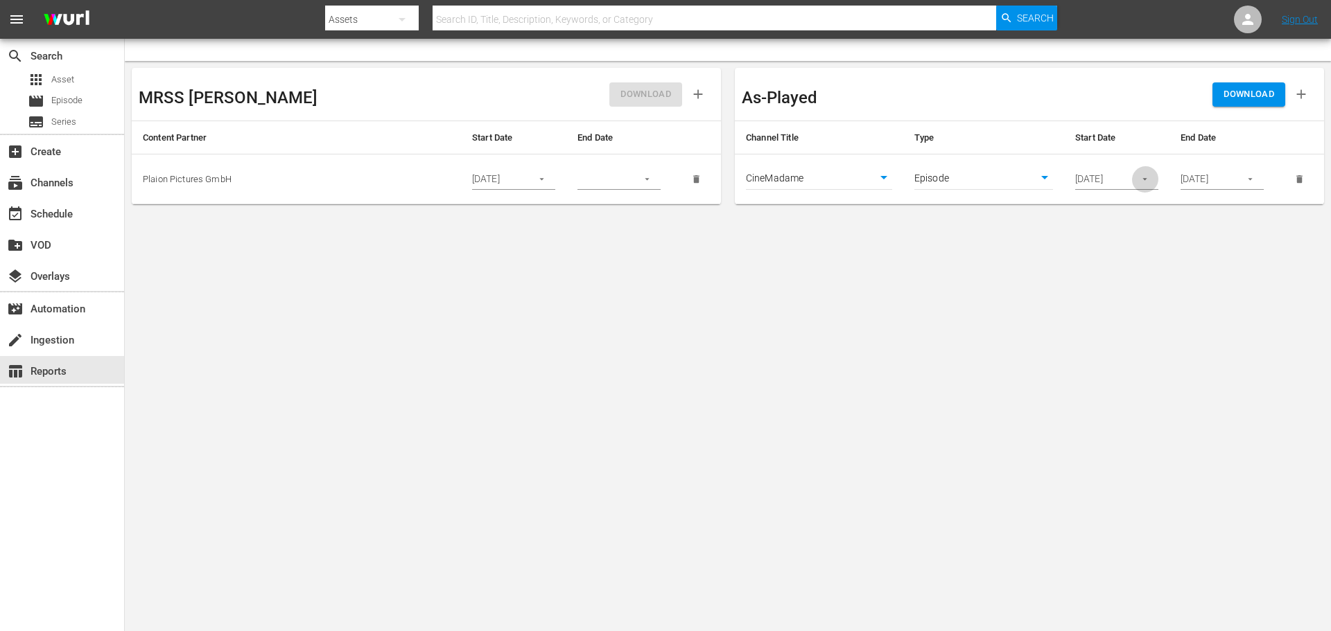
click at [1152, 172] on button "button" at bounding box center [1144, 179] width 27 height 27
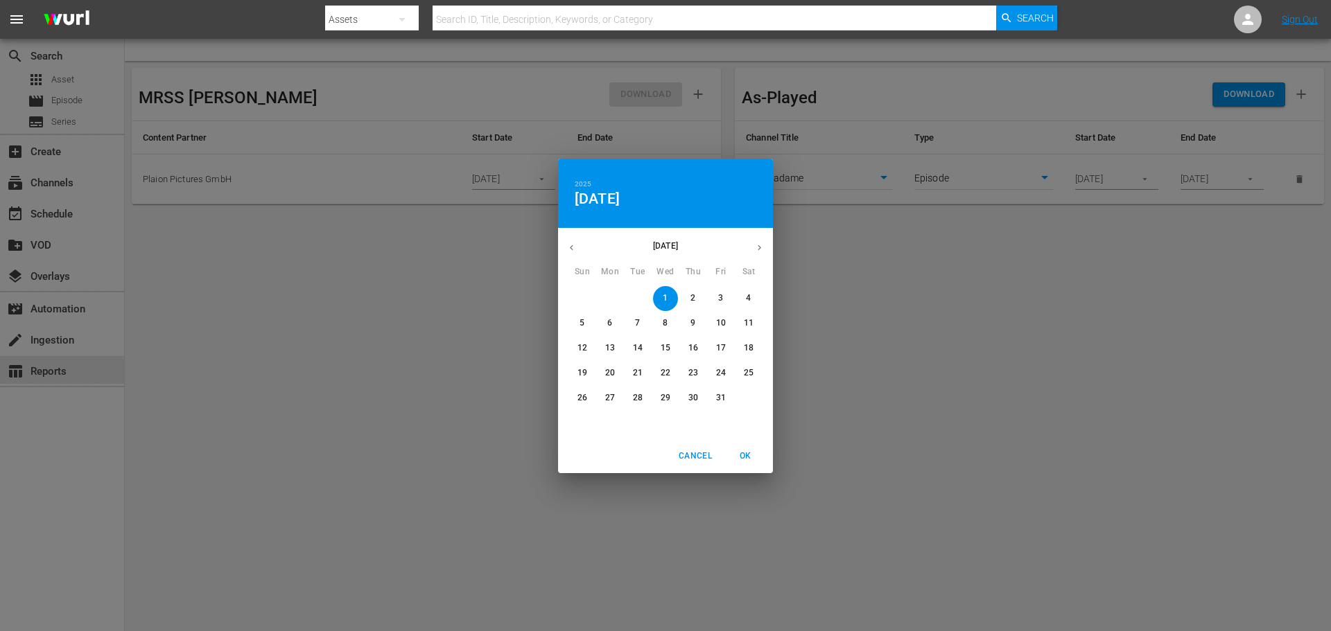
click at [574, 243] on icon "button" at bounding box center [571, 248] width 10 height 10
click at [611, 293] on p "1" at bounding box center [609, 299] width 5 height 12
click at [746, 452] on span "OK" at bounding box center [744, 456] width 33 height 15
type input "[DATE]"
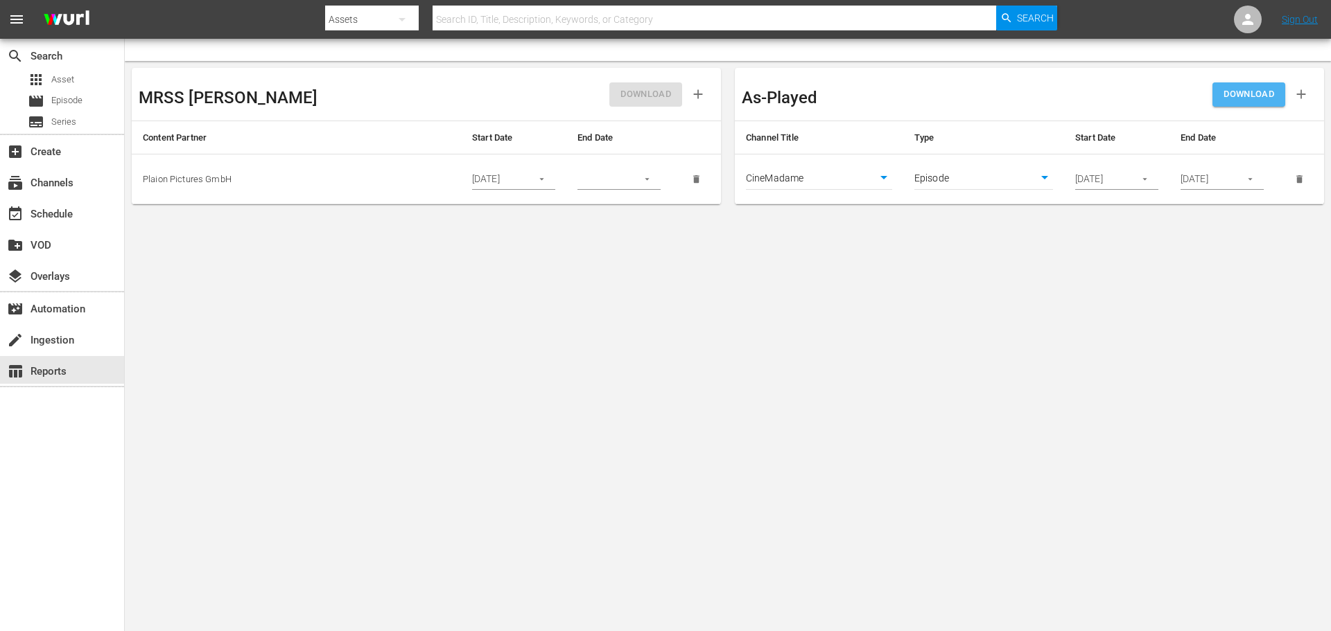
click at [1230, 96] on span "DOWNLOAD" at bounding box center [1248, 95] width 51 height 16
click at [87, 85] on div "apps Asset" at bounding box center [62, 79] width 124 height 19
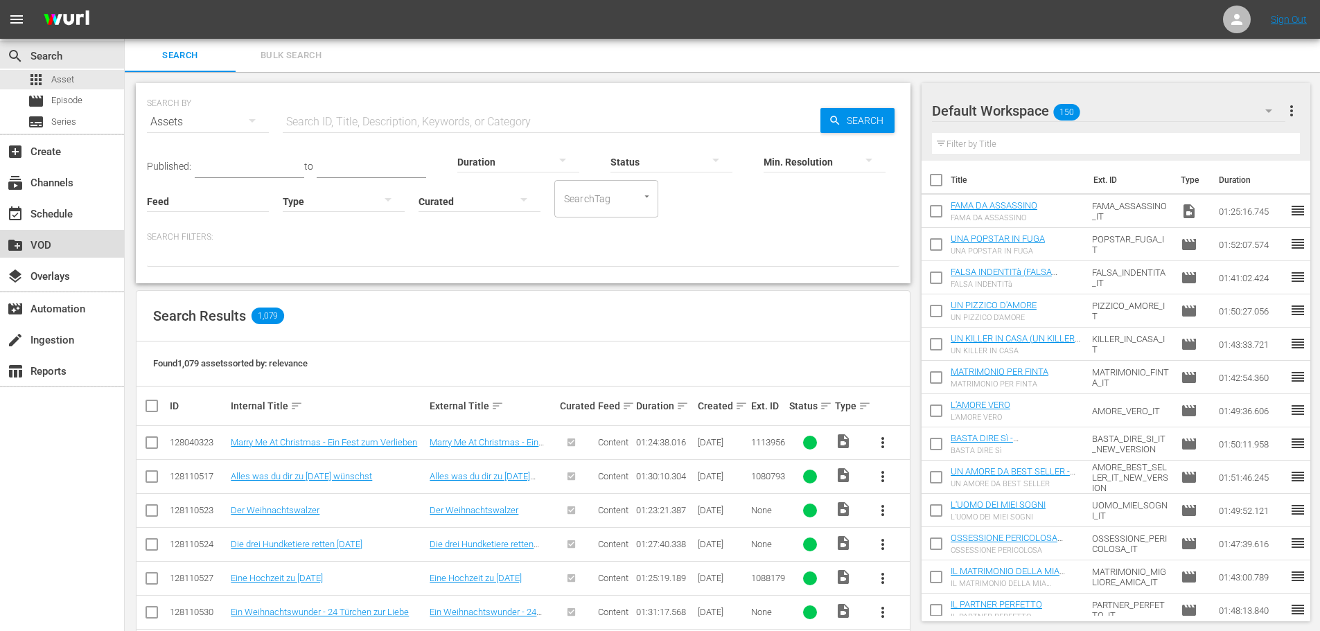
click at [53, 238] on div "create_new_folder VOD" at bounding box center [39, 243] width 78 height 12
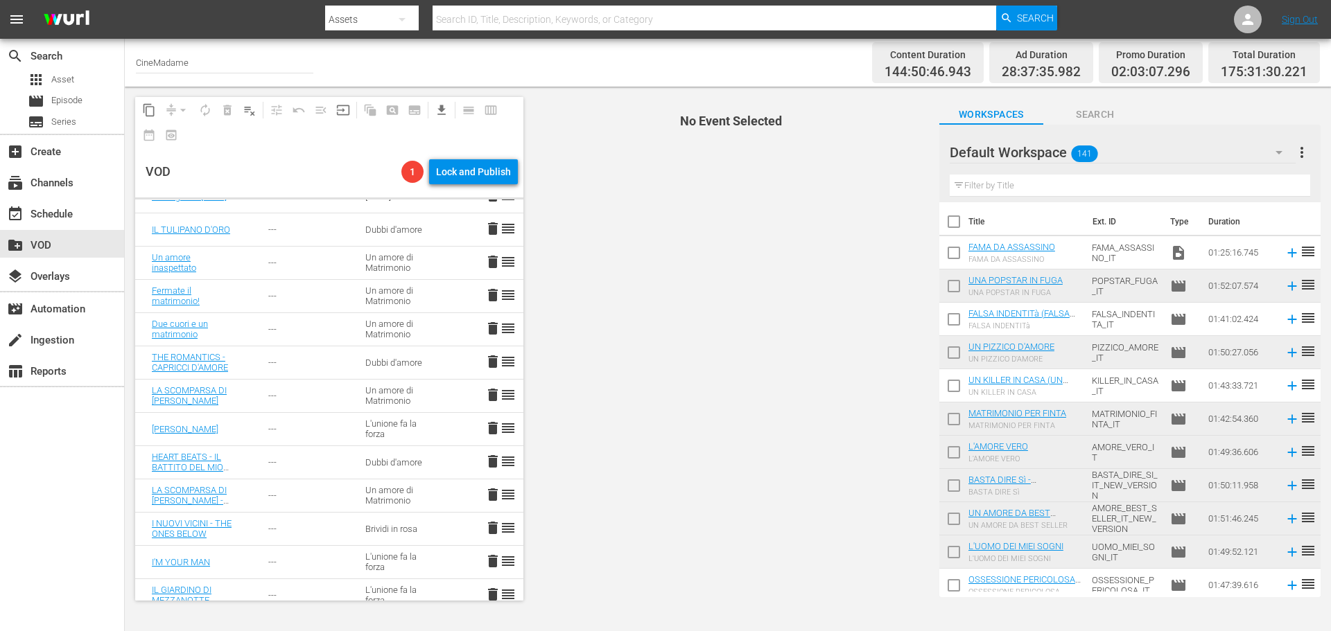
scroll to position [301, 0]
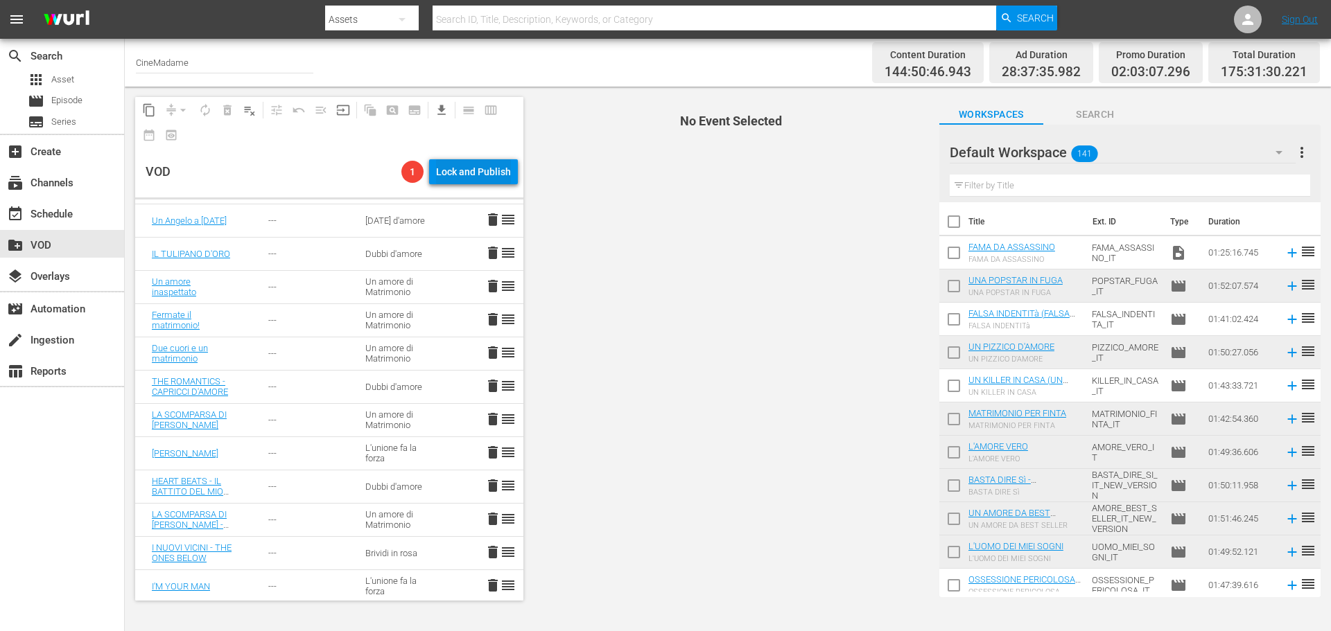
click at [473, 169] on div "Lock and Publish" at bounding box center [473, 171] width 75 height 25
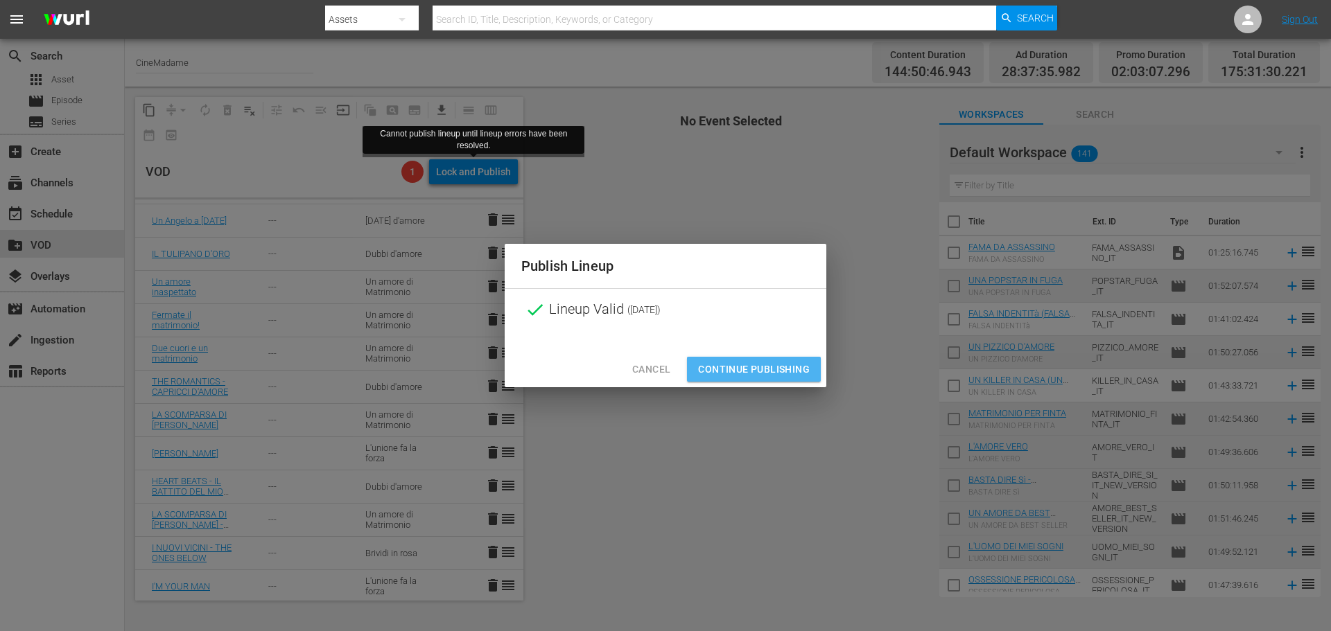
click at [751, 374] on span "Continue Publishing" at bounding box center [754, 369] width 112 height 17
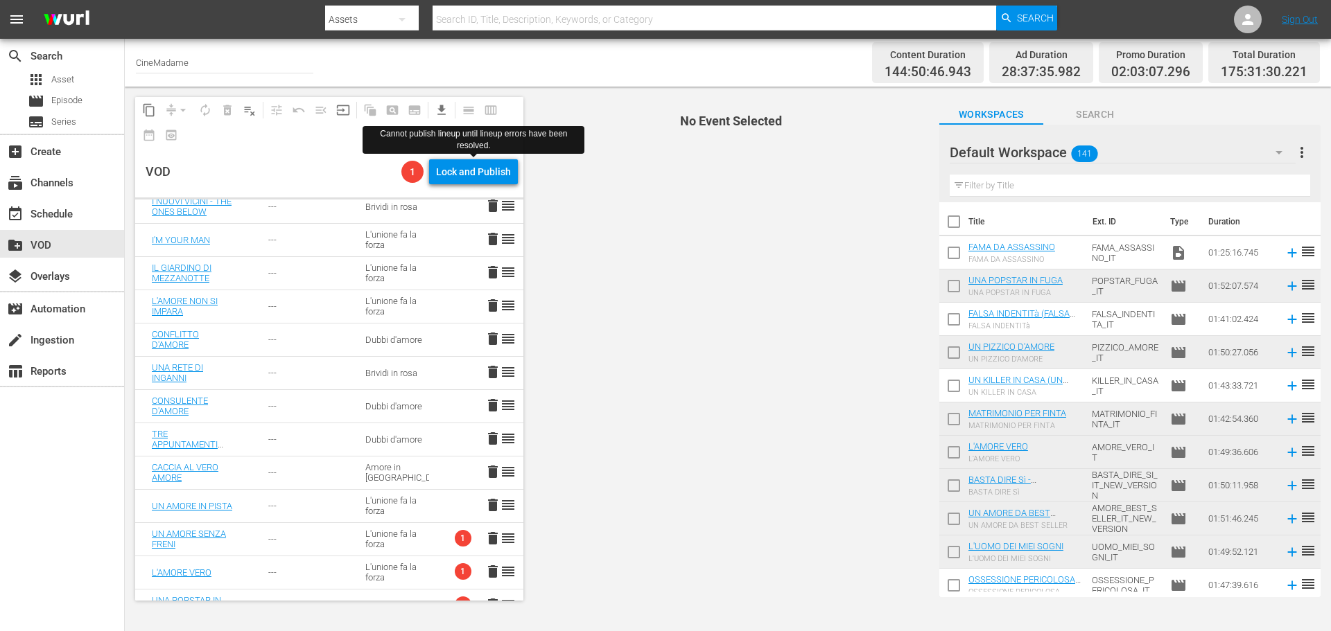
scroll to position [786, 0]
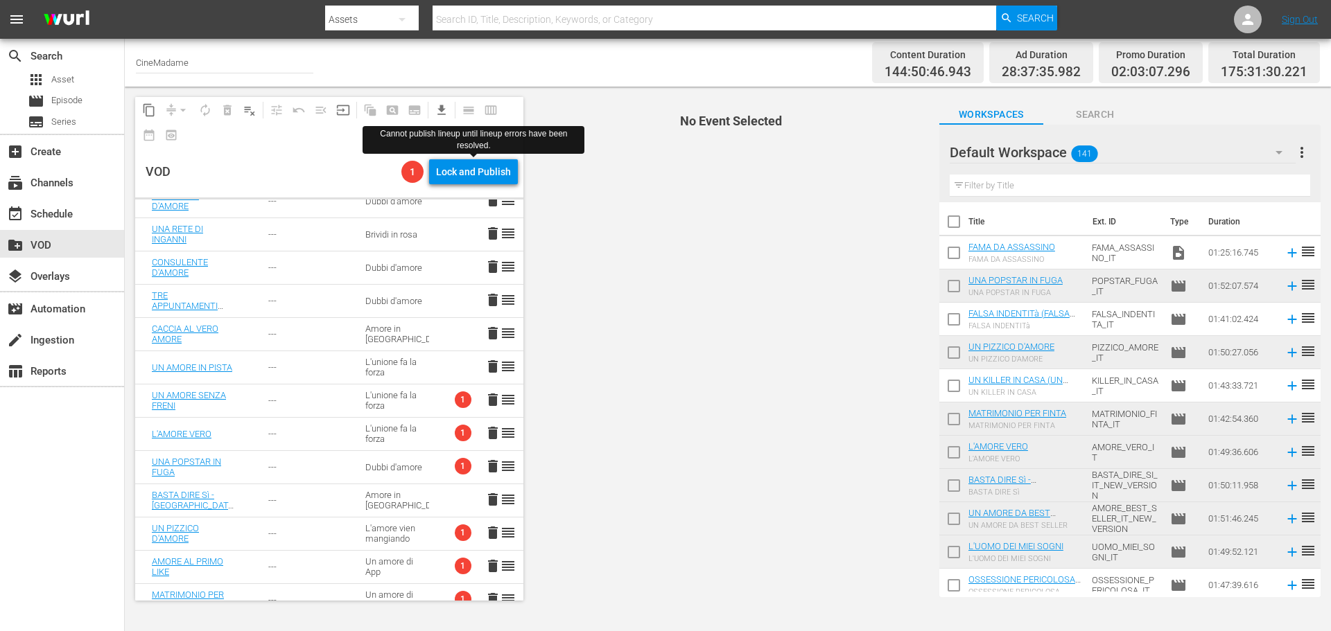
click at [406, 402] on div "L'unione fa la forza" at bounding box center [397, 400] width 64 height 21
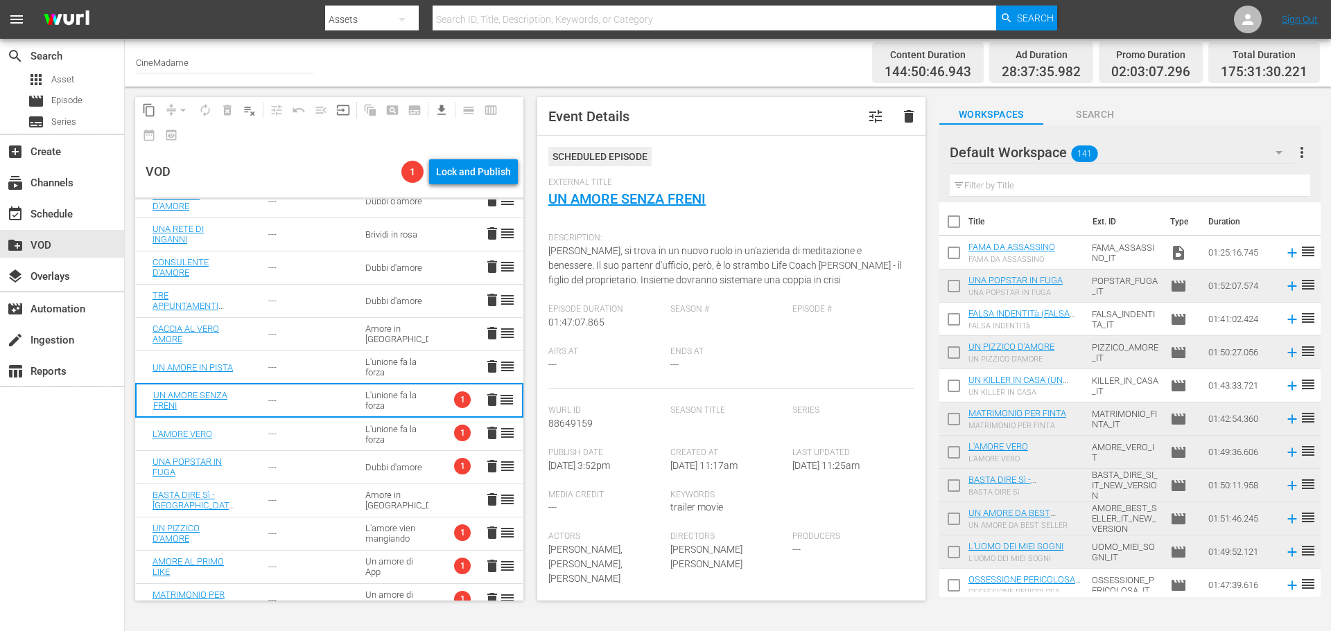
click at [408, 437] on div "L'unione fa la forza" at bounding box center [396, 434] width 63 height 21
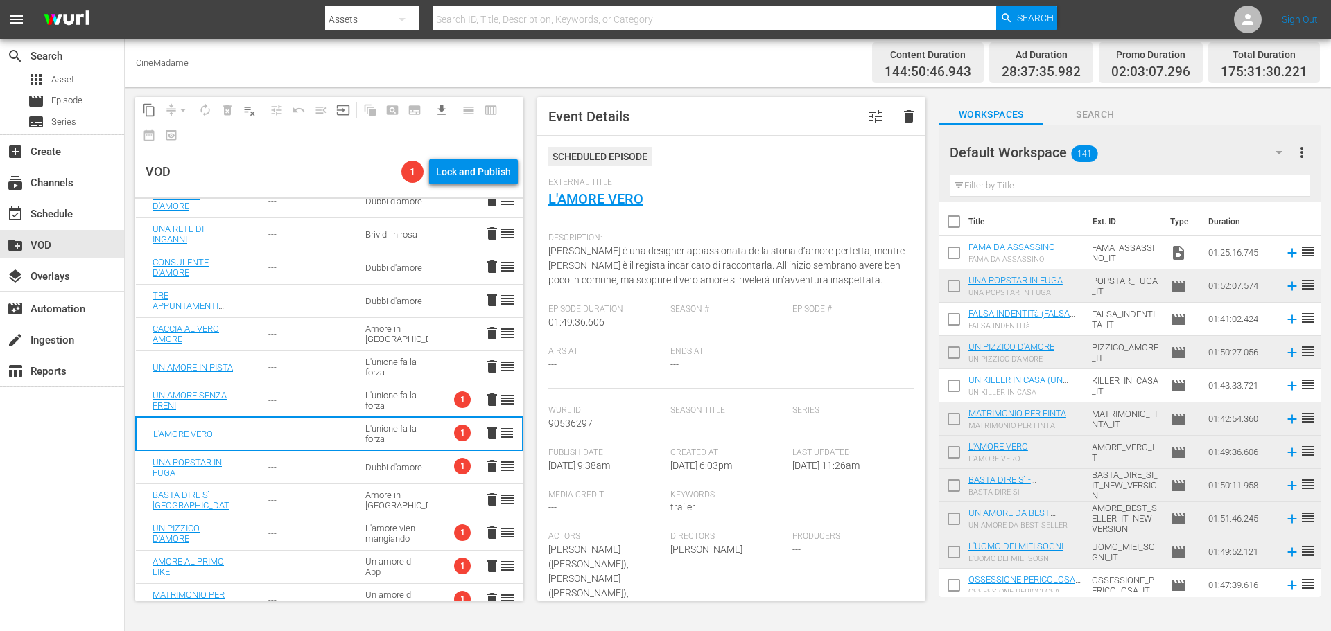
click at [406, 457] on td "Dubbi d'amore" at bounding box center [397, 467] width 96 height 33
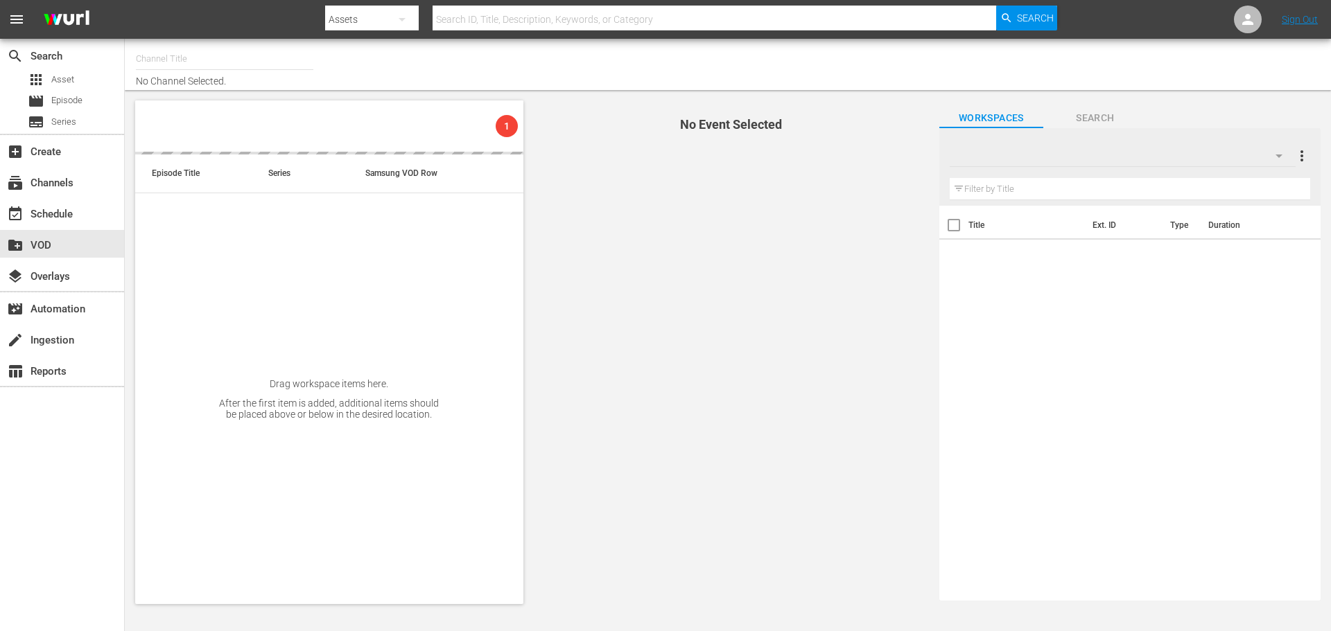
type input "CineMadame (1593)"
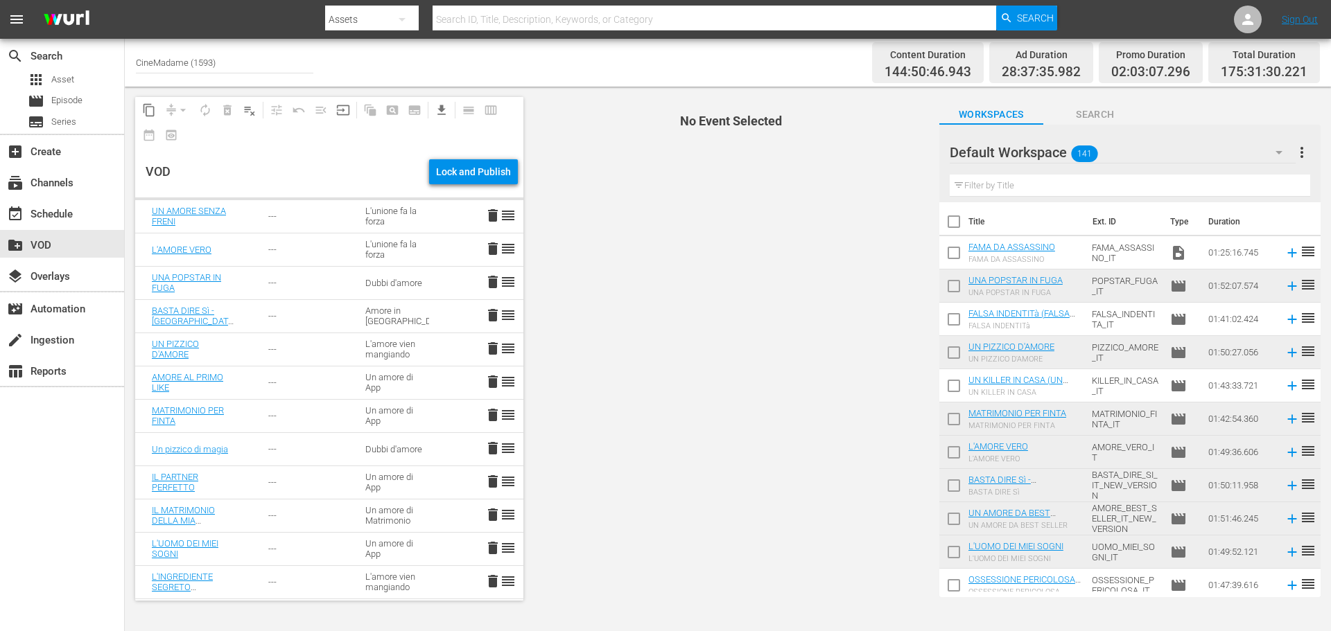
scroll to position [1386, 0]
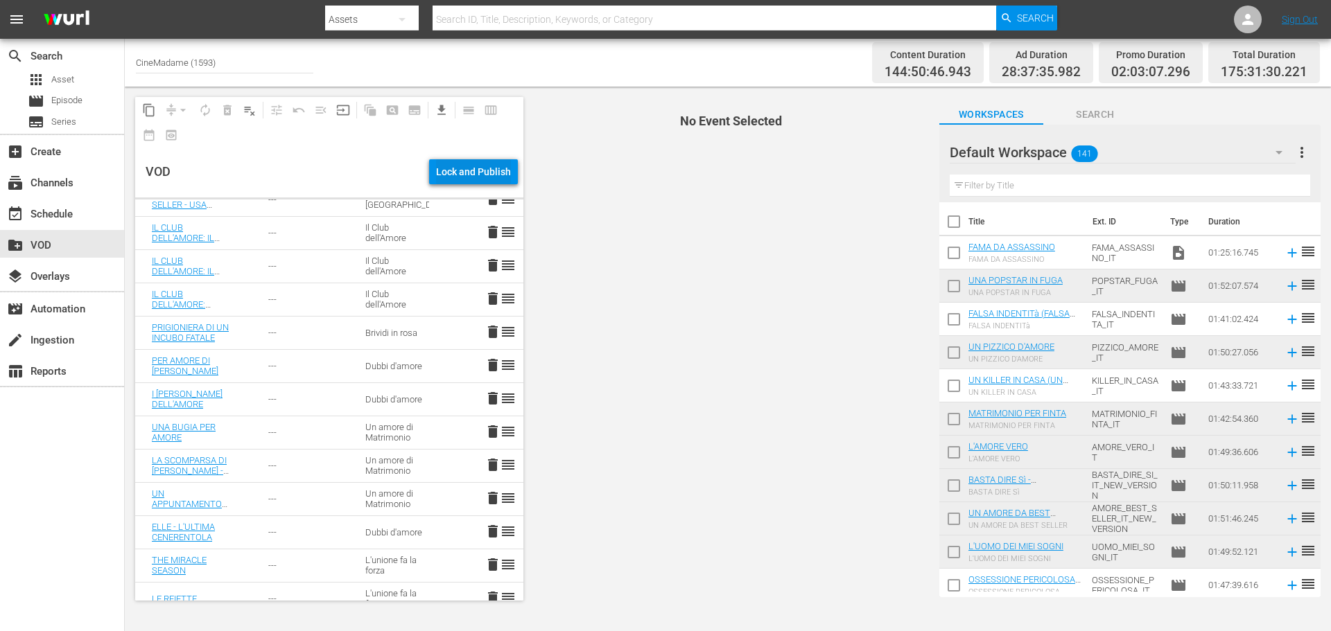
click at [492, 159] on div "Lock and Publish" at bounding box center [473, 171] width 75 height 25
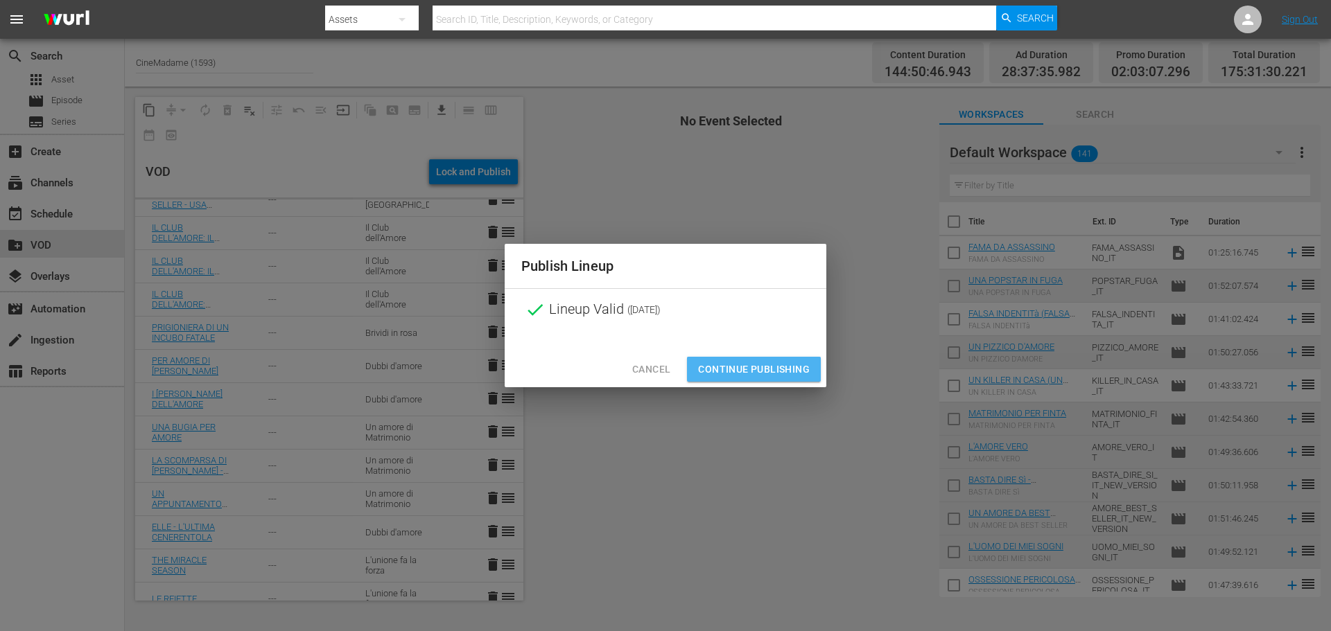
click at [760, 381] on button "Continue Publishing" at bounding box center [754, 370] width 134 height 26
